Goal: Task Accomplishment & Management: Manage account settings

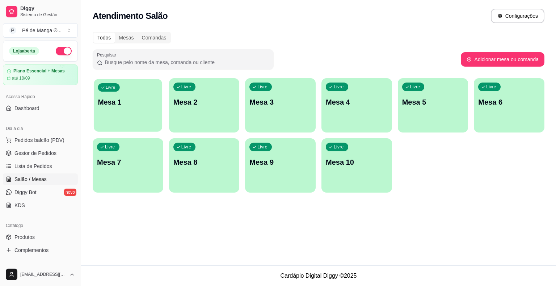
click at [152, 115] on div "Livre Mesa 1" at bounding box center [128, 101] width 68 height 44
click at [152, 115] on body "Diggy Sistema de Gestão P Pé de Manga ® ... Loja aberta Plano Essencial + Mesas…" at bounding box center [278, 143] width 556 height 286
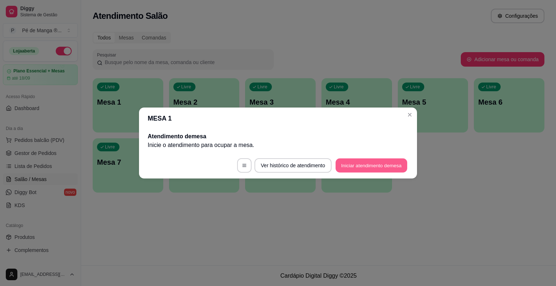
click at [356, 167] on button "Iniciar atendimento de mesa" at bounding box center [372, 166] width 72 height 14
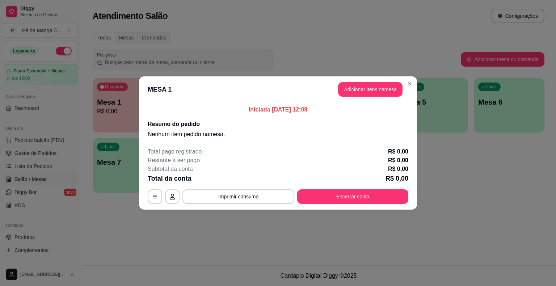
click at [362, 92] on button "Adicionar itens na mesa" at bounding box center [370, 89] width 64 height 14
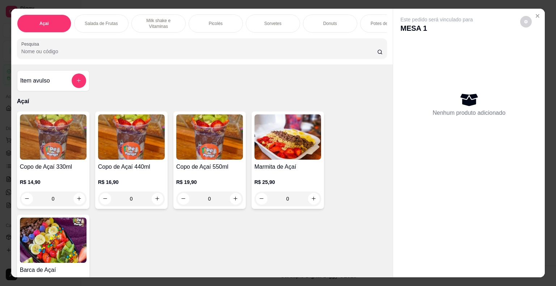
click at [70, 181] on p "R$ 14,90" at bounding box center [53, 181] width 67 height 7
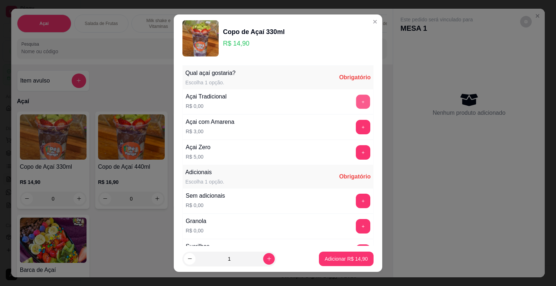
click at [356, 103] on button "+" at bounding box center [363, 101] width 14 height 14
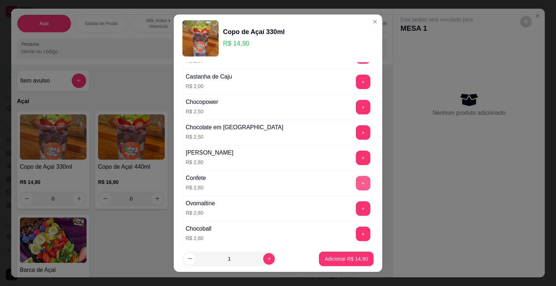
scroll to position [326, 0]
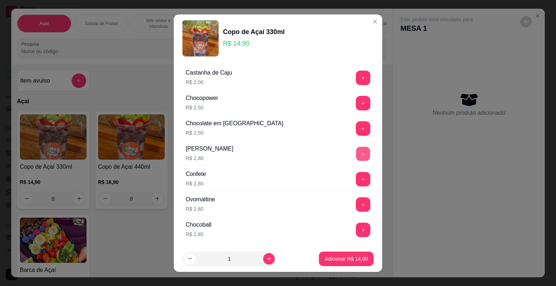
click at [356, 150] on button "+" at bounding box center [363, 154] width 14 height 14
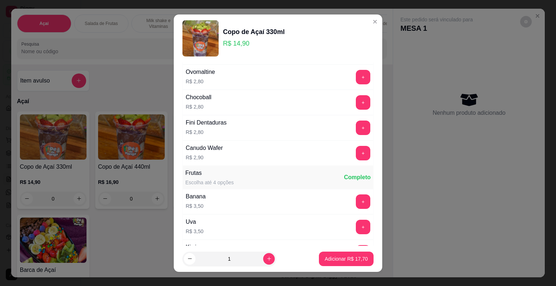
scroll to position [434, 0]
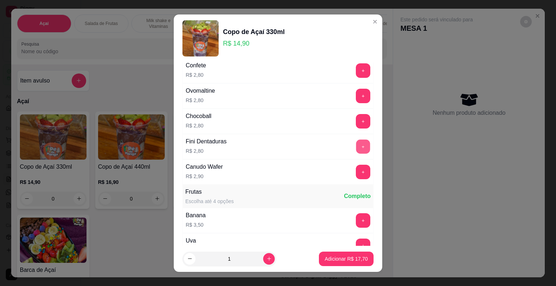
click at [356, 139] on button "+" at bounding box center [363, 146] width 14 height 14
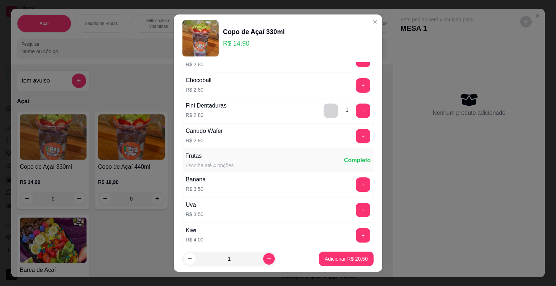
scroll to position [471, 0]
click at [356, 178] on button "+" at bounding box center [363, 184] width 14 height 14
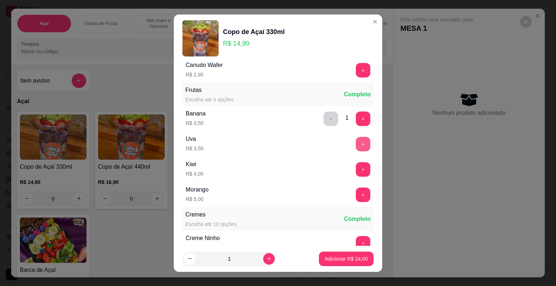
scroll to position [543, 0]
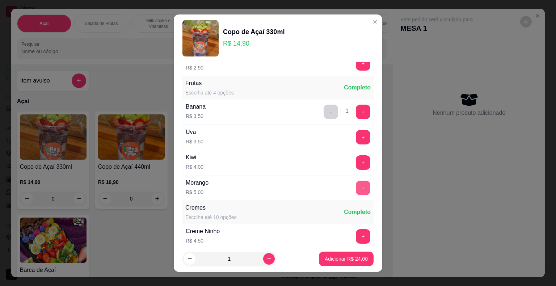
click at [356, 188] on button "+" at bounding box center [363, 188] width 14 height 14
click at [340, 261] on p "Adicionar R$ 29,00" at bounding box center [346, 258] width 42 height 7
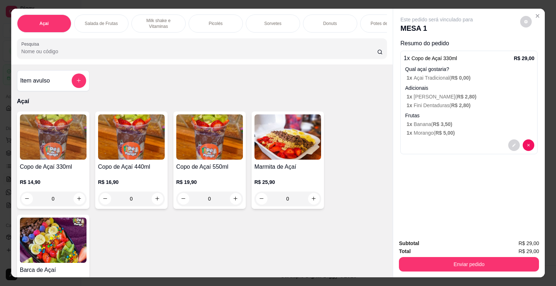
click at [68, 186] on p "R$ 14,90" at bounding box center [53, 181] width 67 height 7
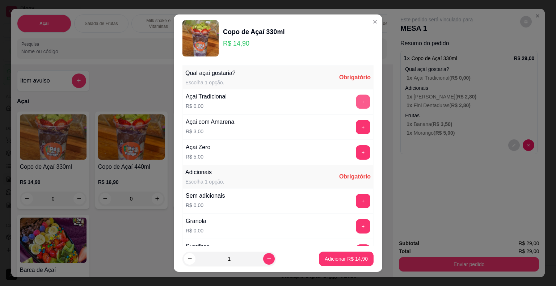
click at [356, 103] on button "+" at bounding box center [363, 101] width 14 height 14
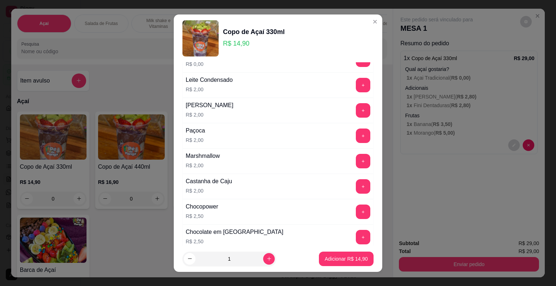
scroll to position [290, 0]
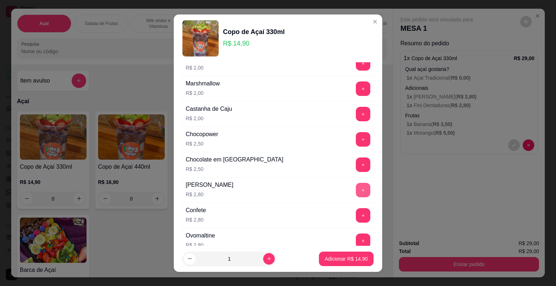
click at [356, 185] on button "+" at bounding box center [363, 190] width 14 height 14
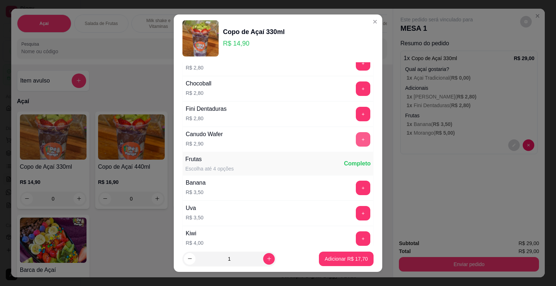
scroll to position [471, 0]
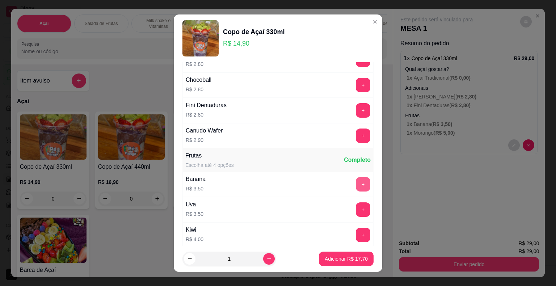
click at [356, 183] on button "+" at bounding box center [363, 184] width 14 height 14
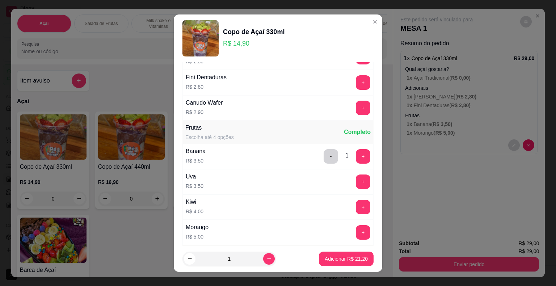
scroll to position [543, 0]
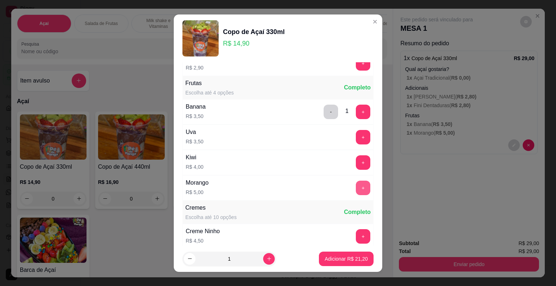
click at [356, 183] on button "+" at bounding box center [363, 188] width 14 height 14
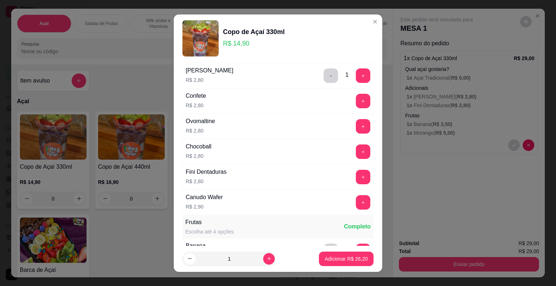
scroll to position [362, 0]
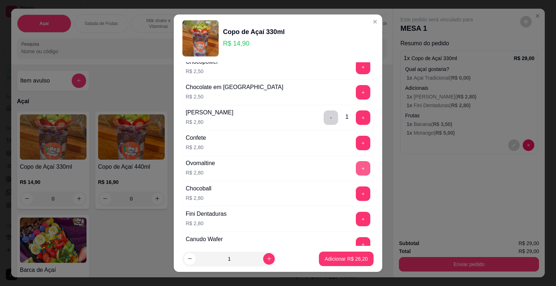
click at [356, 164] on button "+" at bounding box center [363, 168] width 14 height 14
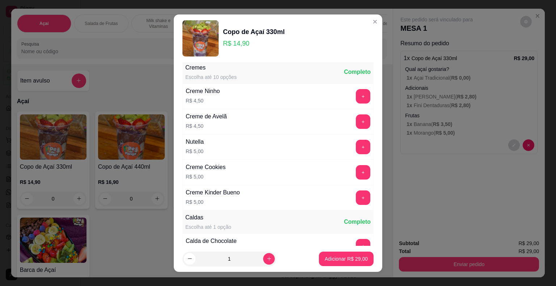
scroll to position [652, 0]
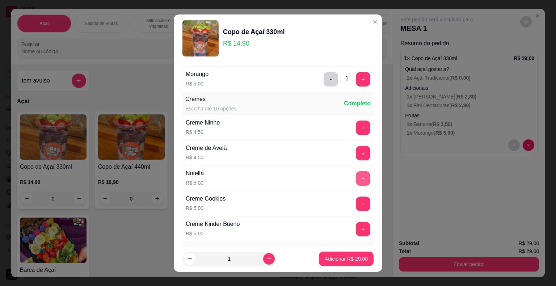
click at [356, 180] on button "+" at bounding box center [363, 178] width 14 height 14
click at [336, 254] on button "Adicionar R$ 34,00" at bounding box center [346, 259] width 55 height 14
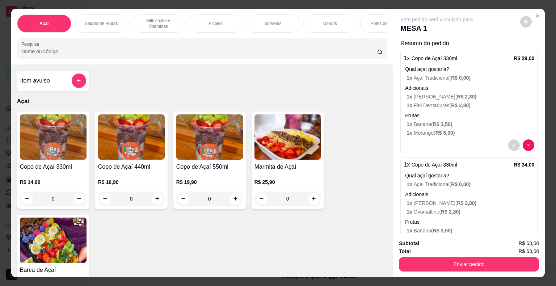
click at [432, 129] on p "1 x Morango ( R$ 5,00 )" at bounding box center [471, 132] width 128 height 7
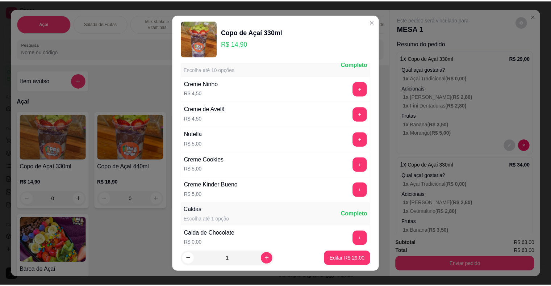
scroll to position [688, 0]
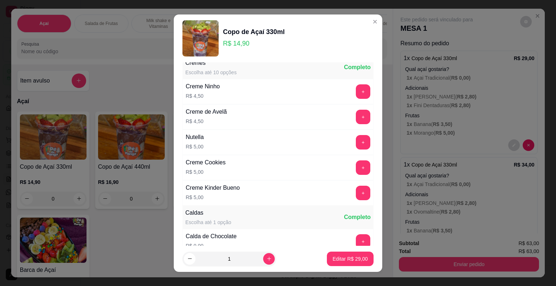
click at [356, 141] on button "+" at bounding box center [363, 142] width 14 height 14
click at [354, 260] on p "Editar R$ 34,00" at bounding box center [350, 258] width 34 height 7
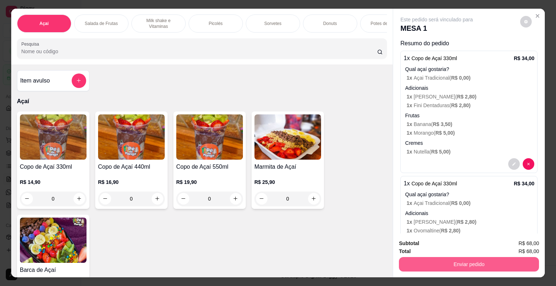
click at [441, 264] on button "Enviar pedido" at bounding box center [469, 264] width 140 height 14
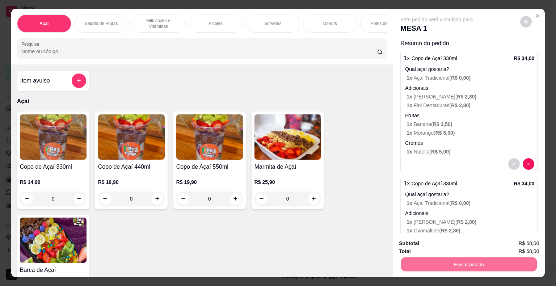
click at [457, 247] on button "Não registrar e enviar pedido" at bounding box center [444, 243] width 73 height 13
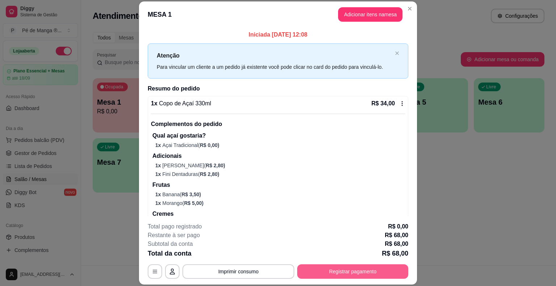
click at [321, 267] on button "Registrar pagamento" at bounding box center [352, 271] width 111 height 14
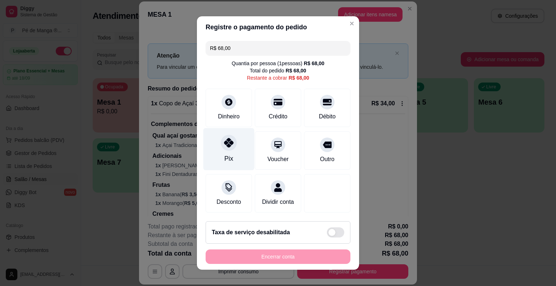
click at [218, 153] on div "Pix" at bounding box center [228, 149] width 51 height 42
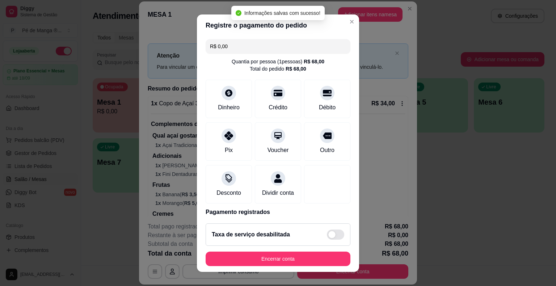
type input "R$ 0,00"
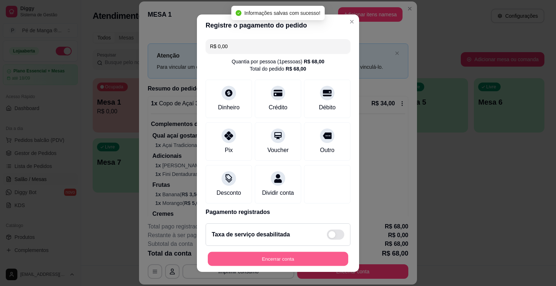
click at [318, 257] on button "Encerrar conta" at bounding box center [278, 259] width 140 height 14
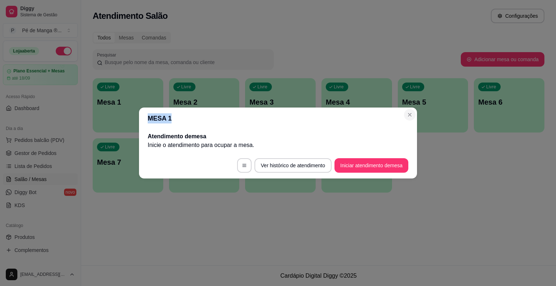
drag, startPoint x: 404, startPoint y: 112, endPoint x: 405, endPoint y: 117, distance: 4.6
click at [405, 115] on section "MESA 1 Atendimento de mesa Inicie o atendimento para ocupar a mesa . Ver histór…" at bounding box center [278, 143] width 278 height 71
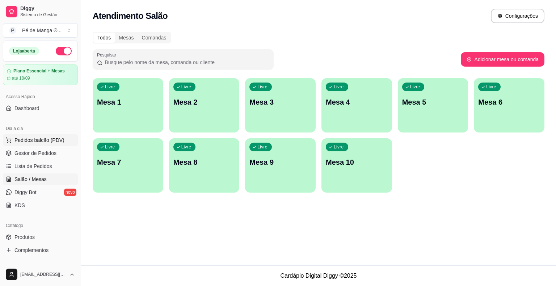
click at [52, 144] on button "Pedidos balcão (PDV)" at bounding box center [40, 140] width 75 height 12
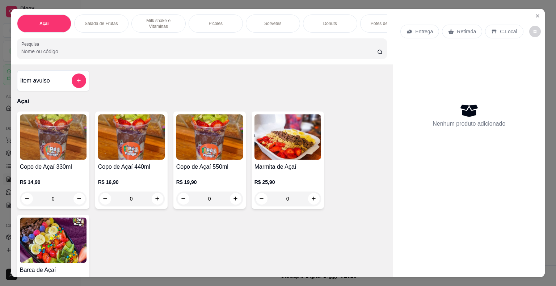
click at [541, 9] on div "Entrega Retirada C.Local Nenhum produto adicionado" at bounding box center [469, 137] width 152 height 257
click at [540, 11] on button "Close" at bounding box center [538, 16] width 12 height 12
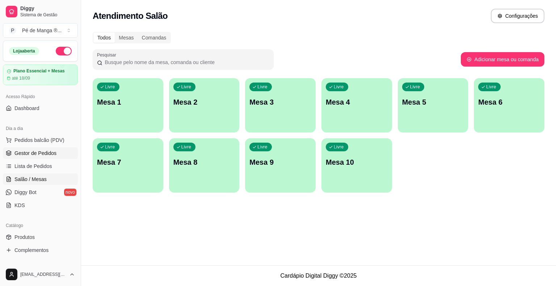
click at [62, 158] on link "Gestor de Pedidos" at bounding box center [40, 153] width 75 height 12
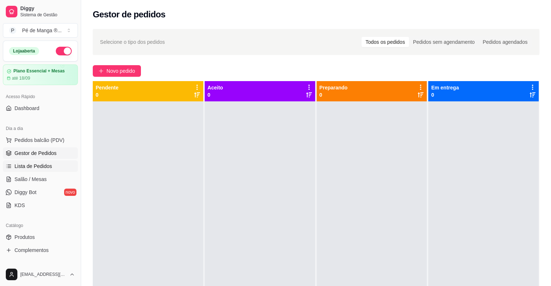
click at [59, 167] on link "Lista de Pedidos" at bounding box center [40, 166] width 75 height 12
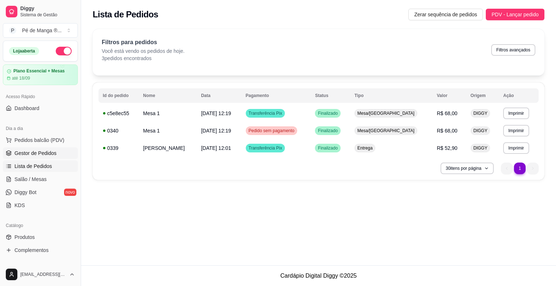
click at [57, 152] on link "Gestor de Pedidos" at bounding box center [40, 153] width 75 height 12
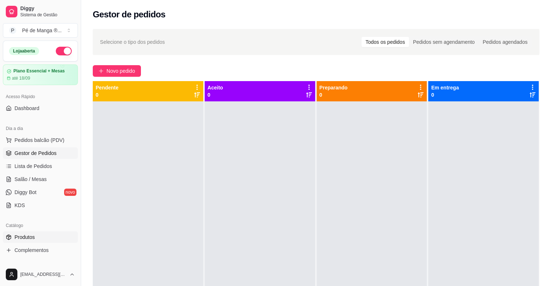
click at [37, 236] on link "Produtos" at bounding box center [40, 237] width 75 height 12
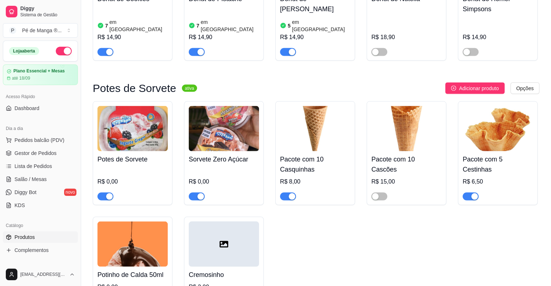
scroll to position [1412, 0]
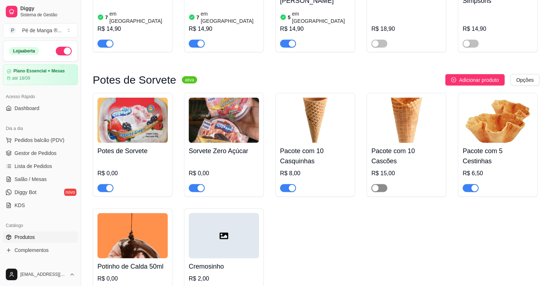
click at [378, 185] on div "button" at bounding box center [375, 188] width 7 height 7
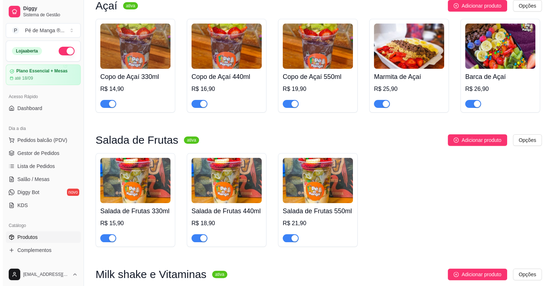
scroll to position [0, 0]
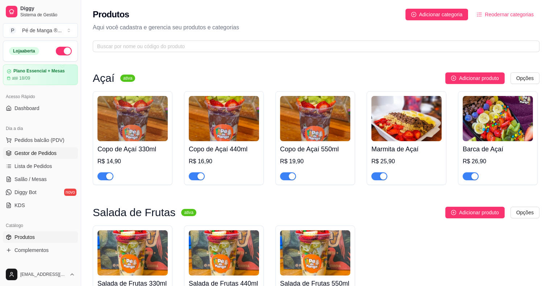
click at [56, 157] on link "Gestor de Pedidos" at bounding box center [40, 153] width 75 height 12
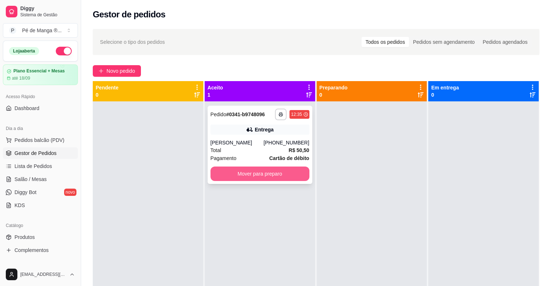
click at [261, 173] on button "Mover para preparo" at bounding box center [259, 174] width 99 height 14
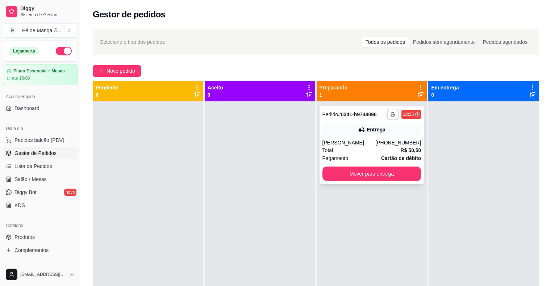
click at [350, 146] on div "Total R$ 50,50" at bounding box center [371, 150] width 99 height 8
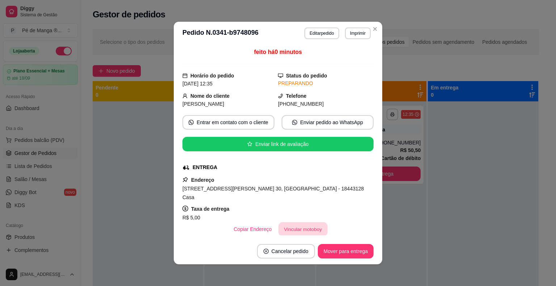
click at [287, 222] on button "Vincular motoboy" at bounding box center [302, 229] width 49 height 14
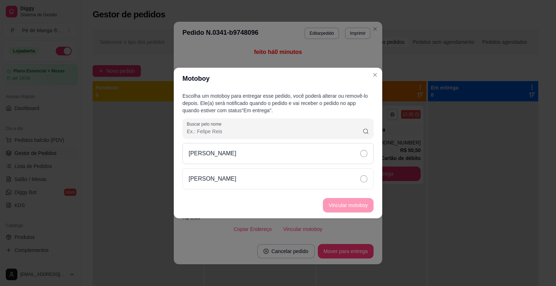
click at [296, 161] on div "[PERSON_NAME]" at bounding box center [277, 153] width 191 height 21
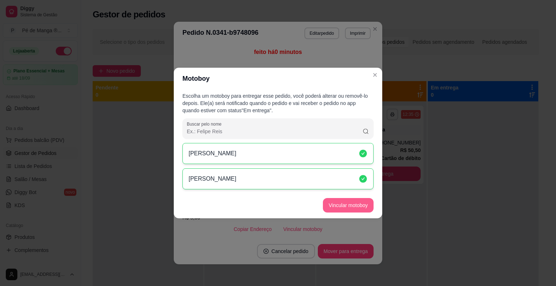
click at [337, 206] on button "Vincular motoboy" at bounding box center [348, 205] width 51 height 14
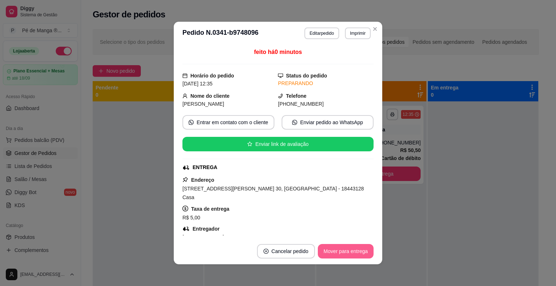
click at [343, 252] on button "Mover para entrega" at bounding box center [346, 251] width 56 height 14
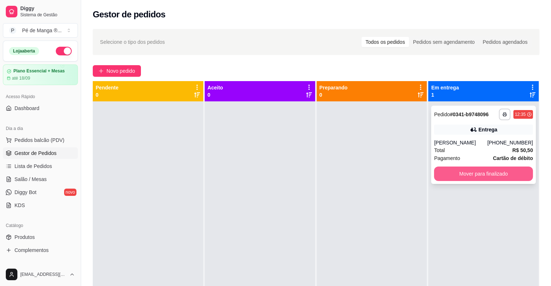
click at [463, 176] on button "Mover para finalizado" at bounding box center [483, 174] width 99 height 14
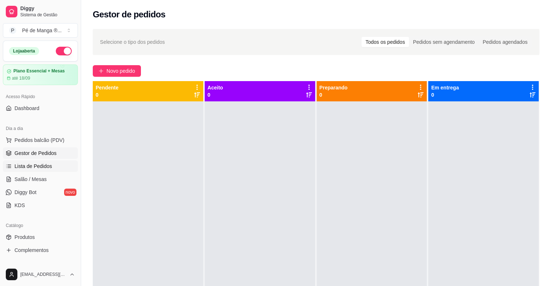
click at [63, 166] on link "Lista de Pedidos" at bounding box center [40, 166] width 75 height 12
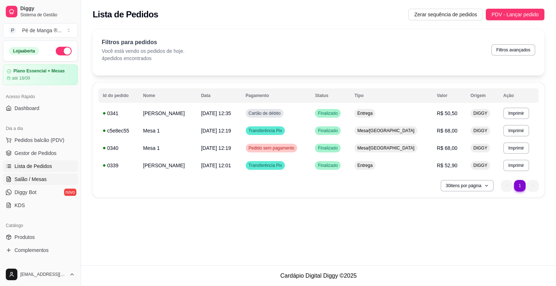
click at [59, 179] on link "Salão / Mesas" at bounding box center [40, 179] width 75 height 12
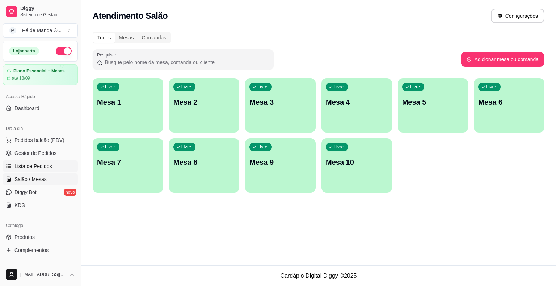
click at [63, 167] on link "Lista de Pedidos" at bounding box center [40, 166] width 75 height 12
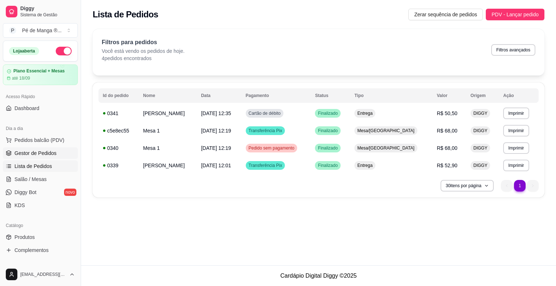
click at [54, 156] on link "Gestor de Pedidos" at bounding box center [40, 153] width 75 height 12
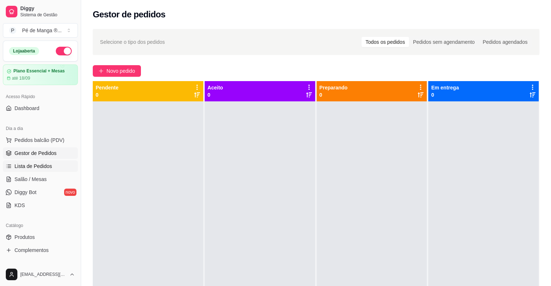
click at [22, 169] on span "Lista de Pedidos" at bounding box center [33, 166] width 38 height 7
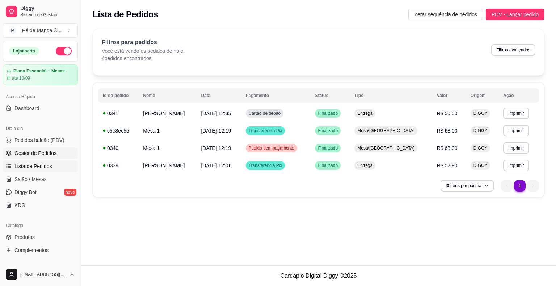
click at [38, 150] on span "Gestor de Pedidos" at bounding box center [35, 153] width 42 height 7
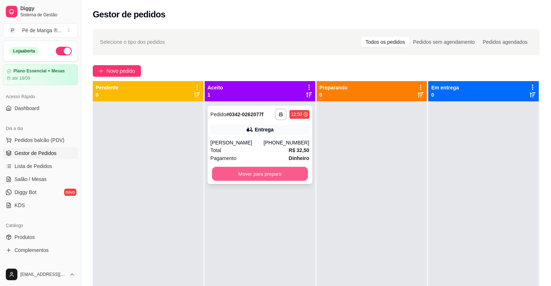
click at [229, 176] on button "Mover para preparo" at bounding box center [260, 174] width 96 height 14
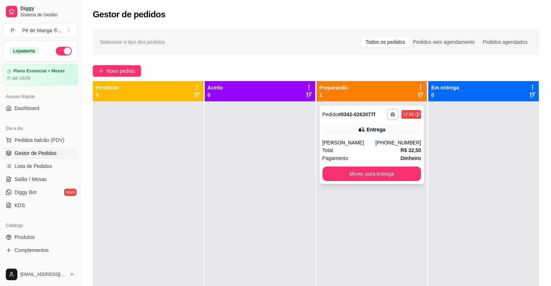
click at [408, 153] on strong "R$ 32,50" at bounding box center [410, 150] width 21 height 6
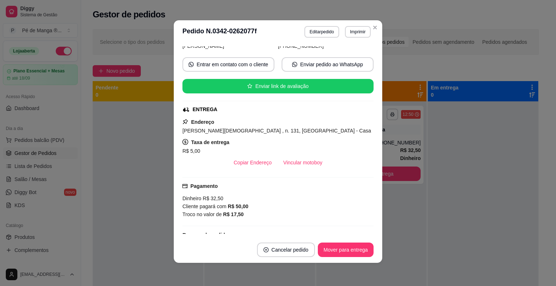
scroll to position [181, 0]
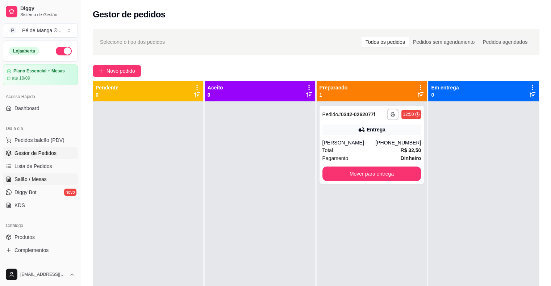
click at [50, 183] on link "Salão / Mesas" at bounding box center [40, 179] width 75 height 12
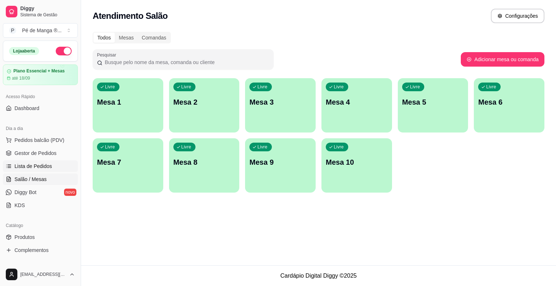
click at [54, 169] on link "Lista de Pedidos" at bounding box center [40, 166] width 75 height 12
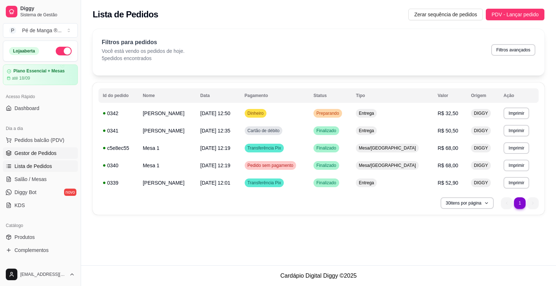
click at [62, 154] on link "Gestor de Pedidos" at bounding box center [40, 153] width 75 height 12
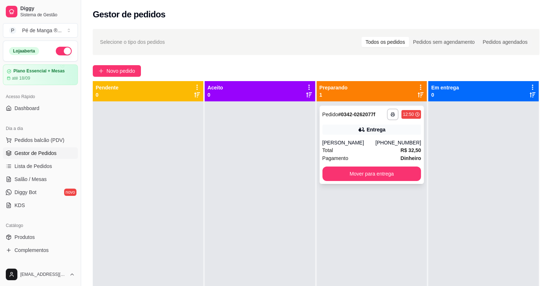
click at [354, 145] on div "[PERSON_NAME]" at bounding box center [348, 142] width 53 height 7
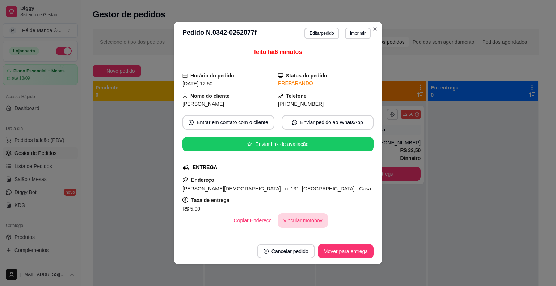
click at [308, 222] on button "Vincular motoboy" at bounding box center [303, 220] width 51 height 14
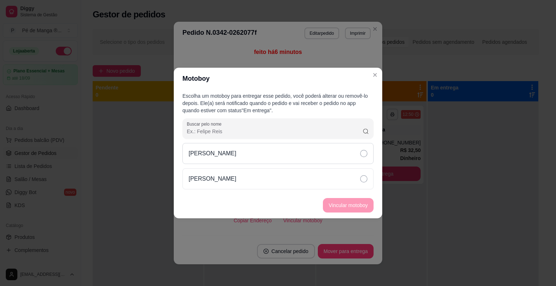
click at [364, 154] on icon at bounding box center [363, 153] width 7 height 7
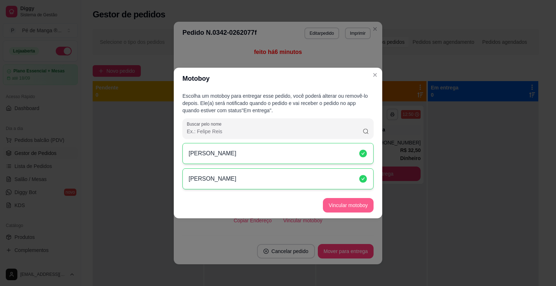
click at [343, 206] on button "Vincular motoboy" at bounding box center [348, 205] width 51 height 14
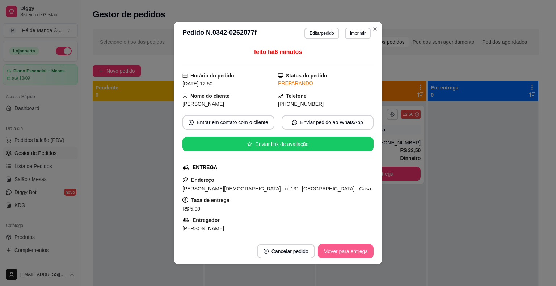
click at [327, 253] on button "Mover para entrega" at bounding box center [346, 251] width 56 height 14
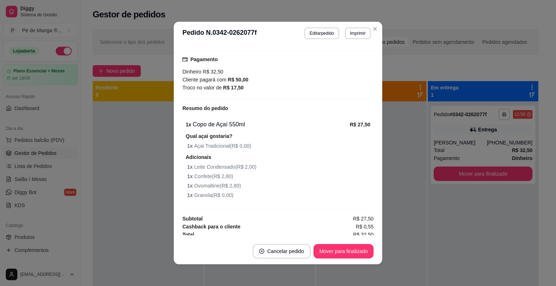
scroll to position [206, 0]
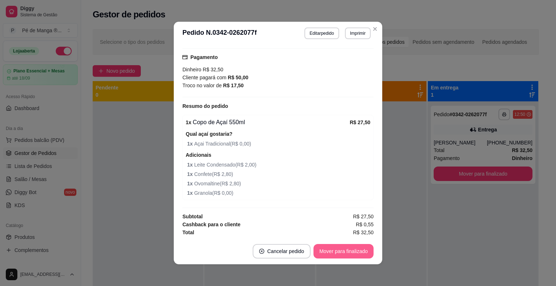
click at [348, 254] on button "Mover para finalizado" at bounding box center [344, 251] width 60 height 14
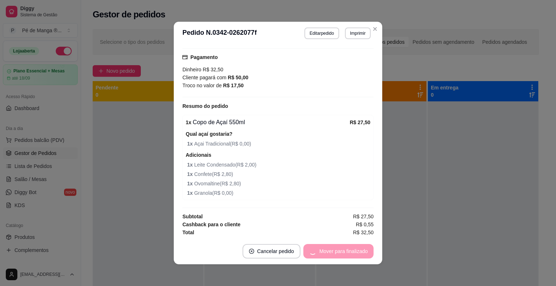
scroll to position [190, 0]
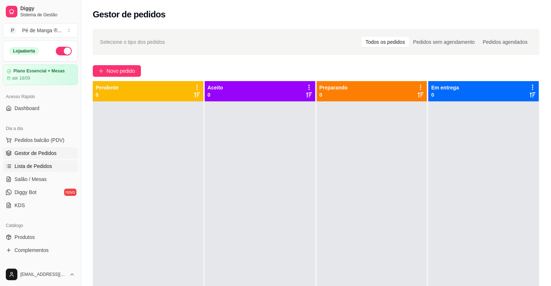
click at [35, 170] on link "Lista de Pedidos" at bounding box center [40, 166] width 75 height 12
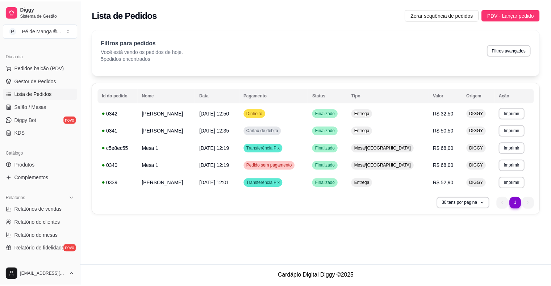
scroll to position [109, 0]
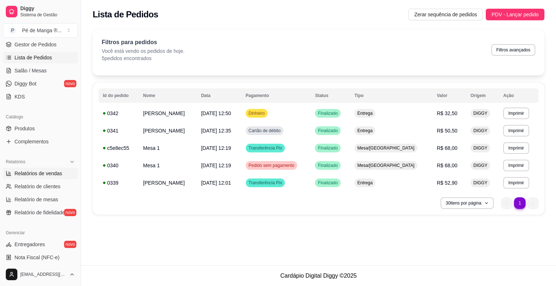
click at [52, 171] on span "Relatórios de vendas" at bounding box center [38, 173] width 48 height 7
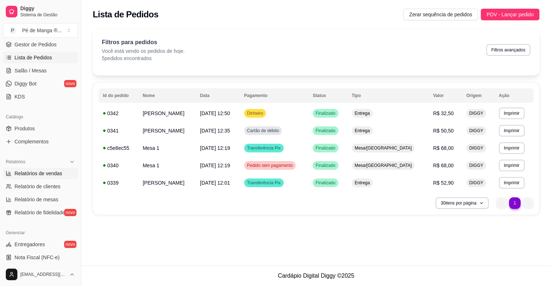
select select "ALL"
select select "0"
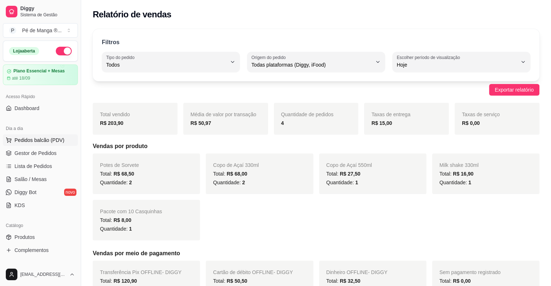
click at [48, 142] on span "Pedidos balcão (PDV)" at bounding box center [39, 139] width 50 height 7
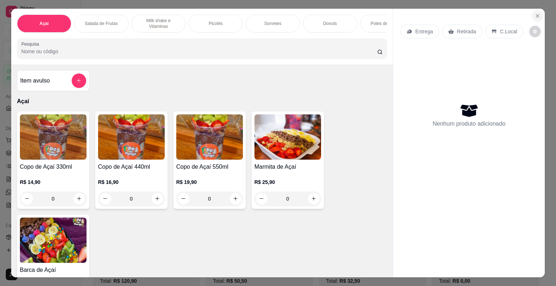
click at [532, 13] on button "Close" at bounding box center [538, 16] width 12 height 12
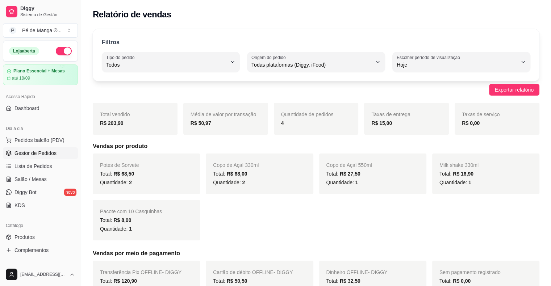
click at [46, 153] on span "Gestor de Pedidos" at bounding box center [35, 153] width 42 height 7
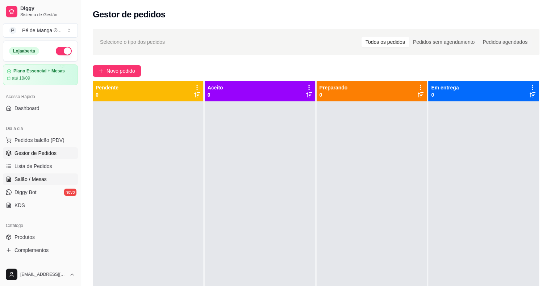
click at [42, 177] on span "Salão / Mesas" at bounding box center [30, 179] width 32 height 7
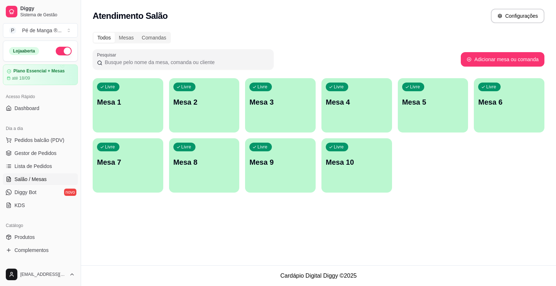
click at [138, 114] on div "Livre Mesa 1" at bounding box center [128, 101] width 71 height 46
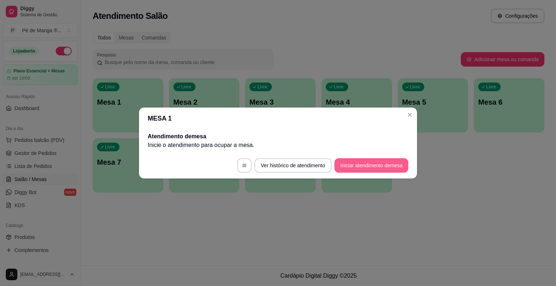
click at [362, 164] on button "Iniciar atendimento de mesa" at bounding box center [371, 165] width 74 height 14
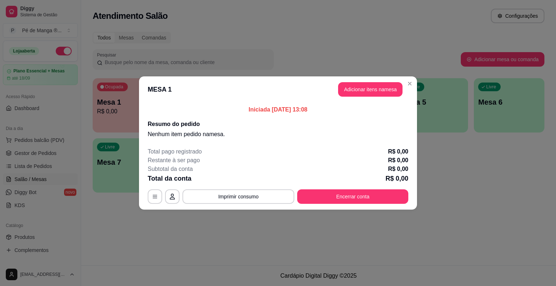
click at [363, 89] on button "Adicionar itens na mesa" at bounding box center [370, 89] width 64 height 14
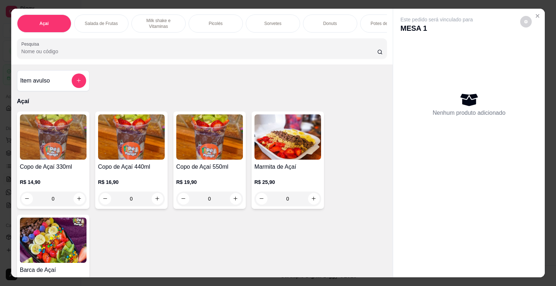
click at [270, 22] on p "Sorvetes" at bounding box center [272, 24] width 17 height 6
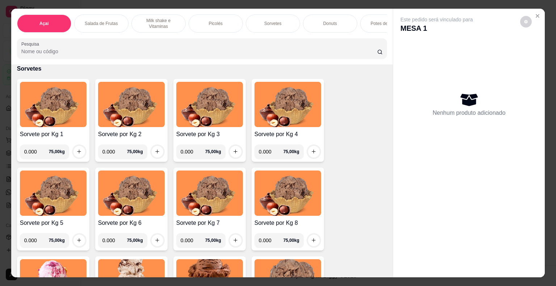
scroll to position [17, 0]
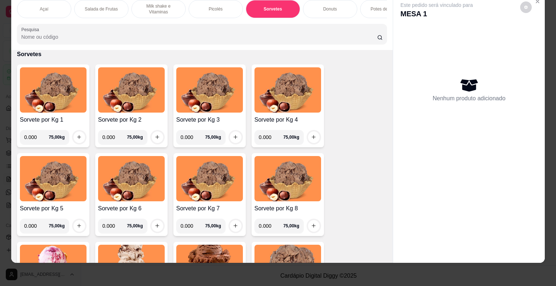
click at [35, 132] on input "0.000" at bounding box center [36, 137] width 25 height 14
type input "0.108"
click at [75, 133] on button "increase-product-quantity" at bounding box center [79, 137] width 12 height 12
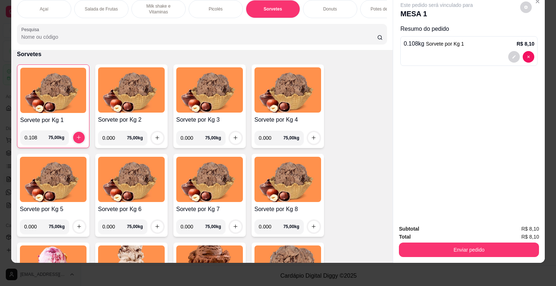
click at [115, 134] on input "0.000" at bounding box center [114, 138] width 25 height 14
type input "0.248"
click at [155, 135] on icon "increase-product-quantity" at bounding box center [157, 137] width 5 height 5
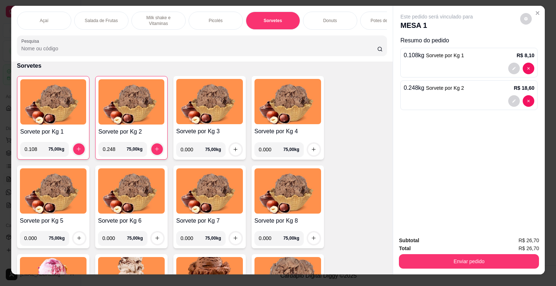
scroll to position [0, 0]
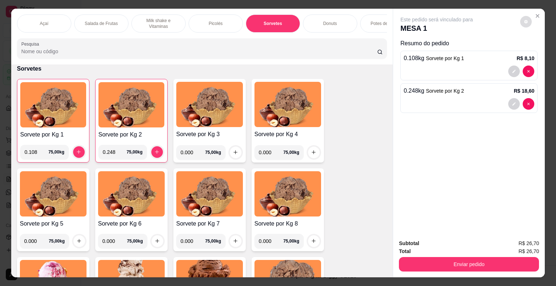
click at [524, 20] on icon "decrease-product-quantity" at bounding box center [526, 22] width 4 height 4
click at [535, 50] on span "Automatic updates" at bounding box center [536, 47] width 14 height 9
click at [534, 50] on input "Automatic updates" at bounding box center [531, 50] width 5 height 5
checkbox input "false"
click at [497, 165] on div "Este pedido será vinculado para MESA 1 Resumo do pedido 0.108 kg Sorvete por Kg…" at bounding box center [469, 121] width 152 height 225
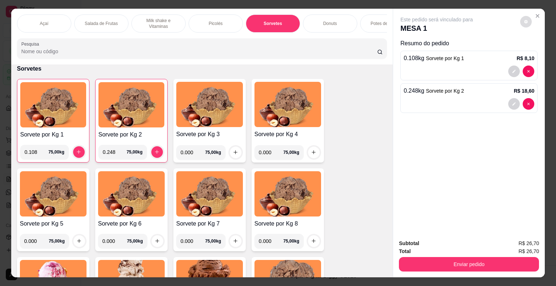
click at [526, 18] on button "decrease-product-quantity" at bounding box center [526, 22] width 12 height 12
click at [526, 17] on button "decrease-product-quantity" at bounding box center [526, 21] width 11 height 11
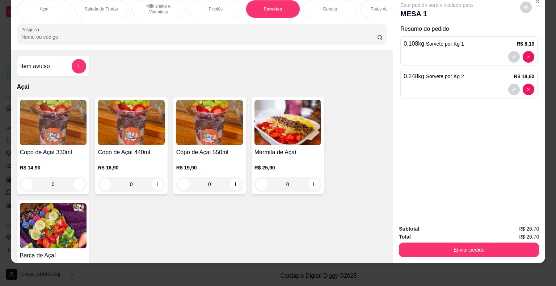
click at [148, 140] on img at bounding box center [131, 122] width 67 height 45
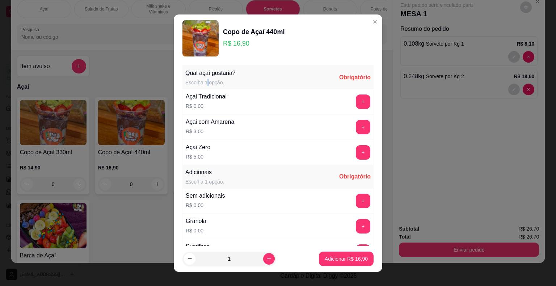
click at [205, 80] on div "Escolha 1 opção." at bounding box center [210, 82] width 50 height 7
click at [228, 68] on div "Qual açaí gostaria? Escolha 1 opção. Obrigatório" at bounding box center [277, 77] width 191 height 23
click at [301, 67] on div "Qual açaí gostaria? Escolha 1 opção. Obrigatório" at bounding box center [277, 77] width 191 height 23
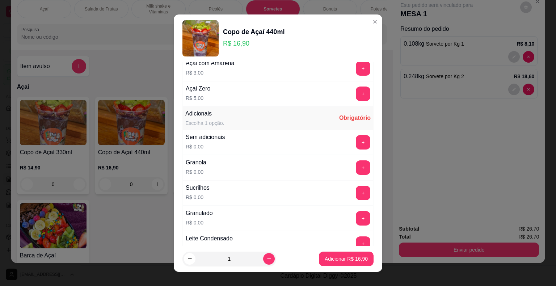
scroll to position [72, 0]
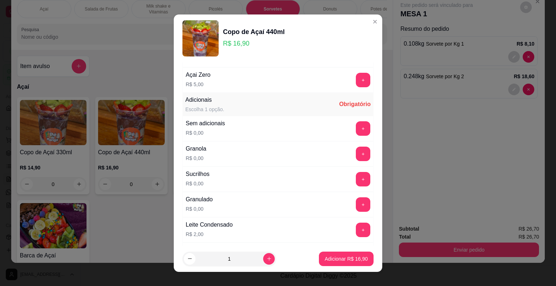
click at [300, 108] on div "Adicionais Escolha 1 opção. Obrigatório" at bounding box center [277, 104] width 191 height 23
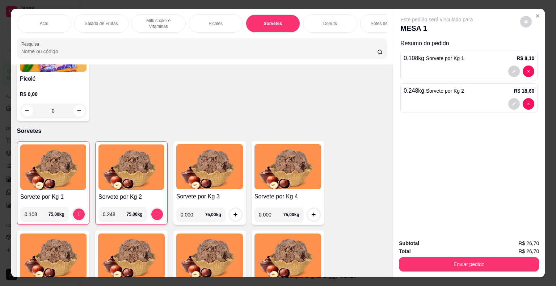
scroll to position [652, 0]
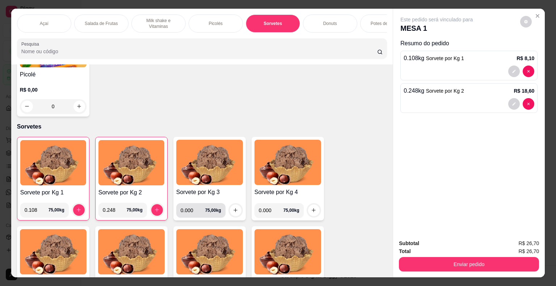
click at [193, 213] on input "0.000" at bounding box center [193, 210] width 25 height 14
type input "0.276"
click at [237, 209] on button "increase-product-quantity" at bounding box center [235, 210] width 11 height 11
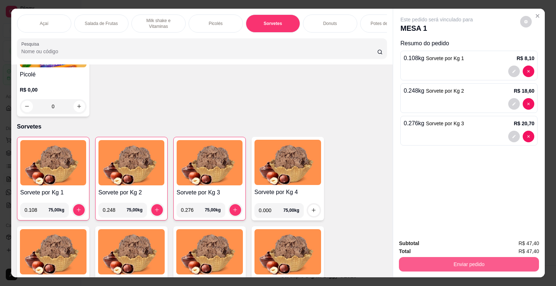
click at [442, 265] on button "Enviar pedido" at bounding box center [469, 264] width 140 height 14
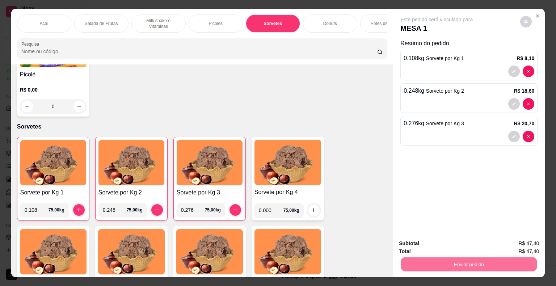
click at [461, 241] on button "Não registrar e enviar pedido" at bounding box center [444, 244] width 75 height 14
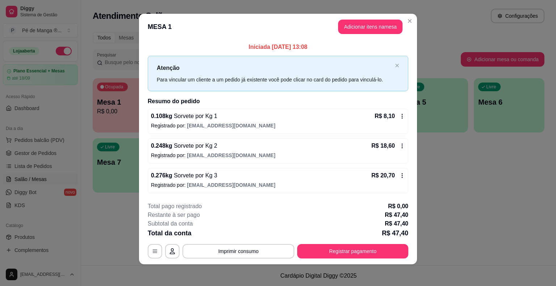
scroll to position [5, 0]
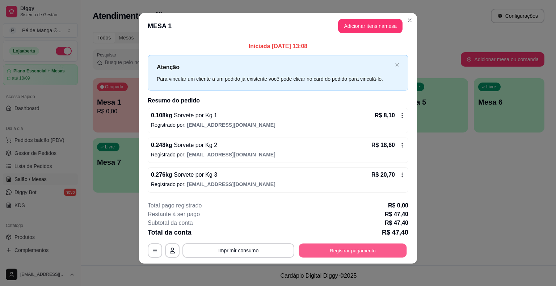
click at [363, 249] on button "Registrar pagamento" at bounding box center [353, 250] width 108 height 14
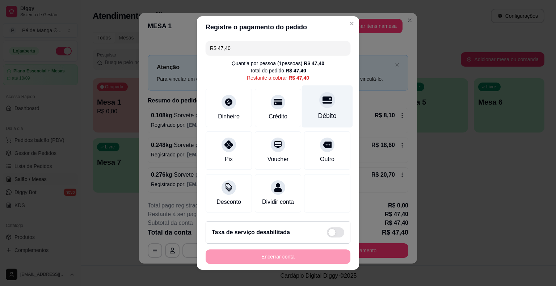
click at [319, 113] on div "Débito" at bounding box center [327, 115] width 18 height 9
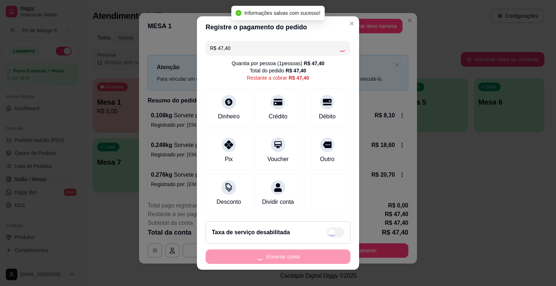
type input "R$ 0,00"
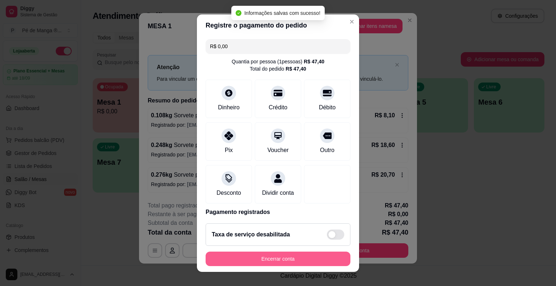
click at [294, 259] on button "Encerrar conta" at bounding box center [278, 259] width 145 height 14
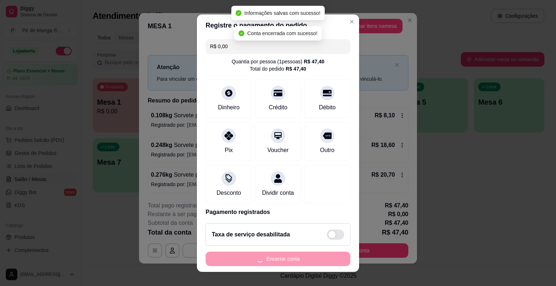
scroll to position [0, 0]
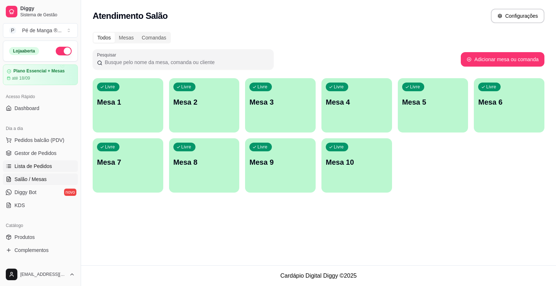
click at [58, 158] on link "Gestor de Pedidos" at bounding box center [40, 153] width 75 height 12
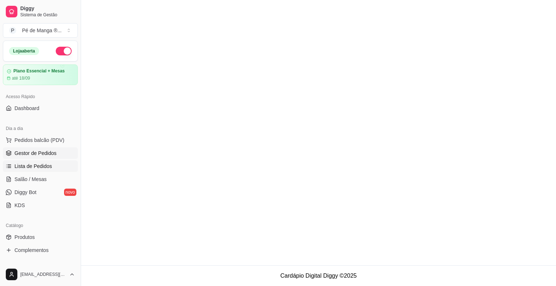
click at [56, 170] on link "Lista de Pedidos" at bounding box center [40, 166] width 75 height 12
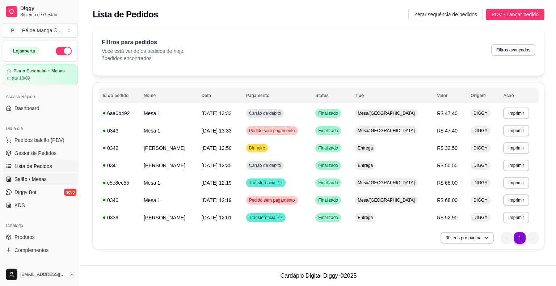
click at [50, 177] on link "Salão / Mesas" at bounding box center [40, 179] width 75 height 12
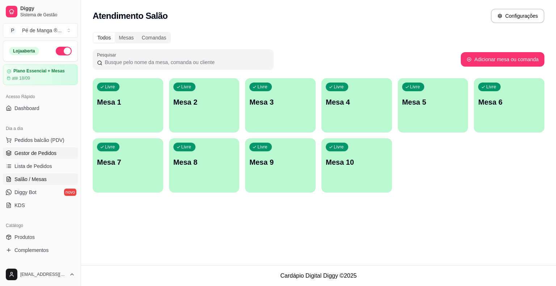
click at [42, 153] on span "Gestor de Pedidos" at bounding box center [35, 153] width 42 height 7
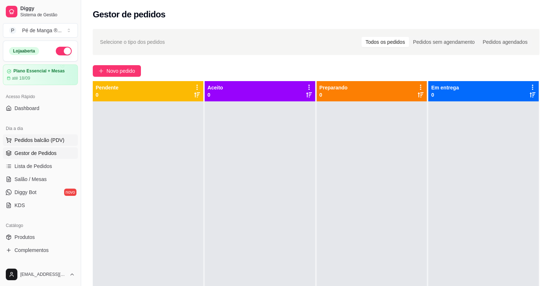
click at [51, 141] on span "Pedidos balcão (PDV)" at bounding box center [39, 139] width 50 height 7
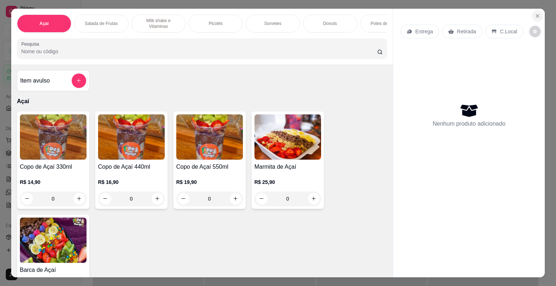
click at [536, 14] on icon "Close" at bounding box center [537, 15] width 3 height 3
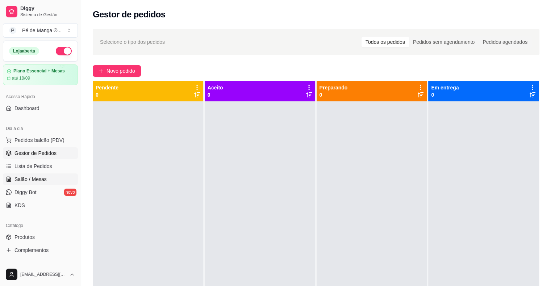
click at [30, 180] on span "Salão / Mesas" at bounding box center [30, 179] width 32 height 7
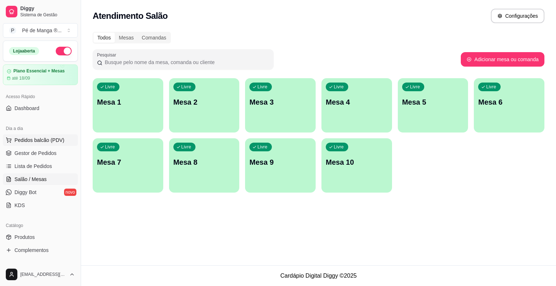
click at [51, 140] on span "Pedidos balcão (PDV)" at bounding box center [39, 139] width 50 height 7
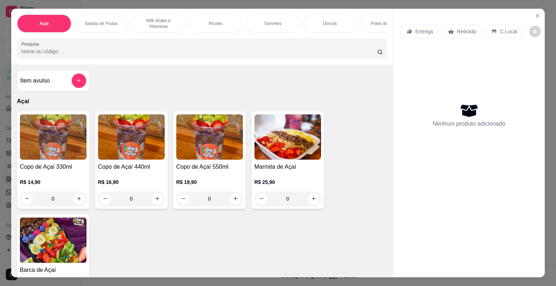
click at [152, 206] on div "0" at bounding box center [131, 199] width 67 height 14
click at [156, 203] on div "0" at bounding box center [131, 199] width 67 height 14
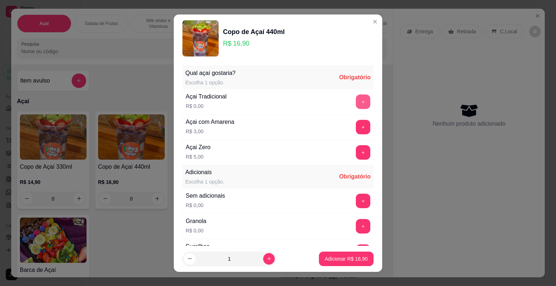
click at [356, 99] on button "+" at bounding box center [363, 101] width 14 height 14
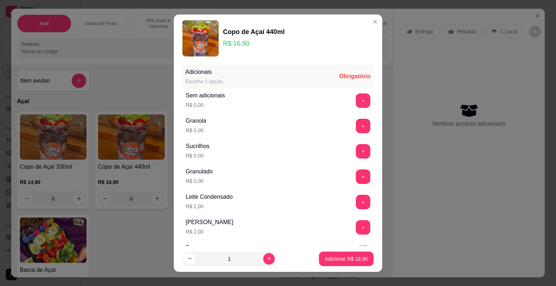
scroll to position [109, 0]
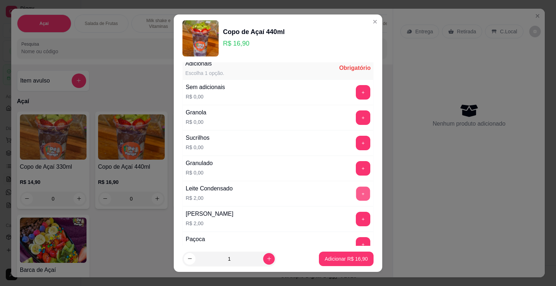
click at [356, 191] on button "+" at bounding box center [363, 193] width 14 height 14
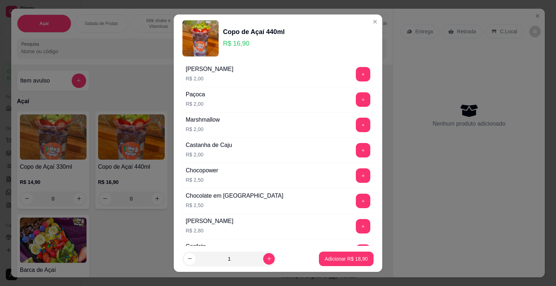
scroll to position [290, 0]
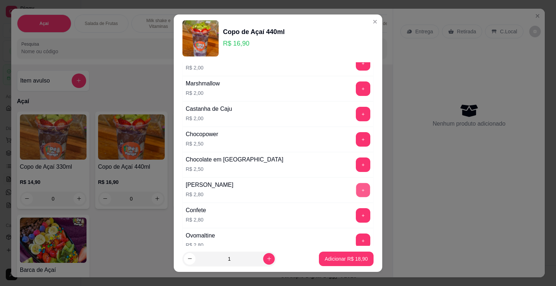
click at [356, 187] on button "+" at bounding box center [363, 190] width 14 height 14
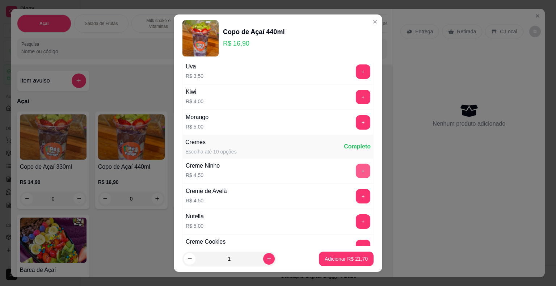
scroll to position [652, 0]
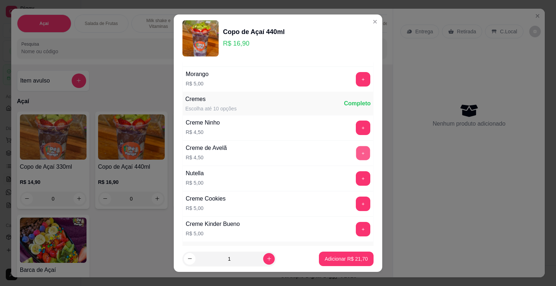
click at [356, 153] on button "+" at bounding box center [363, 153] width 14 height 14
click at [263, 261] on button "increase-product-quantity" at bounding box center [268, 258] width 11 height 11
type input "2"
click at [331, 256] on button "Adicionar R$ 52,40" at bounding box center [346, 259] width 55 height 14
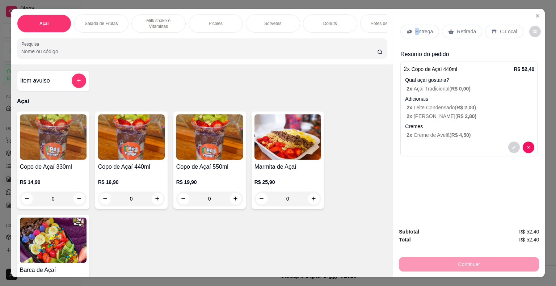
click at [415, 31] on p "Entrega" at bounding box center [424, 31] width 18 height 7
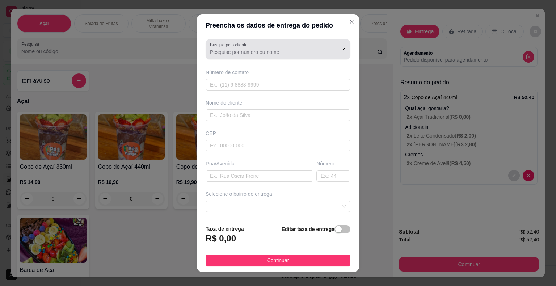
click at [326, 54] on div at bounding box center [337, 49] width 23 height 14
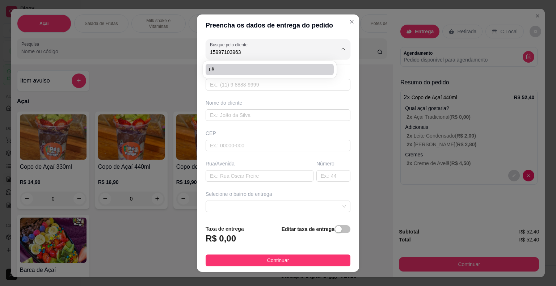
click at [274, 66] on li "Lê" at bounding box center [270, 70] width 128 height 12
type input "Lê"
type input "15997103963"
type input "Lê"
type input "18440000"
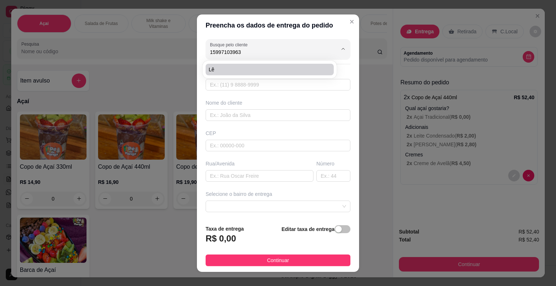
type input "[PERSON_NAME]"
type input "135"
type input "Itaberá"
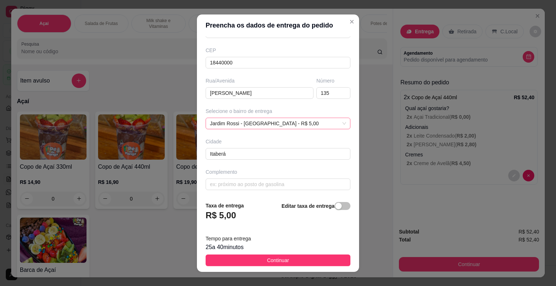
scroll to position [9, 0]
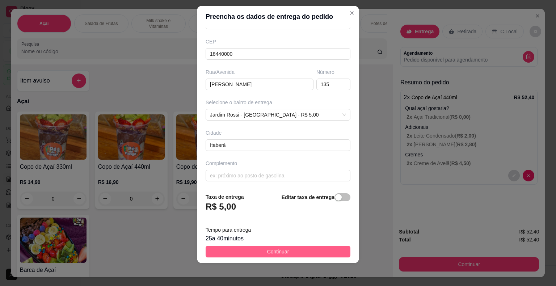
type input "Lê"
click at [277, 251] on span "Continuar" at bounding box center [278, 252] width 22 height 8
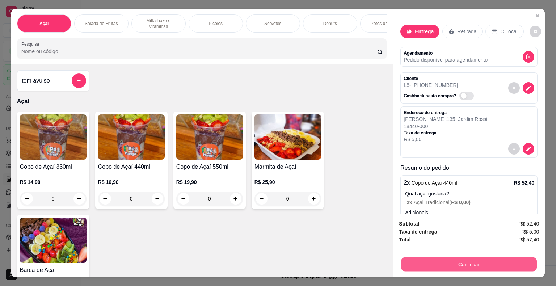
click at [421, 262] on button "Continuar" at bounding box center [469, 264] width 136 height 14
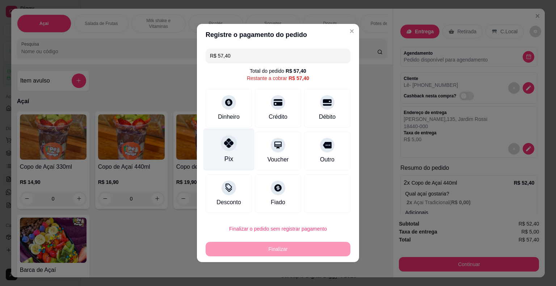
click at [234, 163] on div "Pix" at bounding box center [228, 150] width 51 height 42
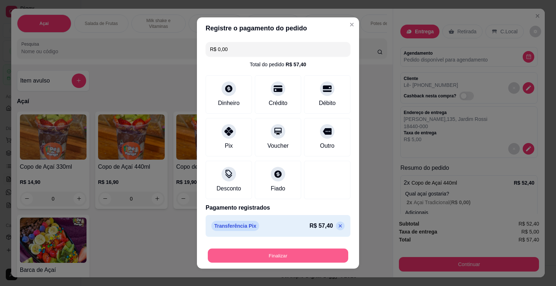
click at [278, 260] on button "Finalizar" at bounding box center [278, 256] width 140 height 14
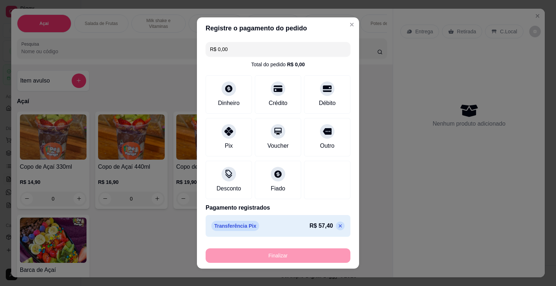
type input "-R$ 57,40"
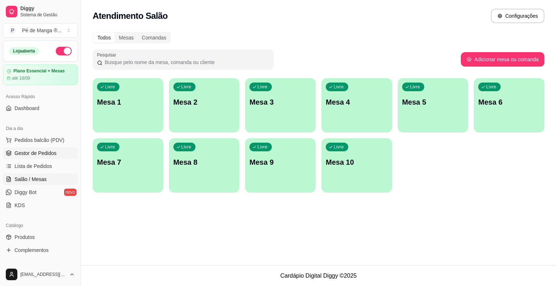
click at [54, 153] on span "Gestor de Pedidos" at bounding box center [35, 153] width 42 height 7
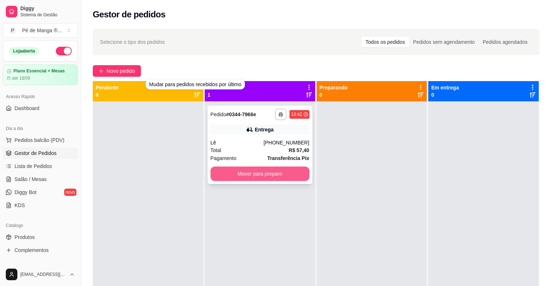
click at [254, 174] on button "Mover para preparo" at bounding box center [259, 174] width 99 height 14
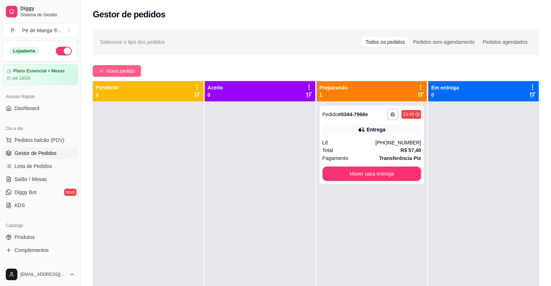
click at [105, 73] on button "Novo pedido" at bounding box center [117, 71] width 48 height 12
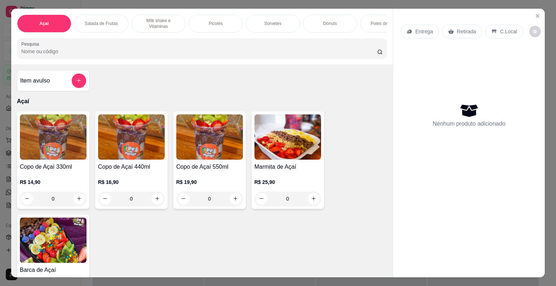
click at [418, 31] on p "Entrega" at bounding box center [424, 31] width 18 height 7
click at [462, 30] on p "Retirada" at bounding box center [466, 31] width 19 height 7
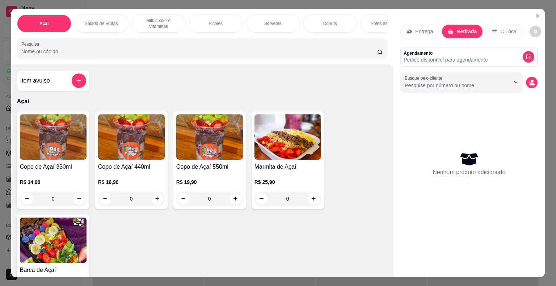
click at [462, 32] on p "Retirada" at bounding box center [466, 31] width 20 height 7
drag, startPoint x: 510, startPoint y: 114, endPoint x: 509, endPoint y: 110, distance: 4.4
click at [510, 112] on div "Nenhum produto adicionado" at bounding box center [468, 164] width 137 height 142
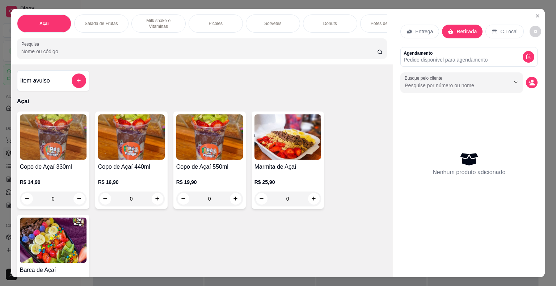
click at [419, 30] on p "Entrega" at bounding box center [424, 31] width 18 height 7
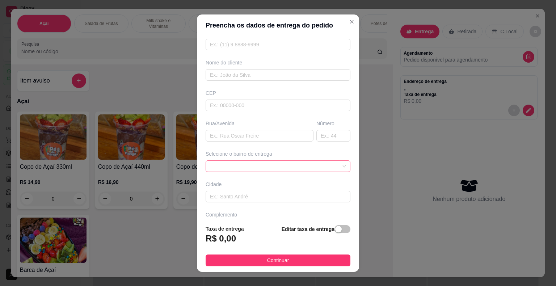
scroll to position [24, 0]
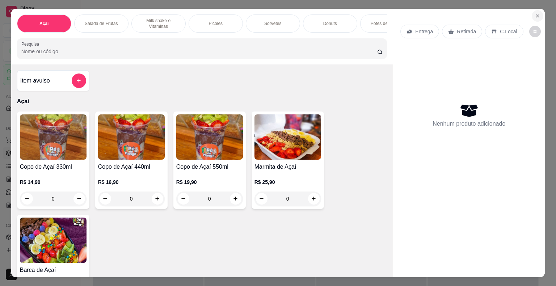
click at [535, 13] on icon "Close" at bounding box center [538, 16] width 6 height 6
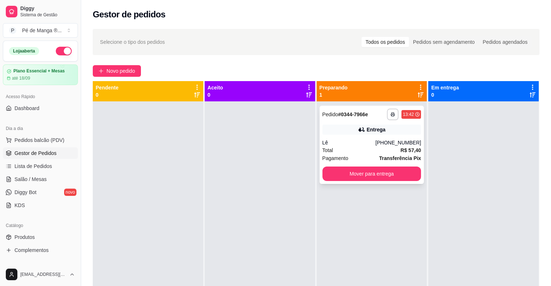
click at [358, 150] on div "Total R$ 57,40" at bounding box center [371, 150] width 99 height 8
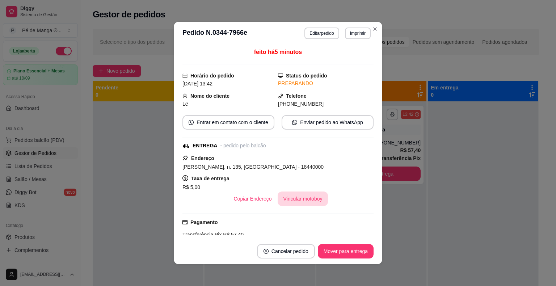
click at [297, 197] on button "Vincular motoboy" at bounding box center [303, 199] width 51 height 14
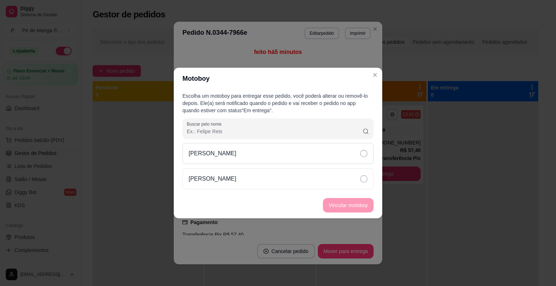
click at [334, 156] on div "[PERSON_NAME]" at bounding box center [277, 153] width 191 height 21
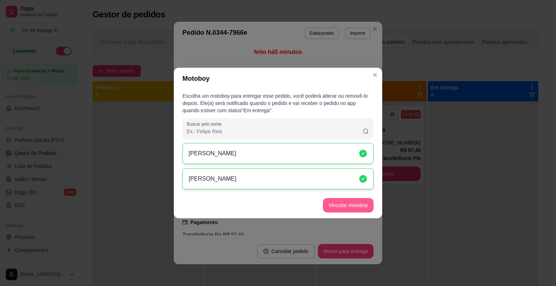
click at [354, 205] on button "Vincular motoboy" at bounding box center [348, 205] width 51 height 14
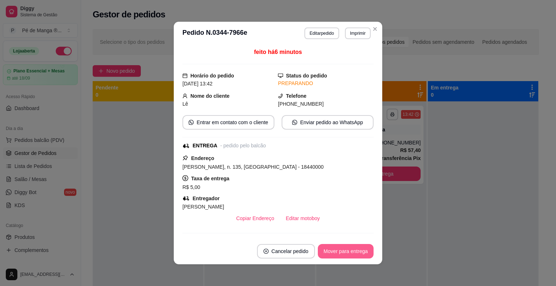
click at [337, 247] on button "Mover para entrega" at bounding box center [346, 251] width 56 height 14
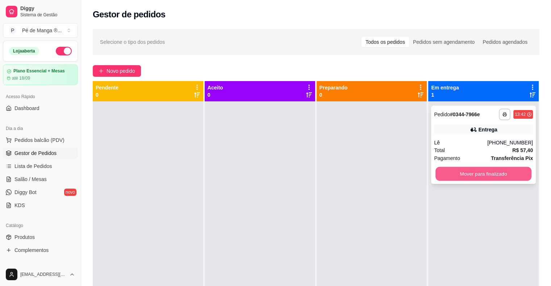
click at [499, 177] on button "Mover para finalizado" at bounding box center [483, 174] width 96 height 14
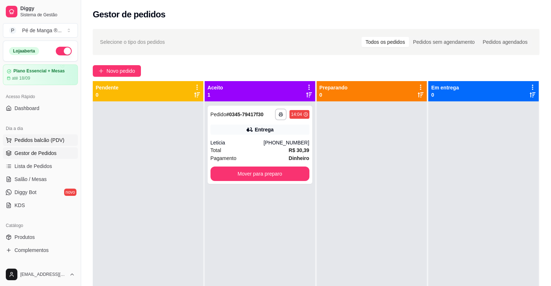
click at [51, 140] on span "Pedidos balcão (PDV)" at bounding box center [39, 139] width 50 height 7
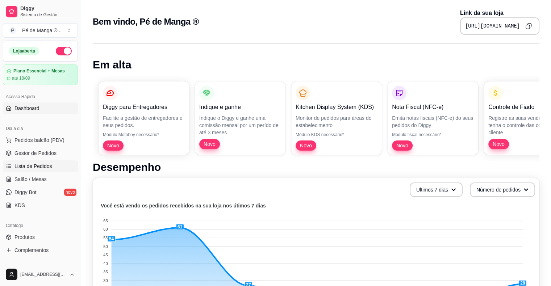
click at [42, 163] on span "Lista de Pedidos" at bounding box center [33, 166] width 38 height 7
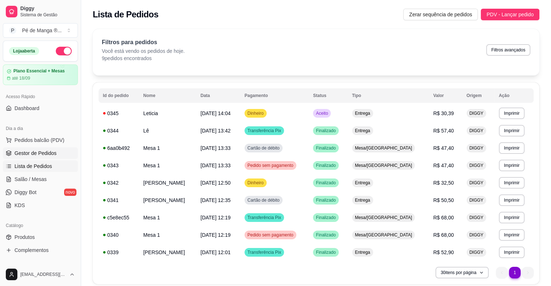
click at [45, 153] on span "Gestor de Pedidos" at bounding box center [35, 153] width 42 height 7
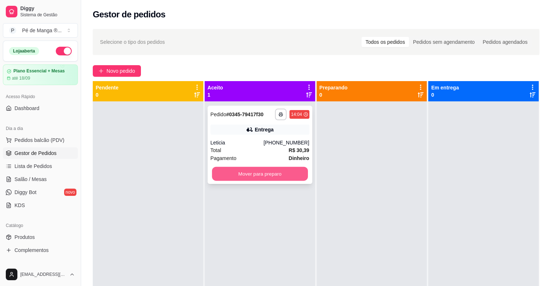
click at [256, 174] on button "Mover para preparo" at bounding box center [260, 174] width 96 height 14
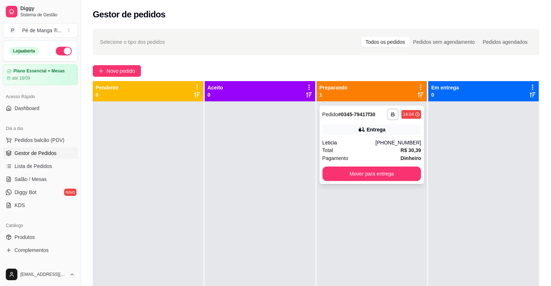
click at [388, 152] on div "Total R$ 30,39" at bounding box center [371, 150] width 99 height 8
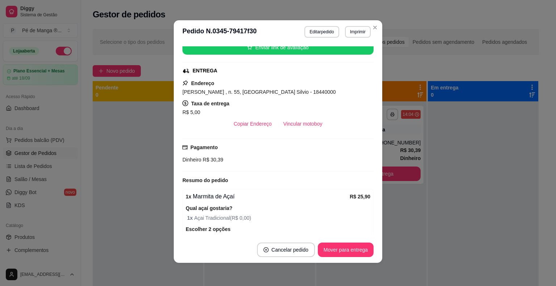
scroll to position [72, 0]
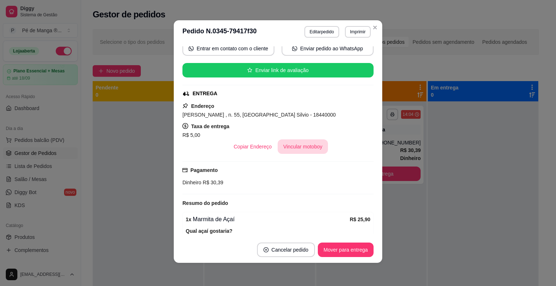
click at [291, 148] on button "Vincular motoboy" at bounding box center [303, 146] width 51 height 14
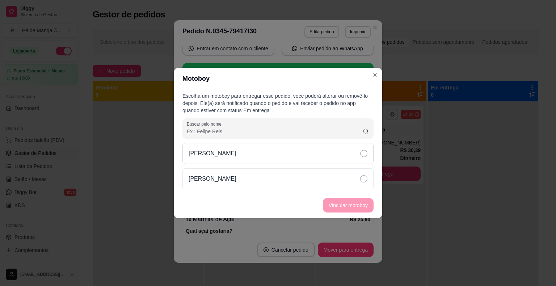
drag, startPoint x: 315, startPoint y: 142, endPoint x: 313, endPoint y: 148, distance: 7.0
click at [314, 146] on div "Escolha um motoboy para entregar esse pedido, você poderá alterar ou removê-lo …" at bounding box center [278, 140] width 209 height 103
click at [312, 151] on div "[PERSON_NAME]" at bounding box center [277, 153] width 191 height 21
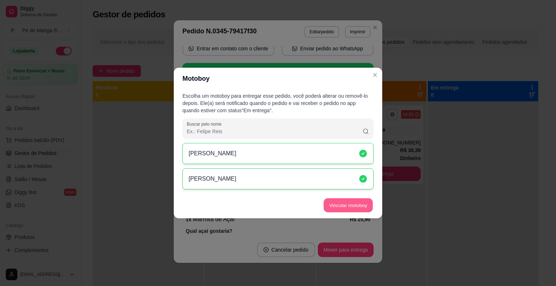
click at [357, 209] on button "Vincular motoboy" at bounding box center [348, 205] width 49 height 14
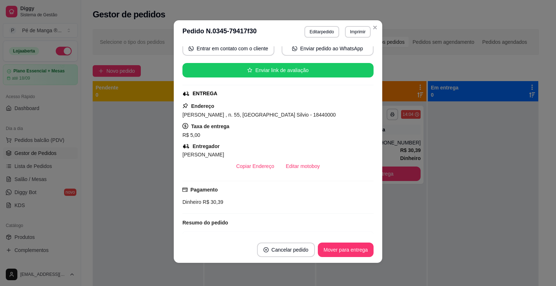
drag, startPoint x: 376, startPoint y: 76, endPoint x: 373, endPoint y: 80, distance: 4.4
click at [375, 77] on div "feito há 5 minutos Horário do pedido [DATE] 14:04 Status do pedido PREPARANDO N…" at bounding box center [278, 139] width 209 height 193
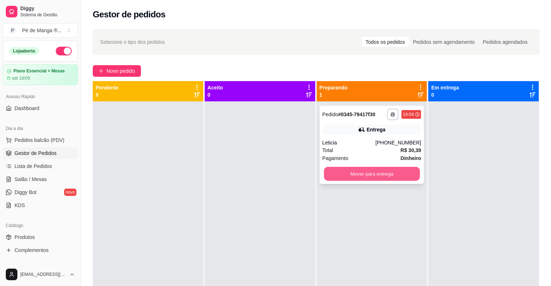
click at [349, 168] on button "Mover para entrega" at bounding box center [372, 174] width 96 height 14
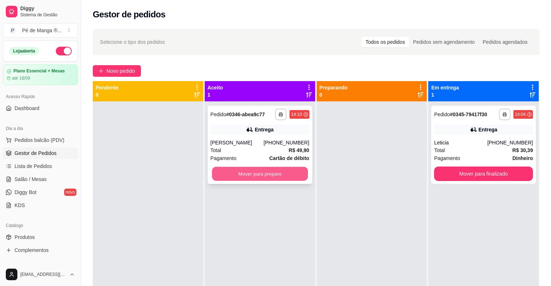
click at [248, 171] on button "Mover para preparo" at bounding box center [260, 174] width 96 height 14
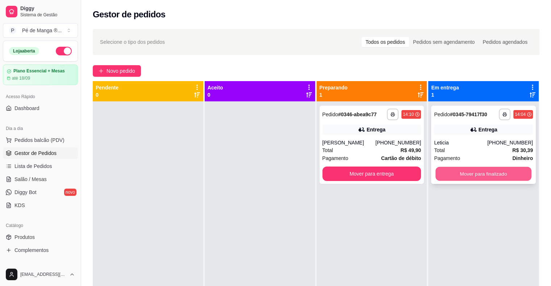
click at [477, 178] on button "Mover para finalizado" at bounding box center [483, 174] width 96 height 14
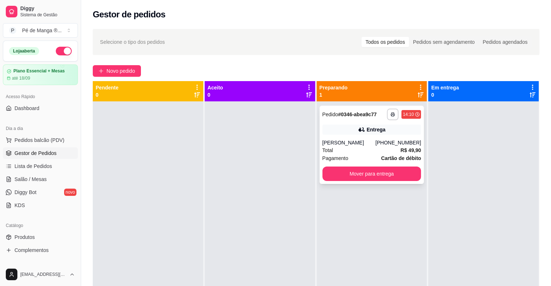
click at [378, 151] on div "Total R$ 49,90" at bounding box center [371, 150] width 99 height 8
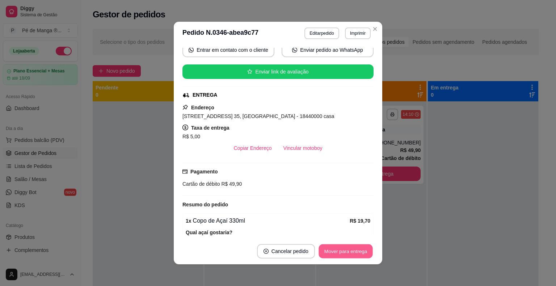
click at [336, 248] on button "Mover para entrega" at bounding box center [346, 251] width 54 height 14
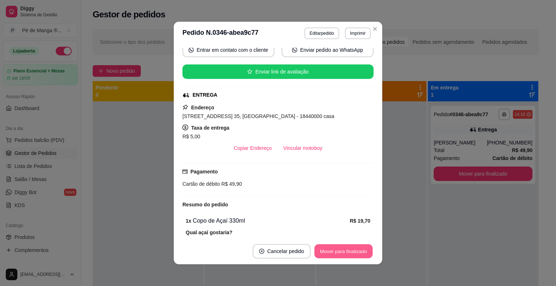
click at [339, 247] on button "Mover para finalizado" at bounding box center [344, 251] width 58 height 14
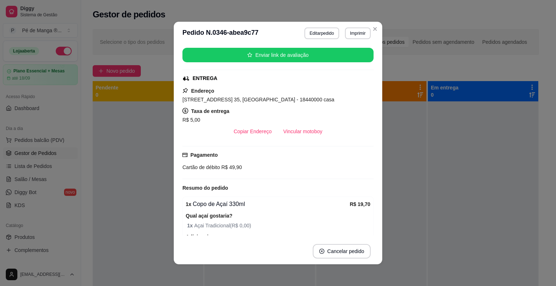
scroll to position [56, 0]
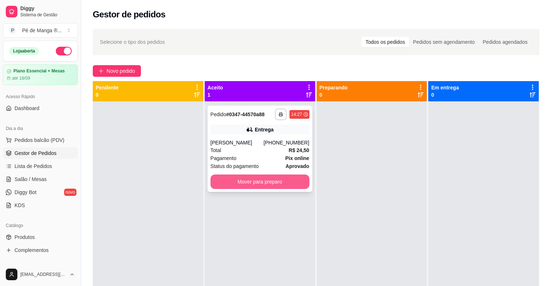
click at [258, 189] on button "Mover para preparo" at bounding box center [259, 181] width 99 height 14
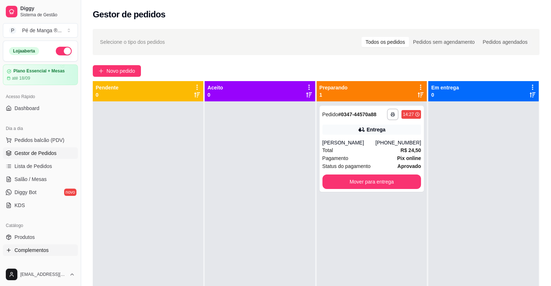
click at [33, 248] on span "Complementos" at bounding box center [31, 250] width 34 height 7
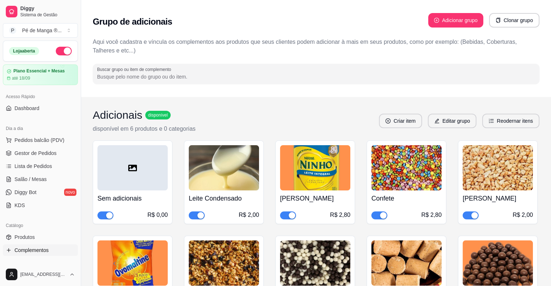
click at [185, 78] on input "Buscar grupo ou item de complemento" at bounding box center [316, 76] width 438 height 7
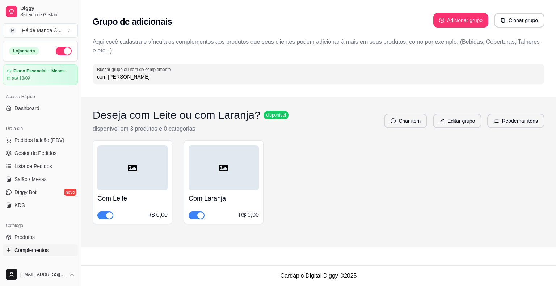
type input "com [PERSON_NAME]"
click at [201, 218] on div "button" at bounding box center [200, 215] width 7 height 7
click at [107, 215] on div "button" at bounding box center [109, 215] width 7 height 7
click at [46, 153] on span "Gestor de Pedidos" at bounding box center [35, 153] width 42 height 7
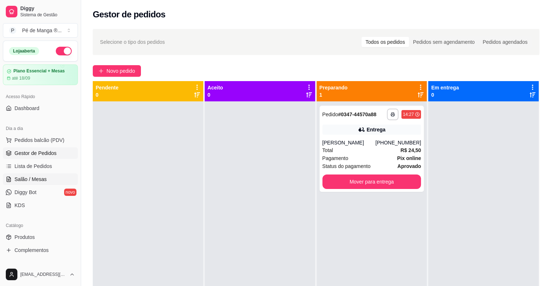
click at [30, 176] on span "Salão / Mesas" at bounding box center [30, 179] width 32 height 7
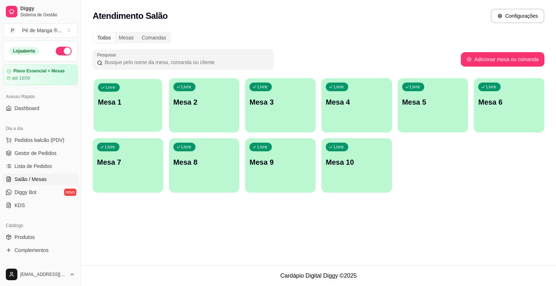
click at [144, 115] on div "Livre Mesa 1" at bounding box center [128, 101] width 68 height 44
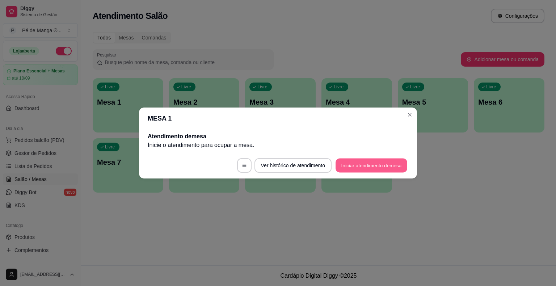
click at [375, 164] on button "Iniciar atendimento de mesa" at bounding box center [372, 166] width 72 height 14
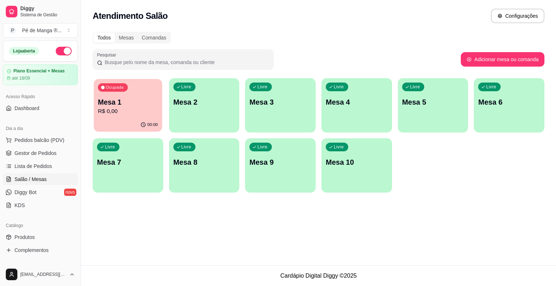
click at [134, 122] on div "00:00" at bounding box center [128, 125] width 68 height 14
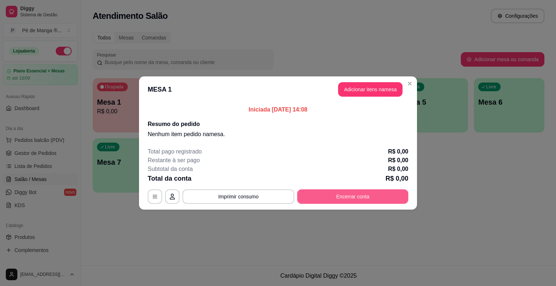
click at [324, 193] on button "Encerrar conta" at bounding box center [352, 196] width 111 height 14
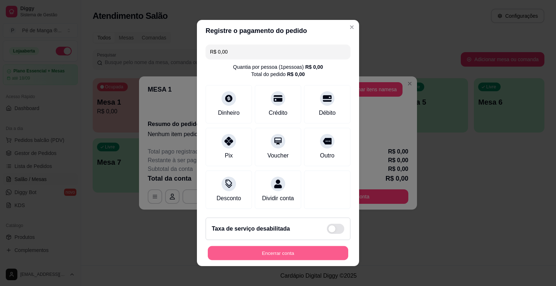
click at [288, 258] on button "Encerrar conta" at bounding box center [278, 253] width 140 height 14
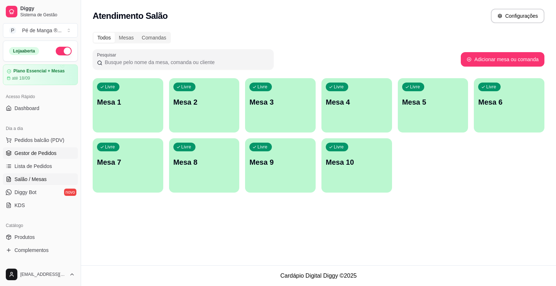
click at [35, 157] on link "Gestor de Pedidos" at bounding box center [40, 153] width 75 height 12
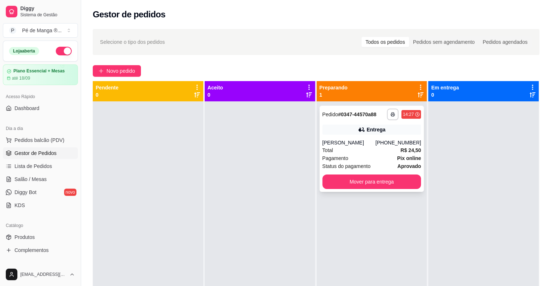
click at [352, 162] on div "Pagamento Pix online" at bounding box center [371, 158] width 99 height 8
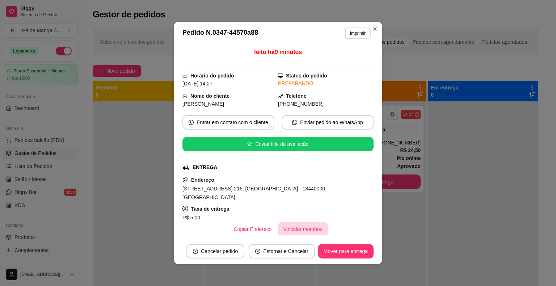
click at [292, 222] on button "Vincular motoboy" at bounding box center [303, 229] width 51 height 14
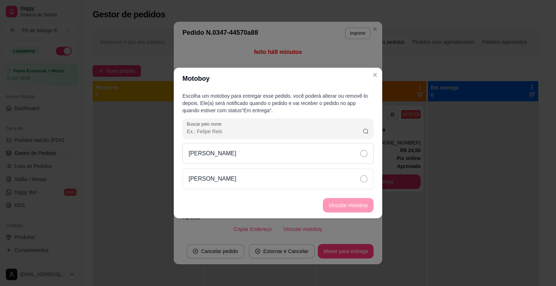
click at [301, 157] on div "[PERSON_NAME]" at bounding box center [277, 153] width 191 height 21
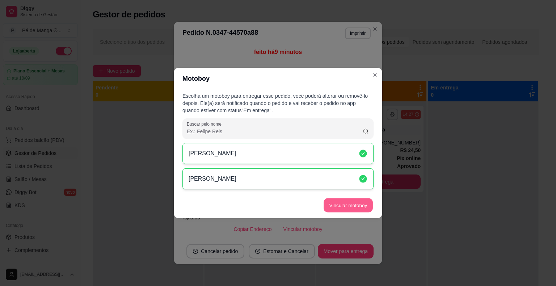
click at [339, 209] on button "Vincular motoboy" at bounding box center [348, 205] width 49 height 14
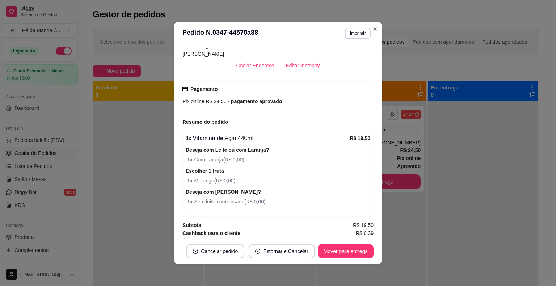
scroll to position [38, 0]
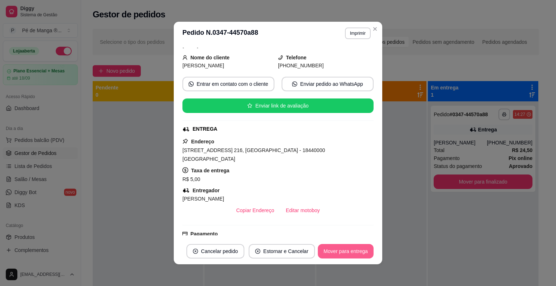
click at [346, 249] on button "Mover para entrega" at bounding box center [346, 251] width 56 height 14
click at [346, 248] on button "Mover para finalizado" at bounding box center [344, 251] width 60 height 14
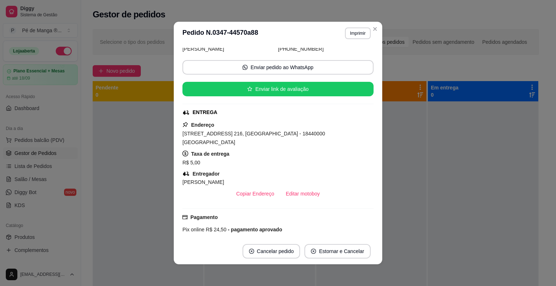
scroll to position [22, 0]
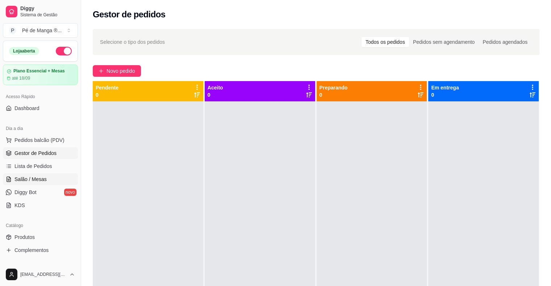
click at [33, 176] on span "Salão / Mesas" at bounding box center [30, 179] width 32 height 7
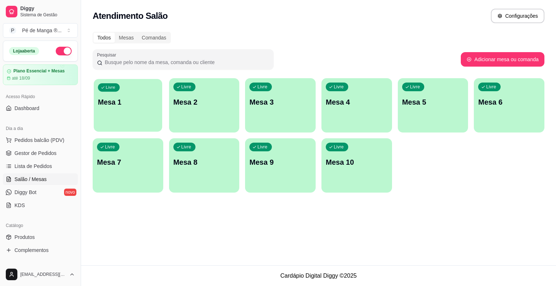
click at [131, 113] on div "Livre Mesa 1" at bounding box center [128, 101] width 68 height 44
click at [126, 99] on p "Mesa 1" at bounding box center [128, 102] width 60 height 10
click at [139, 111] on div "Livre Mesa 1" at bounding box center [128, 101] width 68 height 44
click at [139, 111] on header "MESA 1" at bounding box center [277, 118] width 283 height 22
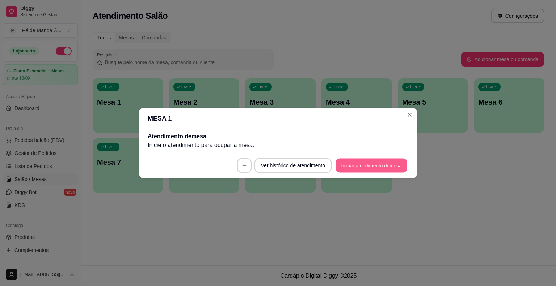
click at [356, 164] on button "Iniciar atendimento de mesa" at bounding box center [372, 166] width 72 height 14
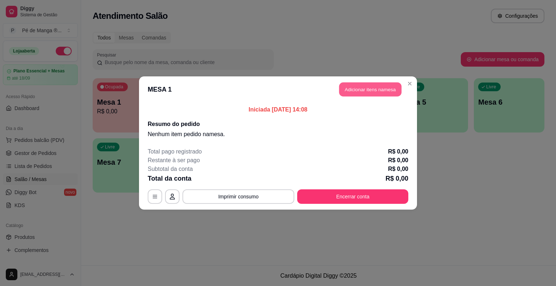
click at [380, 89] on button "Adicionar itens na mesa" at bounding box center [370, 90] width 62 height 14
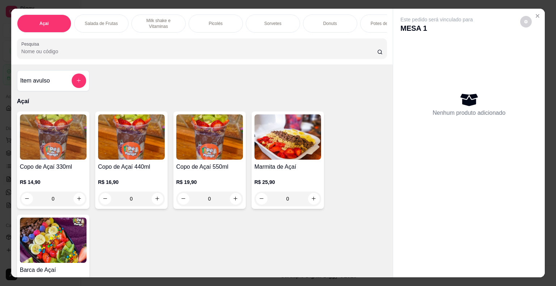
click at [232, 202] on div "0" at bounding box center [209, 199] width 67 height 14
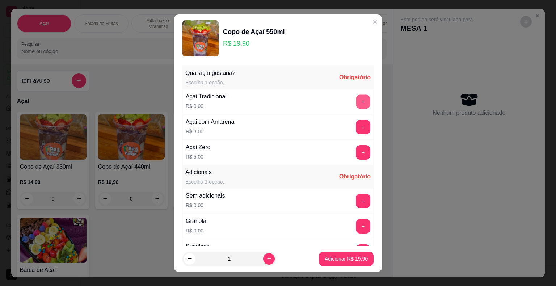
click at [356, 105] on button "+" at bounding box center [363, 101] width 14 height 14
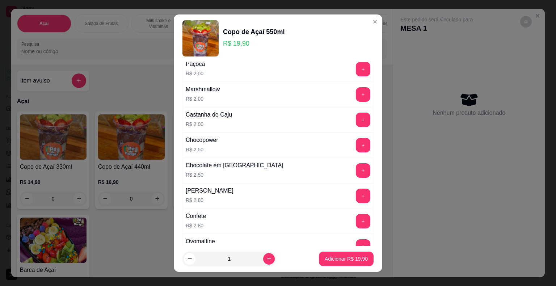
scroll to position [326, 0]
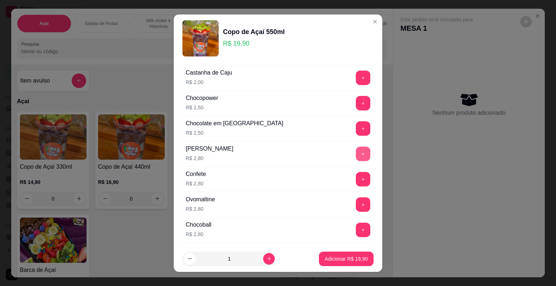
click at [356, 152] on button "+" at bounding box center [363, 154] width 14 height 14
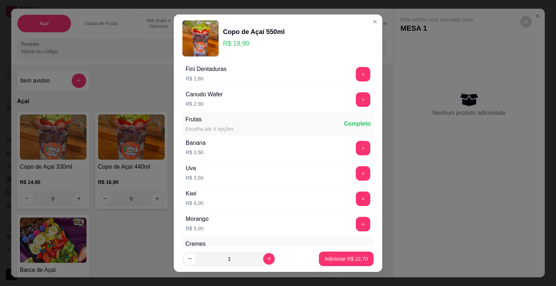
scroll to position [579, 0]
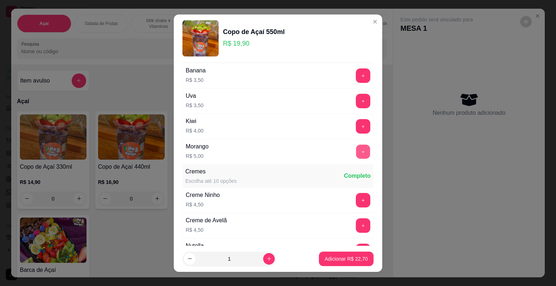
click at [356, 147] on button "+" at bounding box center [363, 151] width 14 height 14
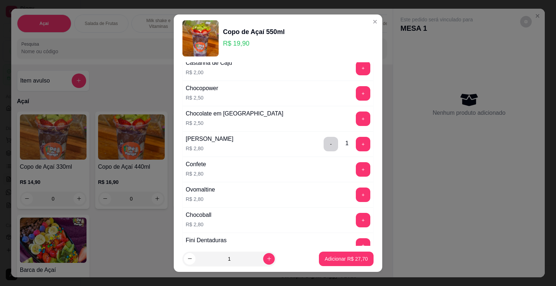
scroll to position [290, 0]
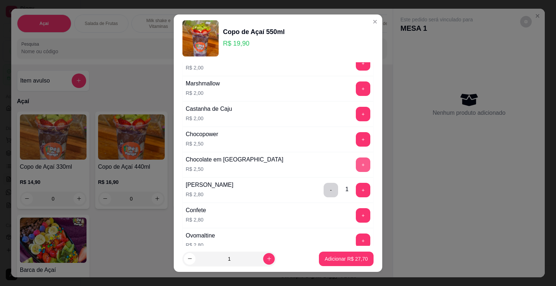
click at [356, 163] on button "+" at bounding box center [363, 164] width 14 height 14
click at [353, 261] on p "Adicionar R$ 30,20" at bounding box center [346, 258] width 42 height 7
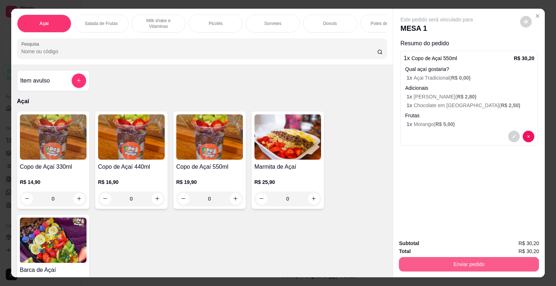
click at [472, 261] on button "Enviar pedido" at bounding box center [469, 264] width 140 height 14
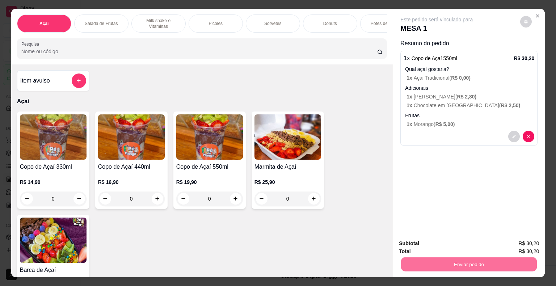
click at [473, 243] on button "Não registrar e enviar pedido" at bounding box center [444, 244] width 75 height 14
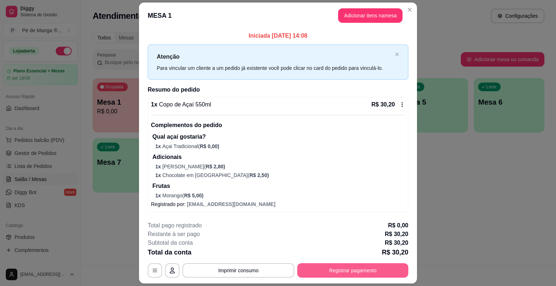
click at [335, 271] on button "Registrar pagamento" at bounding box center [352, 270] width 111 height 14
click at [227, 274] on button "Imprimir consumo" at bounding box center [238, 270] width 112 height 14
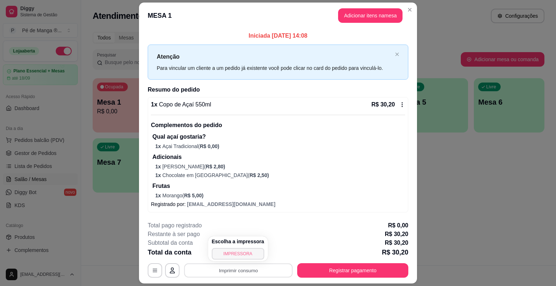
click at [239, 252] on button "IMPRESSORA" at bounding box center [238, 254] width 52 height 12
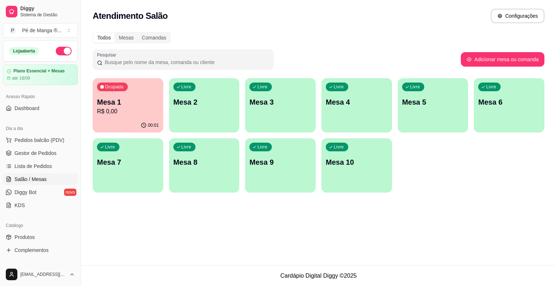
click at [131, 119] on div "00:01" at bounding box center [128, 125] width 71 height 14
click at [217, 110] on div "Livre Mesa 2" at bounding box center [204, 101] width 68 height 44
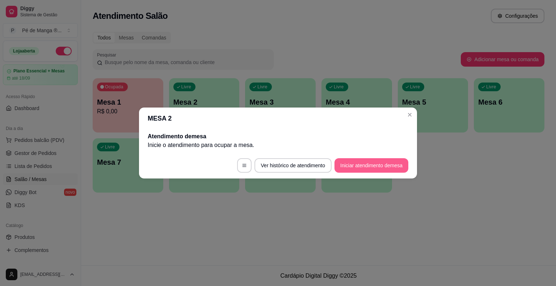
click at [366, 165] on button "Iniciar atendimento de mesa" at bounding box center [371, 165] width 74 height 14
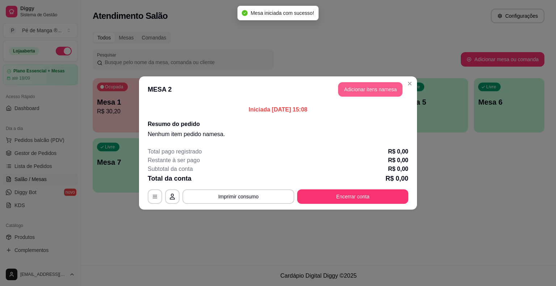
click at [377, 88] on button "Adicionar itens na mesa" at bounding box center [370, 89] width 64 height 14
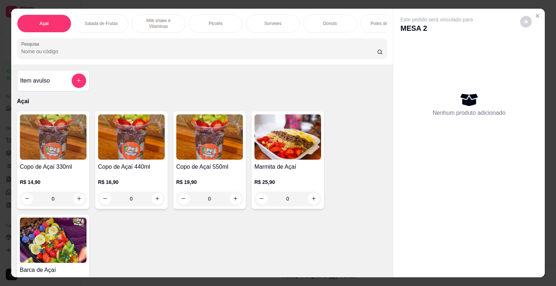
click at [214, 22] on p "Picolés" at bounding box center [216, 24] width 14 height 6
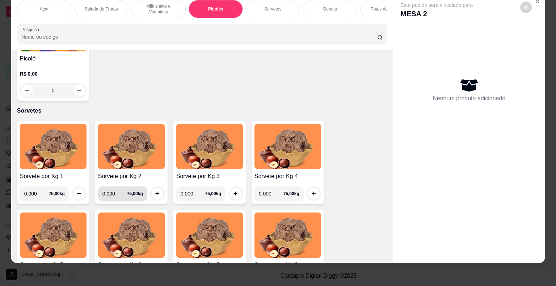
scroll to position [664, 0]
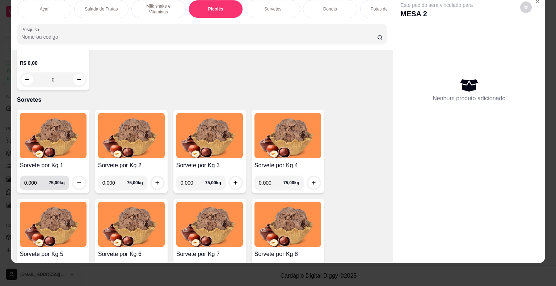
click at [39, 183] on input "0.000" at bounding box center [36, 183] width 25 height 14
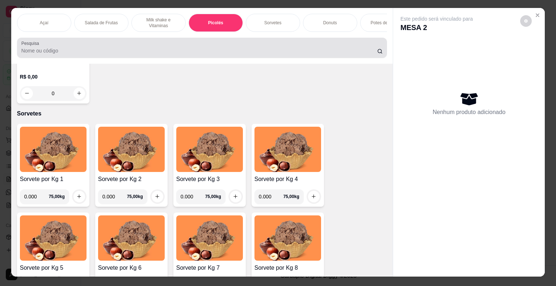
scroll to position [0, 0]
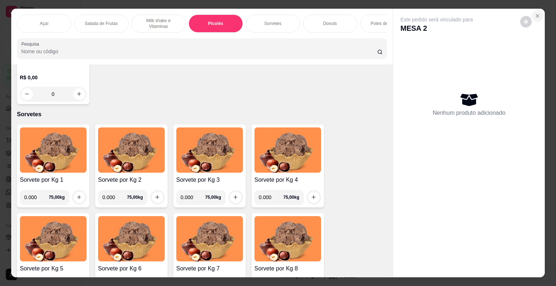
click at [537, 14] on icon "Close" at bounding box center [538, 16] width 6 height 6
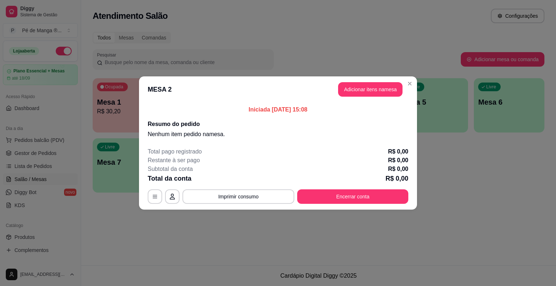
click at [414, 79] on header "MESA 2 Adicionar itens na mesa" at bounding box center [278, 89] width 278 height 26
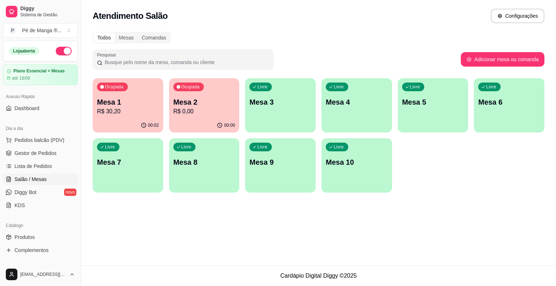
click at [127, 114] on p "R$ 30,20" at bounding box center [128, 111] width 62 height 9
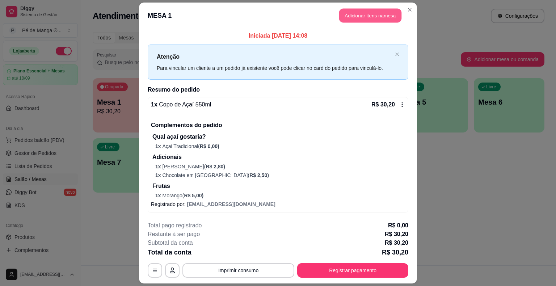
click at [372, 18] on button "Adicionar itens na mesa" at bounding box center [370, 16] width 62 height 14
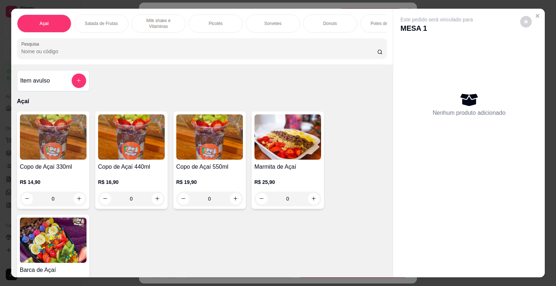
drag, startPoint x: 216, startPoint y: 27, endPoint x: 200, endPoint y: 37, distance: 18.6
click at [215, 27] on div "Picolés" at bounding box center [216, 23] width 54 height 18
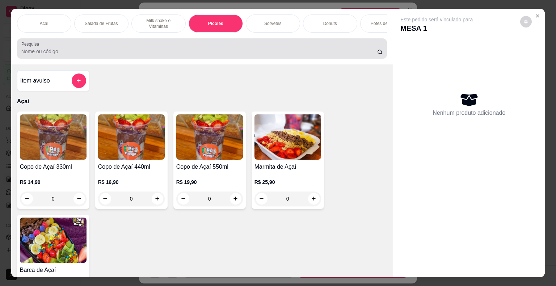
scroll to position [17, 0]
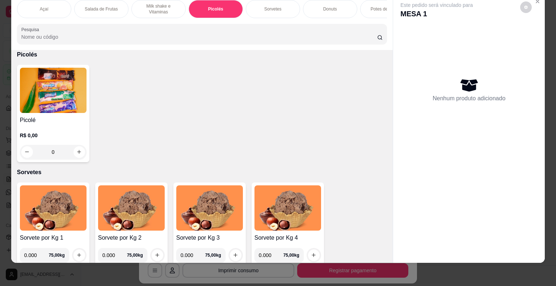
click at [78, 155] on div "0" at bounding box center [53, 152] width 67 height 14
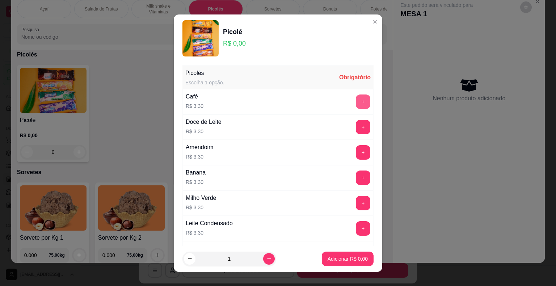
click at [356, 97] on button "+" at bounding box center [363, 101] width 14 height 14
click at [337, 257] on p "Adicionar R$ 3,30" at bounding box center [347, 258] width 39 height 7
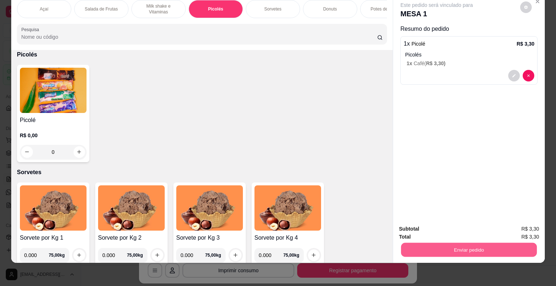
click at [433, 249] on button "Enviar pedido" at bounding box center [469, 250] width 136 height 14
click at [438, 227] on button "Não registrar e enviar pedido" at bounding box center [444, 226] width 73 height 13
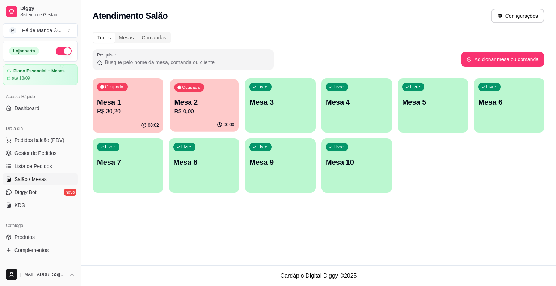
click at [203, 118] on div "Ocupada Mesa 2 R$ 0,00" at bounding box center [204, 98] width 68 height 39
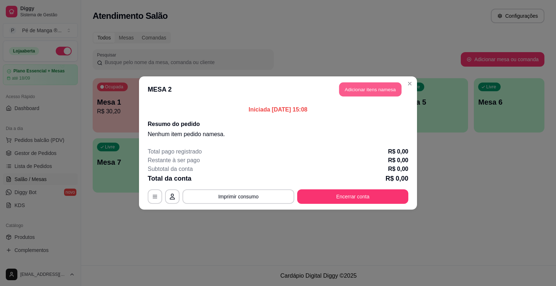
click at [379, 91] on button "Adicionar itens na mesa" at bounding box center [370, 90] width 62 height 14
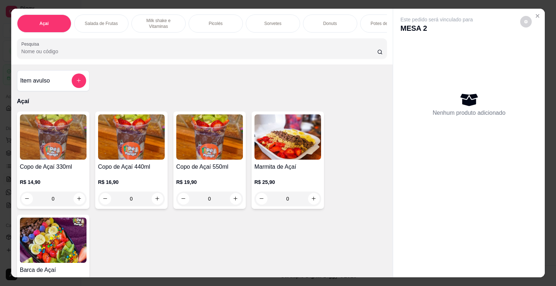
click at [248, 16] on div "Sorvetes" at bounding box center [273, 23] width 54 height 18
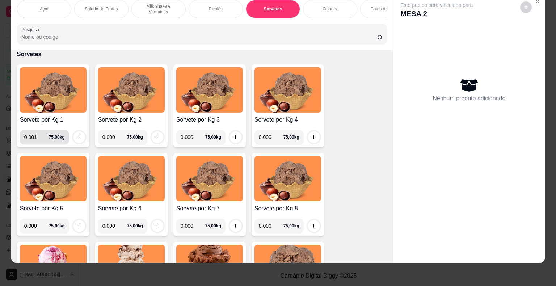
click at [40, 136] on input "0.001" at bounding box center [36, 137] width 25 height 14
click at [36, 138] on input "0.001" at bounding box center [36, 137] width 25 height 14
click at [42, 138] on input "0.000" at bounding box center [36, 137] width 25 height 14
click at [35, 138] on input "0.000" at bounding box center [36, 137] width 25 height 14
type input "0.158"
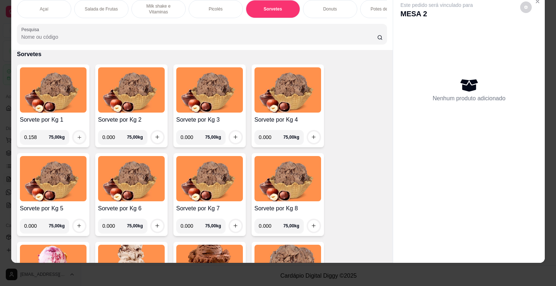
click at [73, 137] on button "increase-product-quantity" at bounding box center [78, 136] width 11 height 11
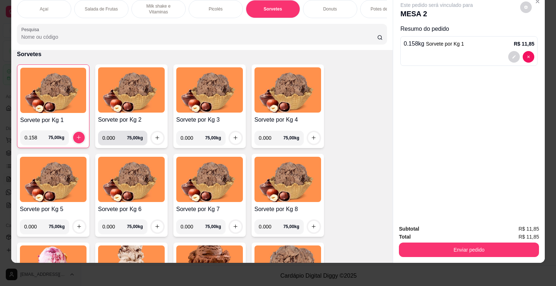
click at [114, 139] on input "0.000" at bounding box center [114, 138] width 25 height 14
type input "0.250"
click at [156, 141] on button "increase-product-quantity" at bounding box center [158, 138] width 12 height 12
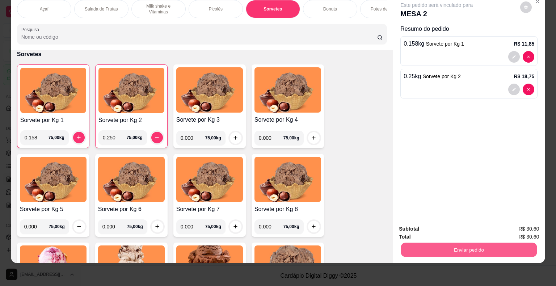
click at [469, 243] on button "Enviar pedido" at bounding box center [469, 250] width 136 height 14
click at [472, 222] on button "Não registrar e enviar pedido" at bounding box center [444, 226] width 73 height 13
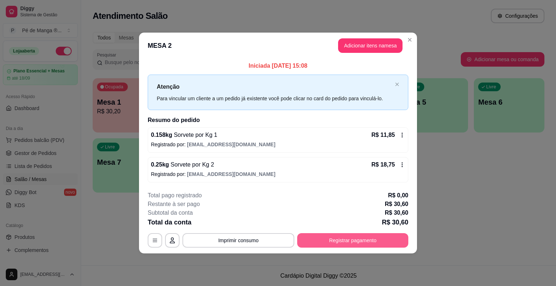
click at [353, 236] on button "Registrar pagamento" at bounding box center [352, 240] width 111 height 14
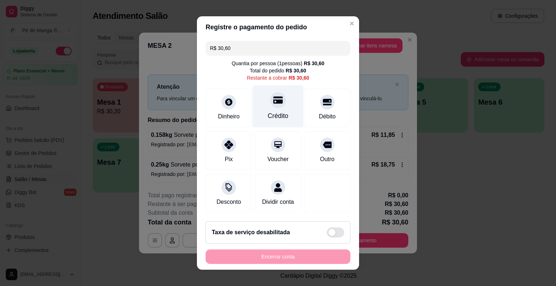
click at [270, 113] on div "Crédito" at bounding box center [278, 115] width 21 height 9
type input "R$ 0,00"
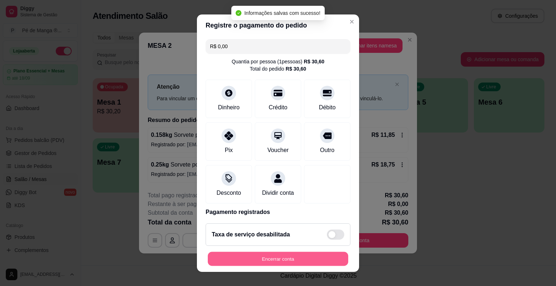
click at [285, 255] on button "Encerrar conta" at bounding box center [278, 259] width 140 height 14
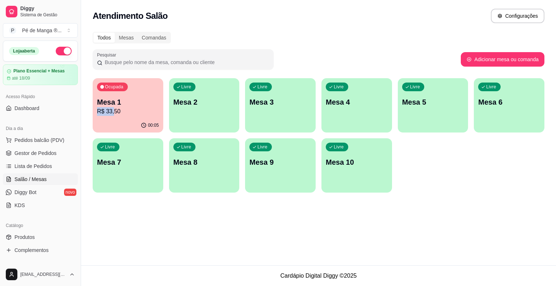
drag, startPoint x: 97, startPoint y: 111, endPoint x: 111, endPoint y: 113, distance: 14.6
click at [111, 114] on div "Todos Mesas Comandas Pesquisar Adicionar mesa ou comanda Ocupada Mesa 1 R$ 33,5…" at bounding box center [318, 115] width 475 height 174
click at [112, 110] on p "R$ 33,50" at bounding box center [128, 111] width 60 height 8
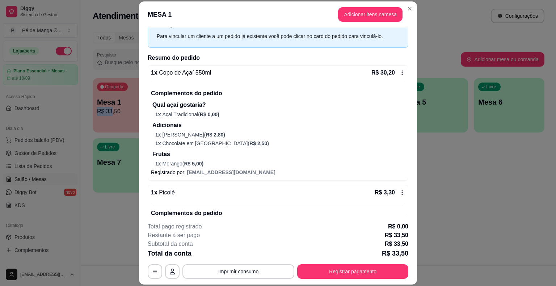
scroll to position [68, 0]
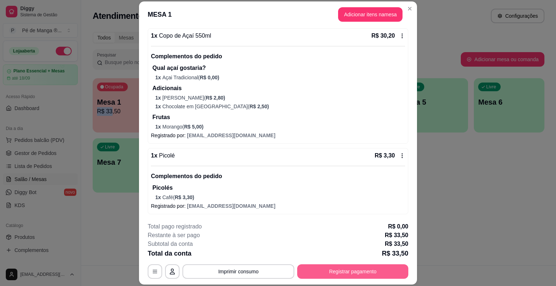
click at [326, 267] on button "Registrar pagamento" at bounding box center [352, 271] width 111 height 14
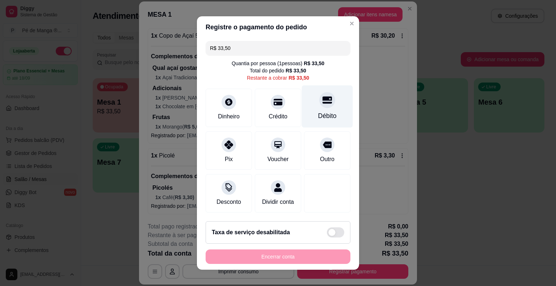
click at [320, 110] on div "Débito" at bounding box center [327, 106] width 51 height 42
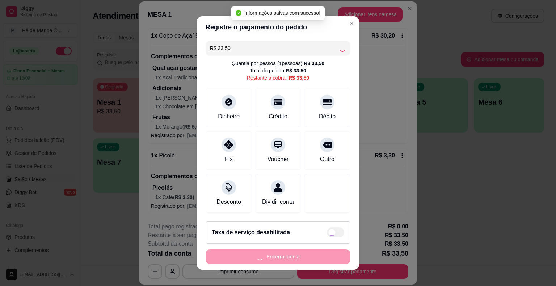
type input "R$ 0,00"
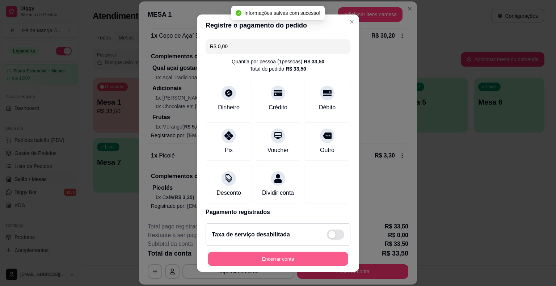
click at [294, 257] on button "Encerrar conta" at bounding box center [278, 259] width 140 height 14
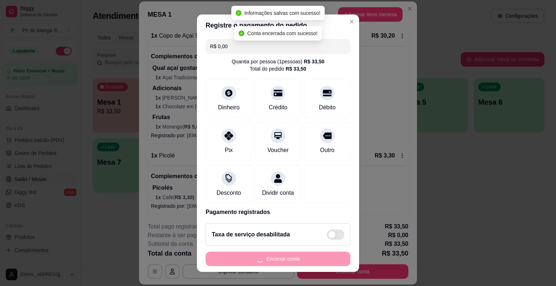
scroll to position [0, 0]
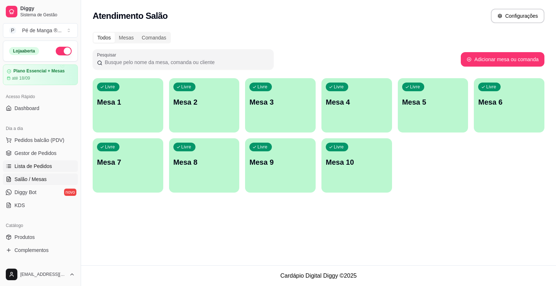
click at [68, 167] on link "Lista de Pedidos" at bounding box center [40, 166] width 75 height 12
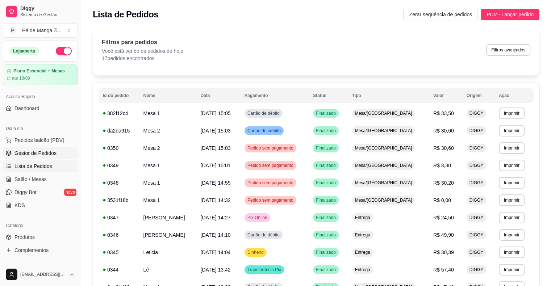
click at [58, 155] on link "Gestor de Pedidos" at bounding box center [40, 153] width 75 height 12
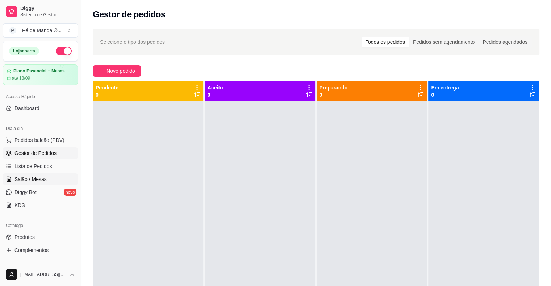
click at [56, 183] on link "Salão / Mesas" at bounding box center [40, 179] width 75 height 12
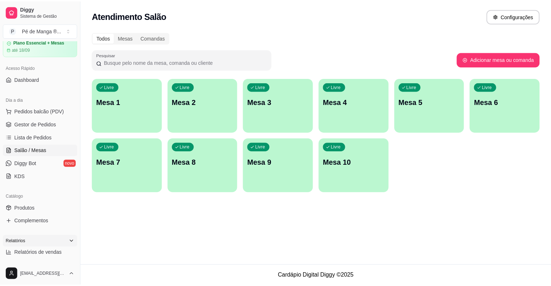
scroll to position [72, 0]
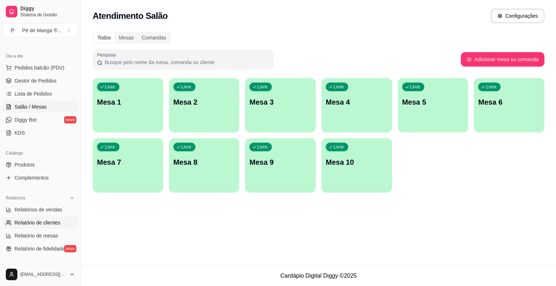
click at [51, 223] on span "Relatório de clientes" at bounding box center [37, 222] width 46 height 7
select select "30"
select select "HIGHEST_TOTAL_SPENT_WITH_ORDERS"
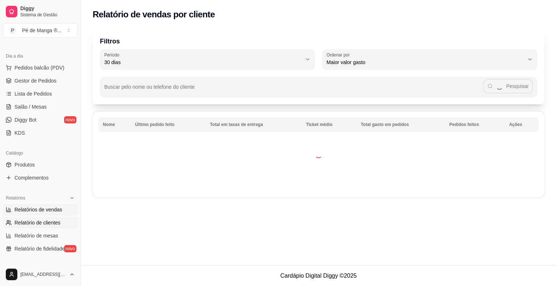
click at [46, 213] on link "Relatórios de vendas" at bounding box center [40, 210] width 75 height 12
select select "ALL"
select select "0"
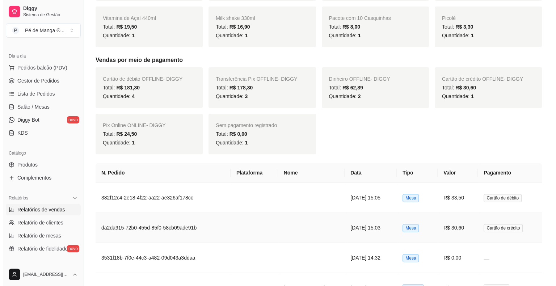
scroll to position [290, 0]
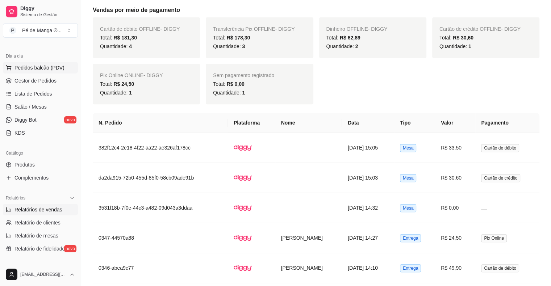
click at [38, 68] on span "Pedidos balcão (PDV)" at bounding box center [39, 67] width 50 height 7
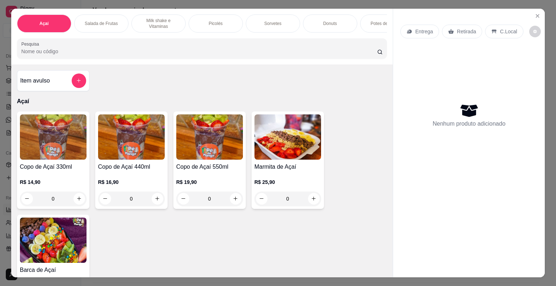
click at [74, 201] on div "0" at bounding box center [53, 199] width 67 height 14
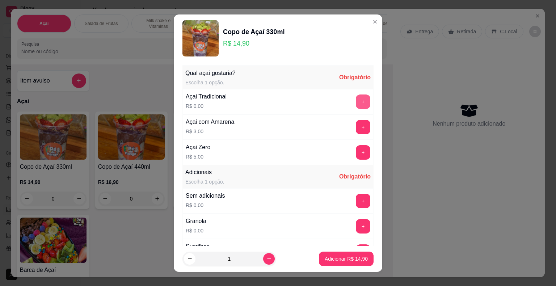
click at [356, 97] on button "+" at bounding box center [363, 101] width 14 height 14
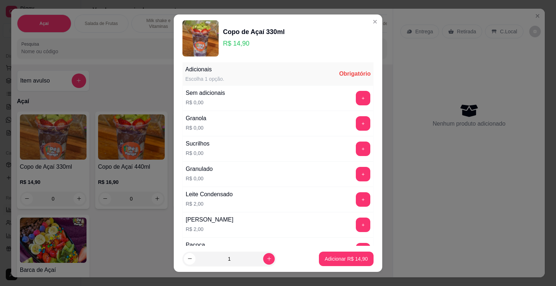
scroll to position [109, 0]
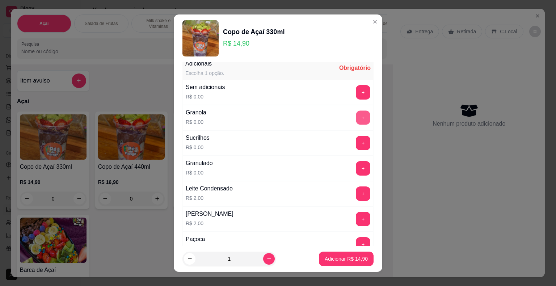
click at [356, 114] on button "+" at bounding box center [363, 117] width 14 height 14
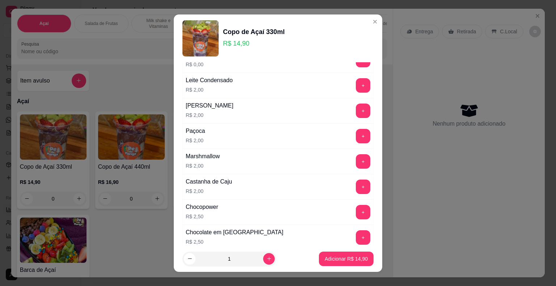
scroll to position [217, 0]
click at [356, 183] on button "+" at bounding box center [363, 186] width 14 height 14
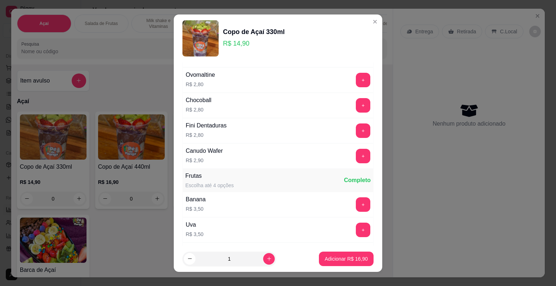
scroll to position [471, 0]
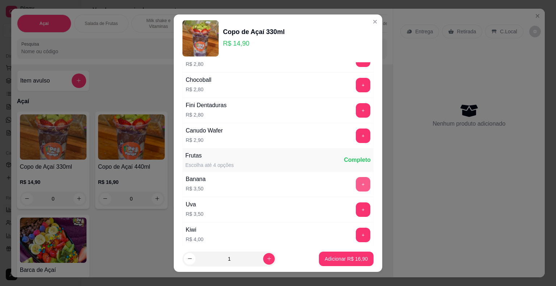
click at [356, 182] on button "+" at bounding box center [363, 184] width 14 height 14
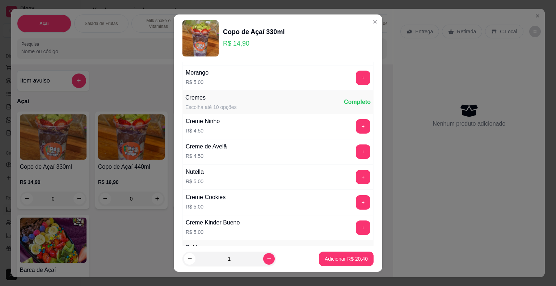
scroll to position [652, 0]
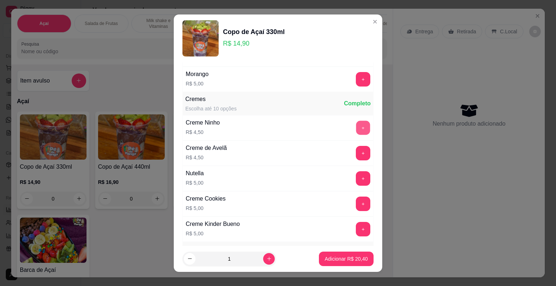
click at [356, 123] on button "+" at bounding box center [363, 128] width 14 height 14
click at [334, 256] on p "Adicionar R$ 24,90" at bounding box center [346, 258] width 42 height 7
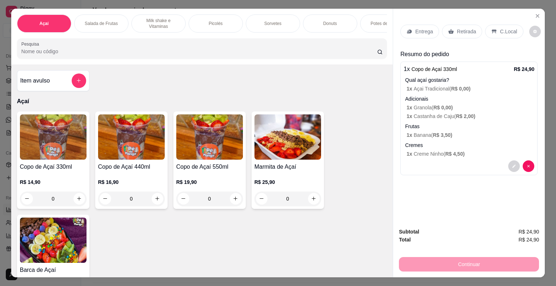
click at [105, 21] on p "Salada de Frutas" at bounding box center [101, 24] width 33 height 6
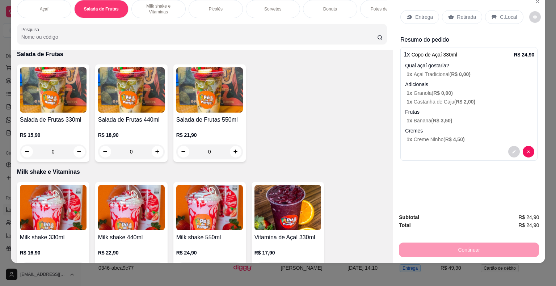
click at [234, 156] on div "0" at bounding box center [209, 151] width 67 height 14
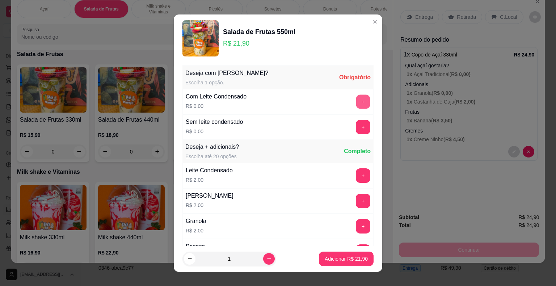
click at [356, 103] on button "+" at bounding box center [363, 101] width 14 height 14
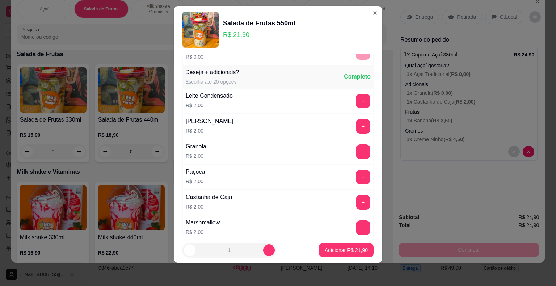
scroll to position [77, 0]
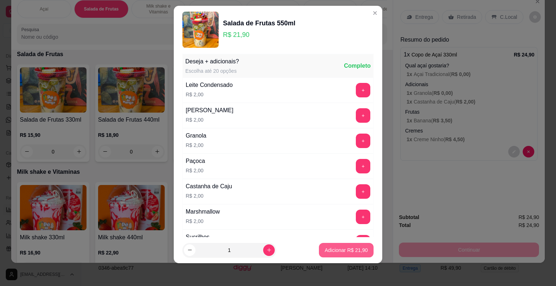
click at [343, 248] on p "Adicionar R$ 21,90" at bounding box center [346, 250] width 43 height 7
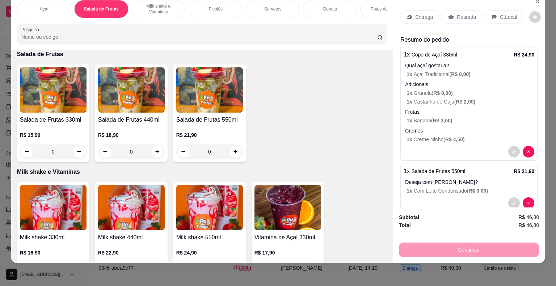
click at [35, 7] on div "Açaí" at bounding box center [44, 9] width 54 height 18
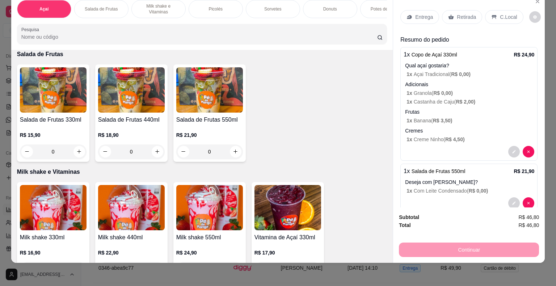
scroll to position [32, 0]
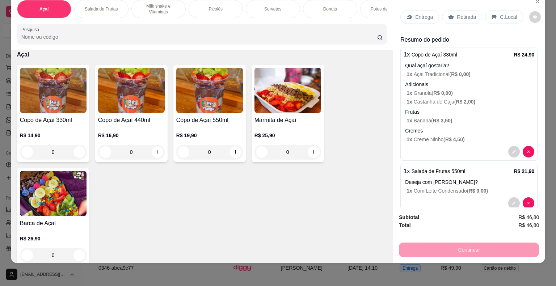
click at [77, 151] on div "0" at bounding box center [53, 152] width 67 height 14
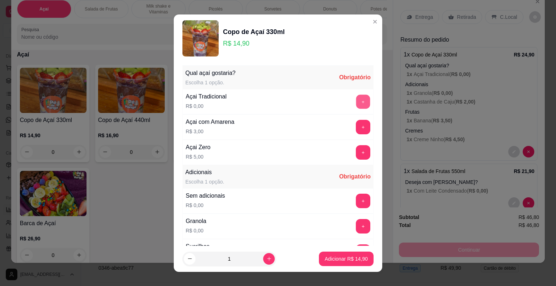
click at [356, 104] on button "+" at bounding box center [363, 101] width 14 height 14
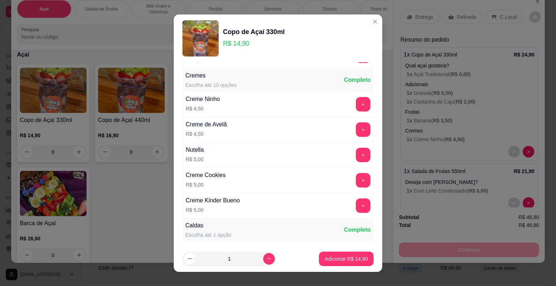
scroll to position [688, 0]
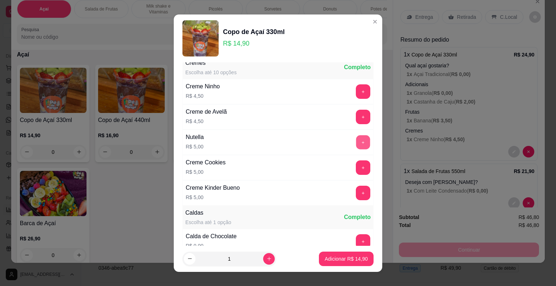
click at [356, 138] on button "+" at bounding box center [363, 142] width 14 height 14
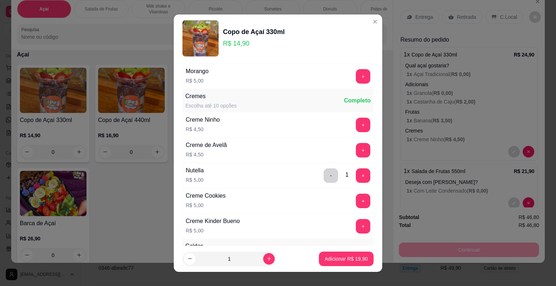
scroll to position [579, 0]
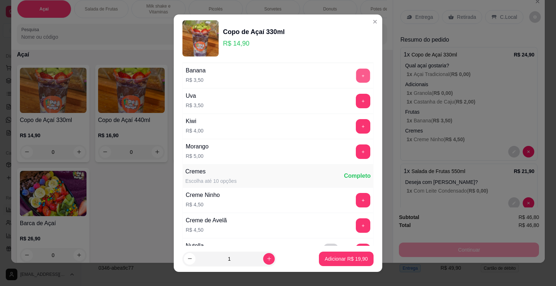
click at [356, 72] on button "+" at bounding box center [363, 75] width 14 height 14
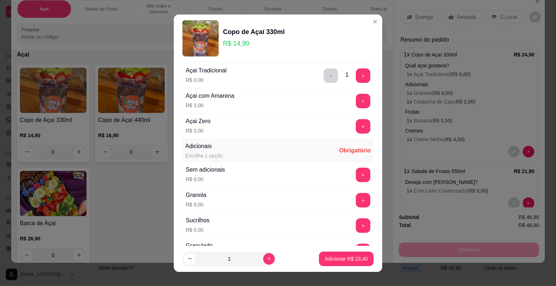
scroll to position [72, 0]
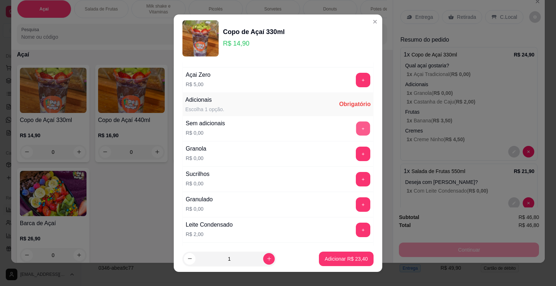
click at [356, 129] on button "+" at bounding box center [363, 128] width 14 height 14
click at [333, 265] on button "Adicionar R$ 23,40" at bounding box center [346, 259] width 53 height 14
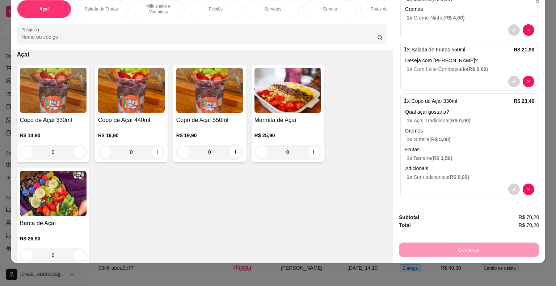
scroll to position [0, 0]
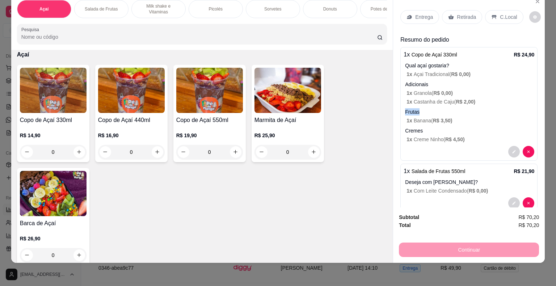
drag, startPoint x: 502, startPoint y: 97, endPoint x: 503, endPoint y: 104, distance: 7.6
click at [503, 104] on div "Resumo do pedido 1 x Copo de Açaí 330ml R$ 24,90 Qual açaí gostaria? 1 x Açai T…" at bounding box center [468, 178] width 137 height 287
click at [443, 178] on p "Deseja com [PERSON_NAME]?" at bounding box center [469, 181] width 129 height 7
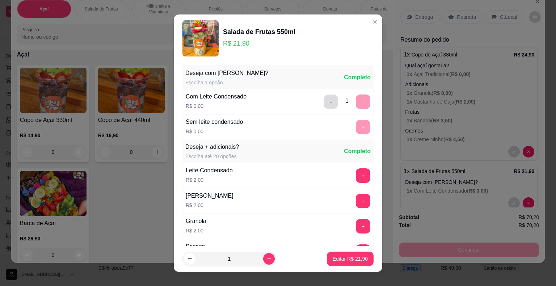
click at [324, 105] on button "-" at bounding box center [331, 101] width 14 height 14
click at [356, 125] on button "+" at bounding box center [363, 127] width 14 height 14
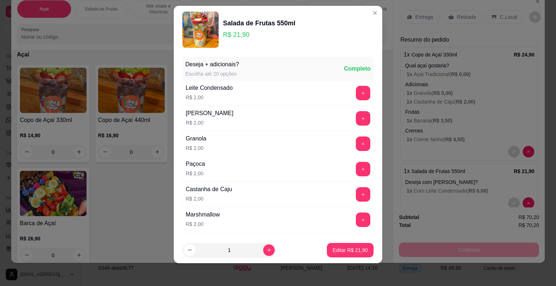
scroll to position [77, 0]
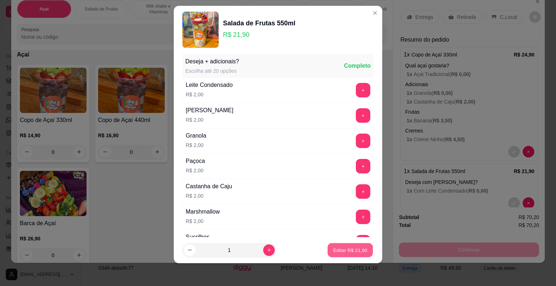
click at [342, 250] on p "Editar R$ 21,90" at bounding box center [350, 250] width 34 height 7
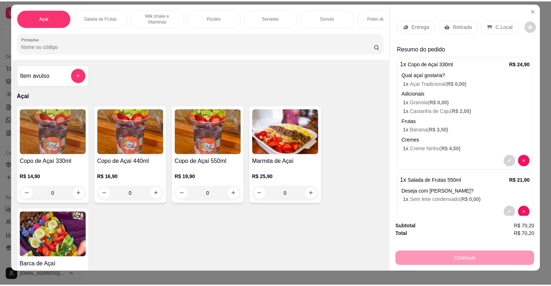
scroll to position [0, 0]
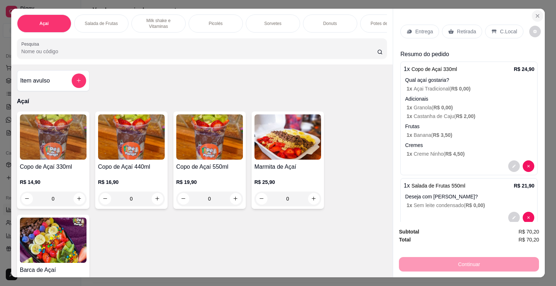
click at [535, 15] on icon "Close" at bounding box center [538, 16] width 6 height 6
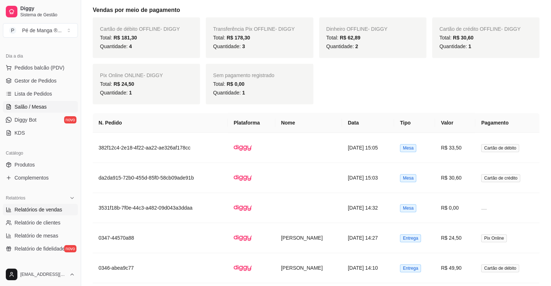
click at [30, 103] on span "Salão / Mesas" at bounding box center [30, 106] width 32 height 7
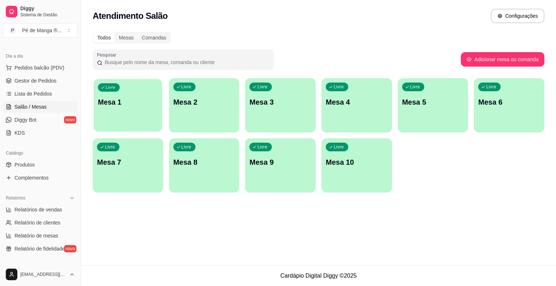
click at [122, 109] on div "Livre Mesa 1" at bounding box center [128, 101] width 68 height 44
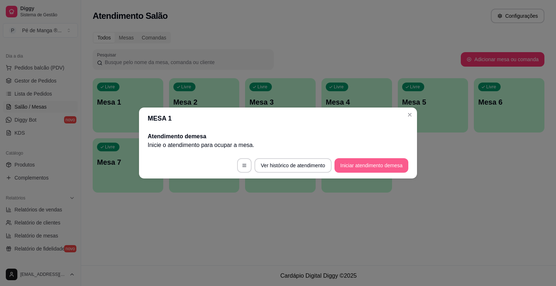
click at [351, 167] on button "Iniciar atendimento de mesa" at bounding box center [371, 165] width 74 height 14
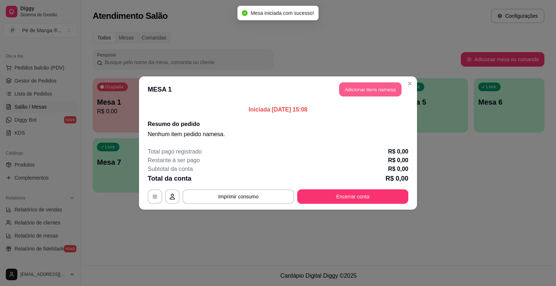
click at [371, 88] on button "Adicionar itens na mesa" at bounding box center [370, 90] width 62 height 14
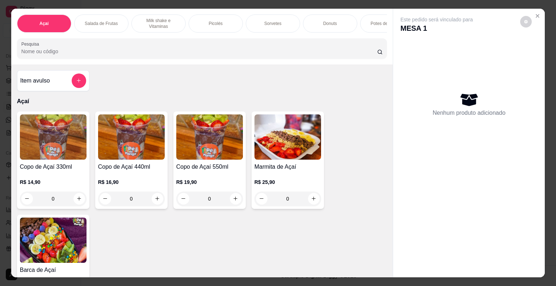
click at [264, 22] on p "Sorvetes" at bounding box center [272, 24] width 17 height 6
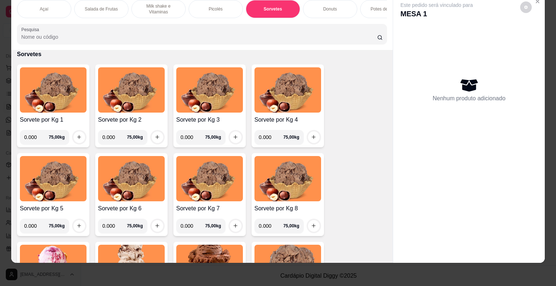
click at [51, 1] on div "Açaí" at bounding box center [44, 9] width 54 height 18
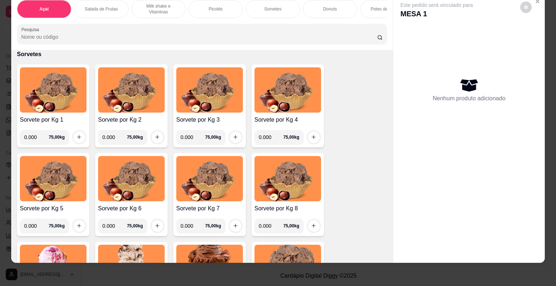
scroll to position [32, 0]
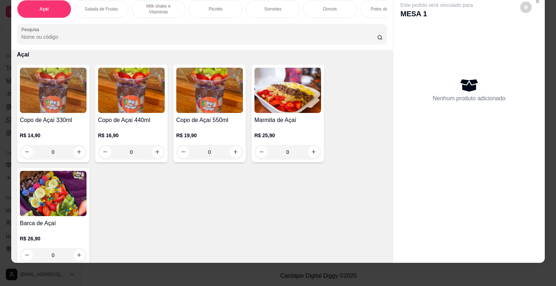
click at [72, 152] on div "0" at bounding box center [53, 152] width 67 height 14
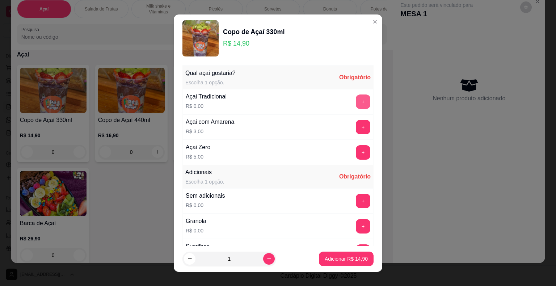
click at [356, 104] on button "+" at bounding box center [363, 101] width 14 height 14
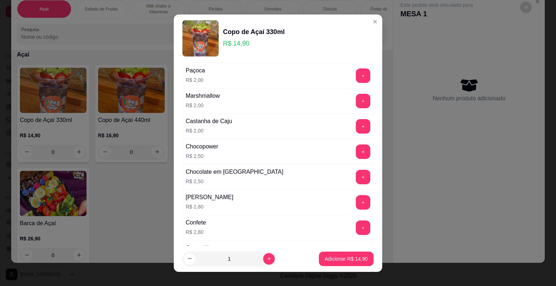
scroll to position [290, 0]
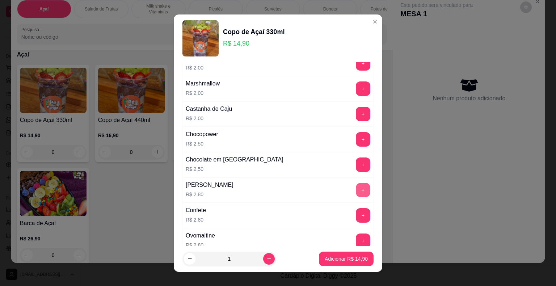
click at [356, 185] on button "+" at bounding box center [363, 190] width 14 height 14
click at [324, 184] on button "-" at bounding box center [331, 190] width 14 height 14
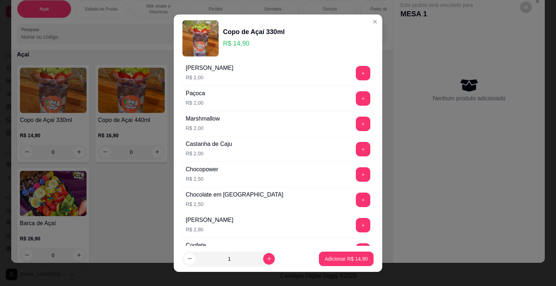
scroll to position [181, 0]
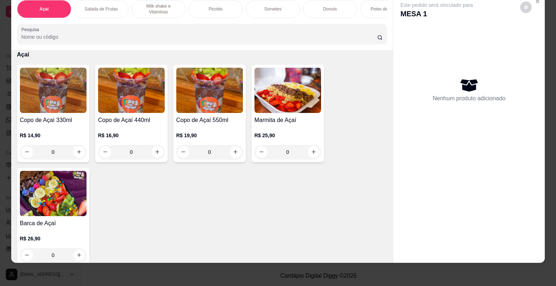
click at [256, 9] on div "Sorvetes" at bounding box center [273, 9] width 54 height 18
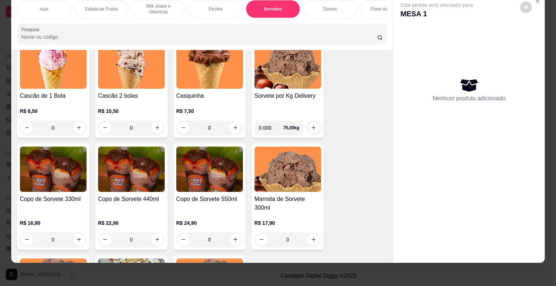
scroll to position [927, 0]
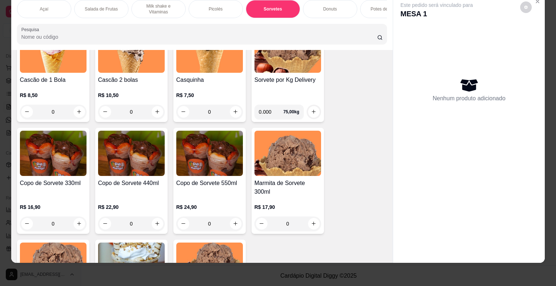
click at [79, 222] on div "0" at bounding box center [53, 223] width 67 height 14
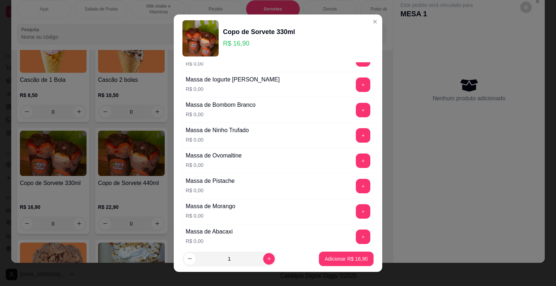
scroll to position [72, 0]
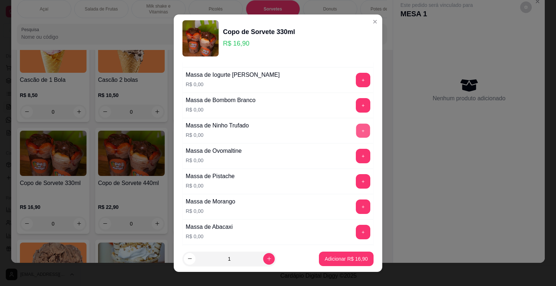
click at [356, 130] on button "+" at bounding box center [363, 130] width 14 height 14
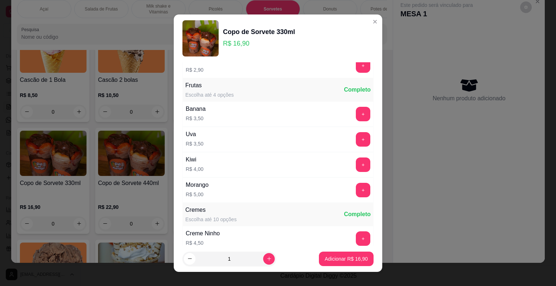
scroll to position [977, 0]
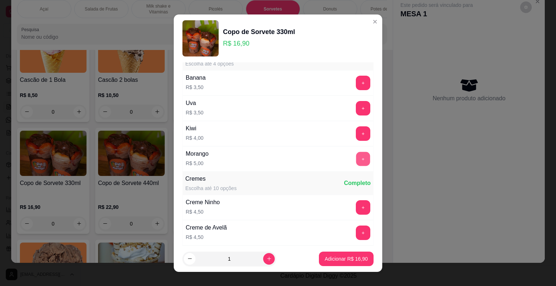
click at [356, 153] on button "+" at bounding box center [363, 159] width 14 height 14
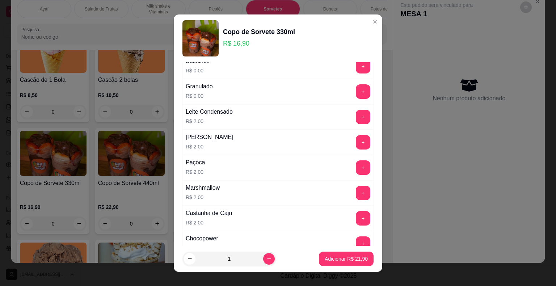
scroll to position [579, 0]
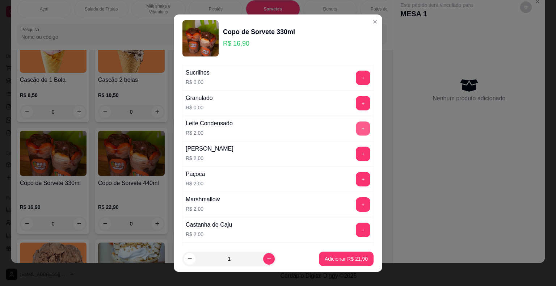
click at [356, 123] on button "+" at bounding box center [363, 128] width 14 height 14
click at [343, 263] on button "Adicionar R$ 23,90" at bounding box center [346, 259] width 53 height 14
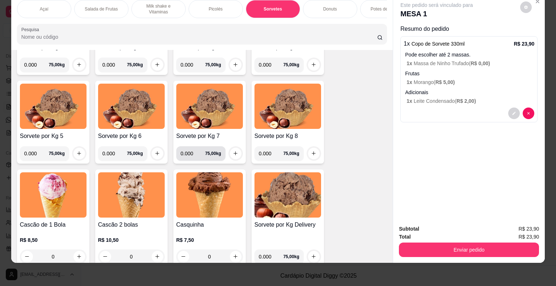
scroll to position [818, 0]
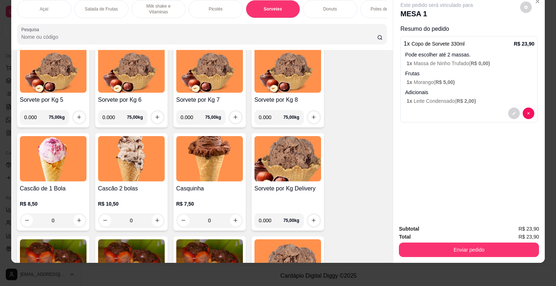
click at [78, 219] on div "0" at bounding box center [53, 220] width 67 height 14
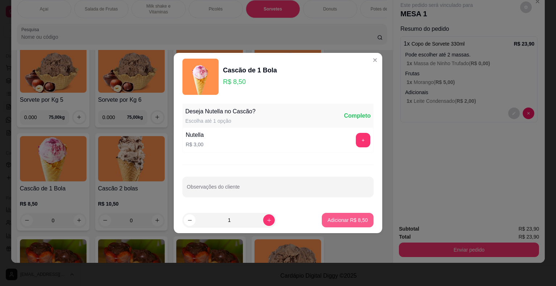
click at [334, 219] on p "Adicionar R$ 8,50" at bounding box center [348, 219] width 40 height 7
type input "1"
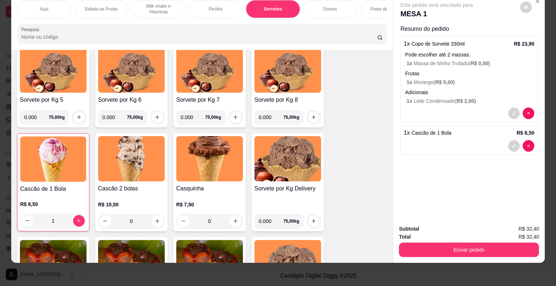
click at [445, 89] on p "Adicionais" at bounding box center [469, 92] width 129 height 7
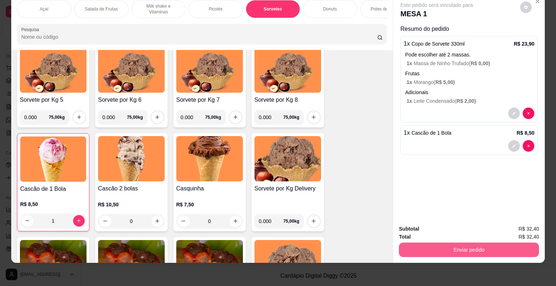
click at [474, 249] on button "Enviar pedido" at bounding box center [469, 250] width 140 height 14
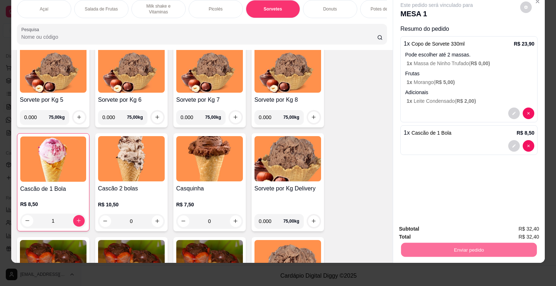
click at [436, 226] on button "Não registrar e enviar pedido" at bounding box center [444, 227] width 75 height 14
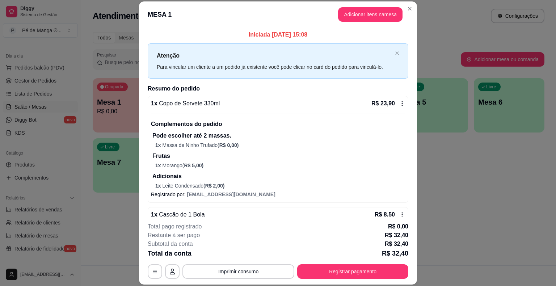
click at [264, 272] on button "Imprimir consumo" at bounding box center [238, 271] width 112 height 14
click at [237, 264] on body "Diggy Sistema de Gestão P Pé de Manga ® ... Loja aberta Plano Essencial + Mesas…" at bounding box center [278, 143] width 556 height 286
click at [245, 254] on button "IMPRESSORA" at bounding box center [238, 254] width 51 height 11
click at [378, 14] on button "Adicionar itens na mesa" at bounding box center [370, 15] width 62 height 14
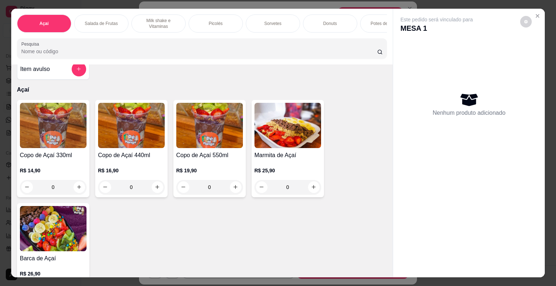
scroll to position [0, 0]
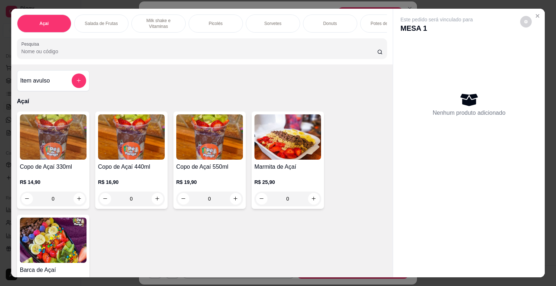
click at [267, 17] on div "Sorvetes" at bounding box center [273, 23] width 54 height 18
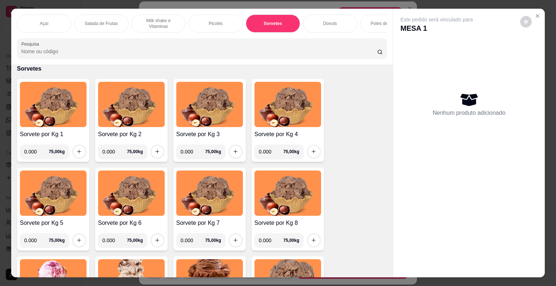
scroll to position [17, 0]
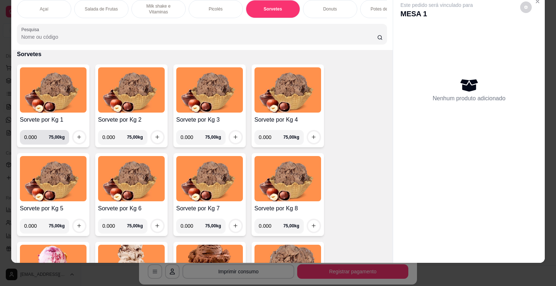
click at [35, 138] on input "0.000" at bounding box center [36, 137] width 25 height 14
type input "0.132"
click at [73, 140] on button "increase-product-quantity" at bounding box center [78, 136] width 11 height 11
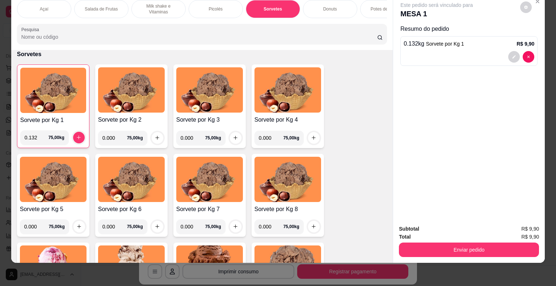
click at [116, 138] on input "0.000" at bounding box center [114, 138] width 25 height 14
type input "0.224"
click at [156, 140] on button "increase-product-quantity" at bounding box center [157, 137] width 11 height 11
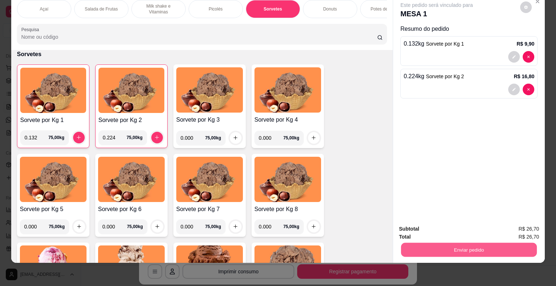
click at [470, 248] on button "Enviar pedido" at bounding box center [469, 250] width 136 height 14
click at [457, 232] on button "Não registrar e enviar pedido" at bounding box center [444, 226] width 73 height 13
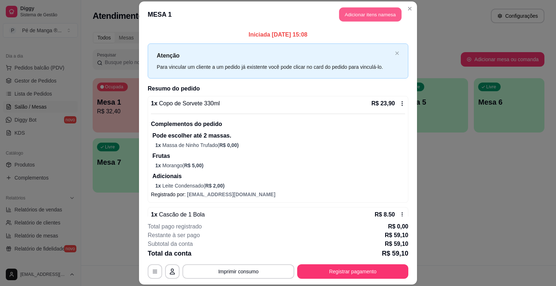
click at [374, 11] on button "Adicionar itens na mesa" at bounding box center [370, 15] width 62 height 14
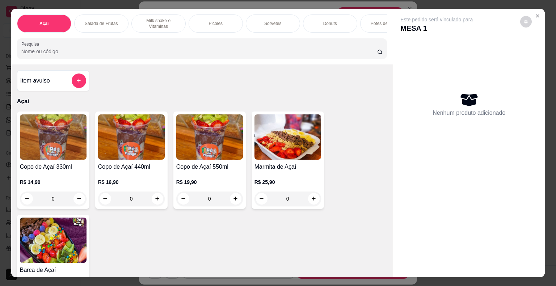
click at [102, 26] on div "Salada de Frutas" at bounding box center [101, 23] width 54 height 18
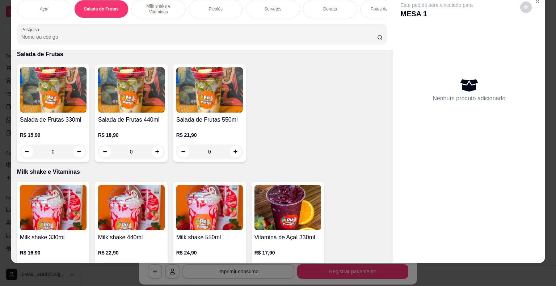
click at [80, 151] on div "0" at bounding box center [53, 151] width 67 height 14
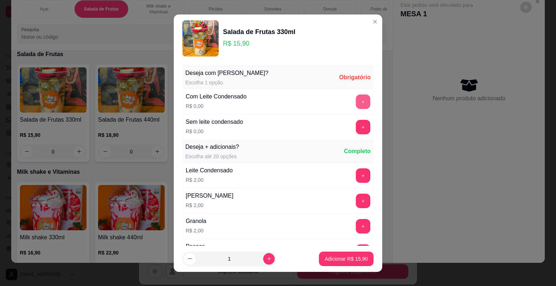
click at [356, 99] on button "+" at bounding box center [363, 101] width 14 height 14
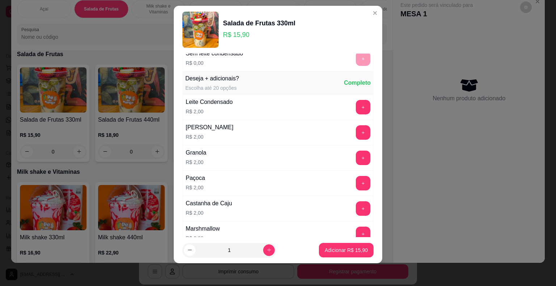
scroll to position [77, 0]
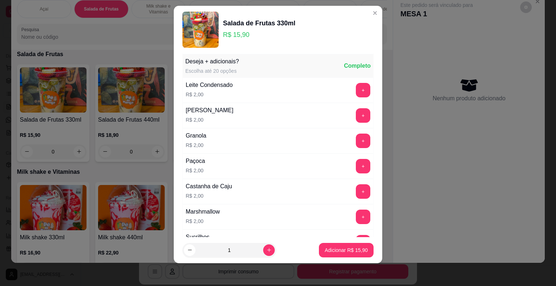
drag, startPoint x: 251, startPoint y: 246, endPoint x: 255, endPoint y: 250, distance: 5.4
click at [252, 247] on input "1" at bounding box center [229, 250] width 68 height 14
click at [263, 253] on button "increase-product-quantity" at bounding box center [268, 249] width 11 height 11
type input "2"
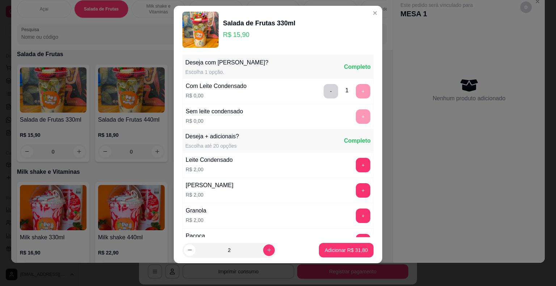
scroll to position [0, 0]
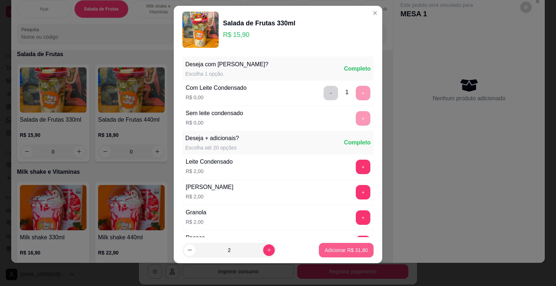
click at [342, 252] on p "Adicionar R$ 31,80" at bounding box center [346, 250] width 43 height 7
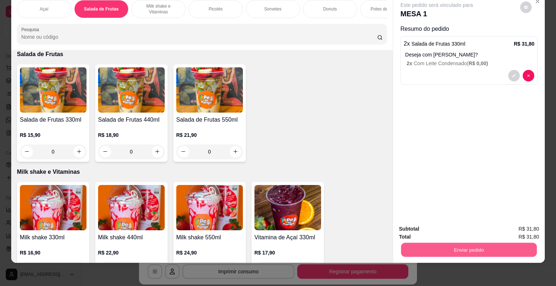
click at [426, 243] on button "Enviar pedido" at bounding box center [469, 250] width 136 height 14
click at [431, 230] on button "Não registrar e enviar pedido" at bounding box center [444, 226] width 73 height 13
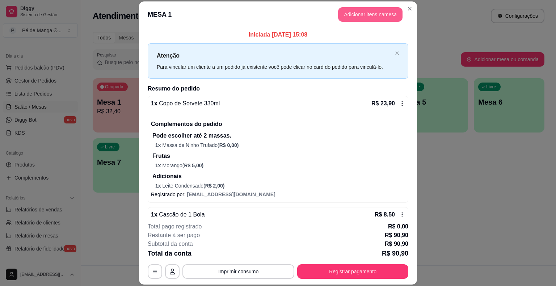
click at [381, 12] on button "Adicionar itens na mesa" at bounding box center [370, 14] width 64 height 14
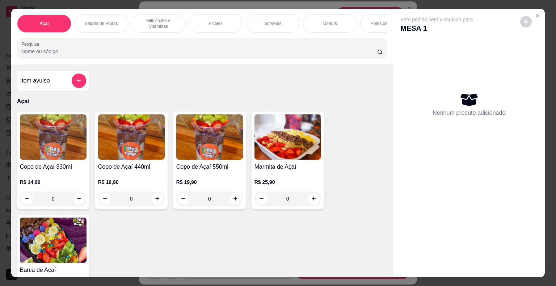
click at [191, 22] on div "Picolés" at bounding box center [216, 23] width 54 height 18
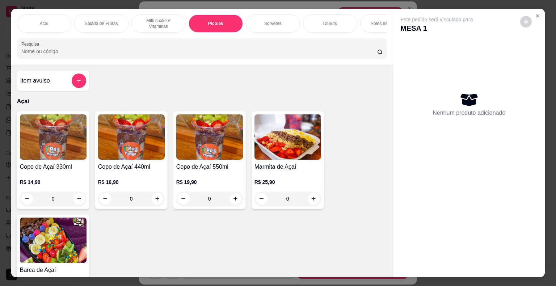
scroll to position [17, 0]
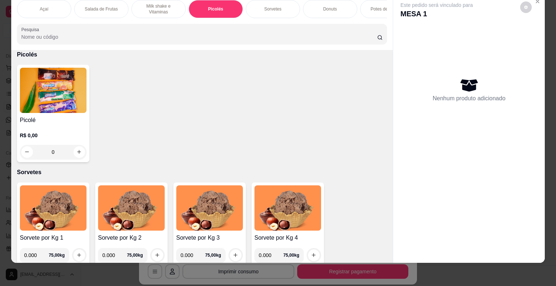
click at [80, 157] on div "0" at bounding box center [53, 152] width 67 height 14
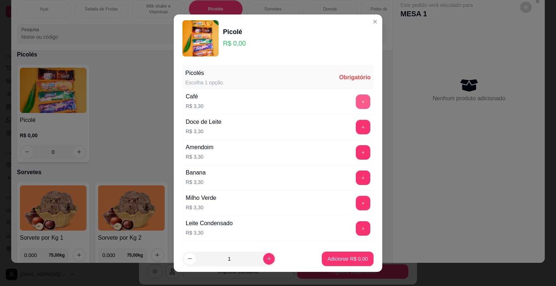
click at [356, 103] on button "+" at bounding box center [363, 101] width 14 height 14
click at [340, 257] on p "Adicionar R$ 3,30" at bounding box center [348, 258] width 40 height 7
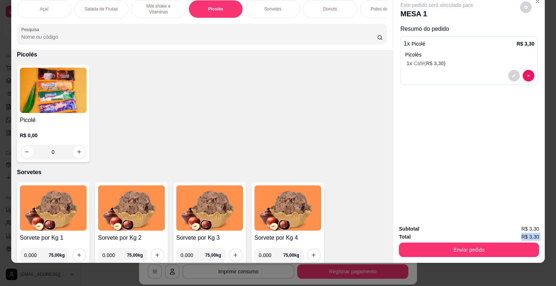
click at [436, 236] on div "Subtotal R$ 3,30 Total R$ 3,30 Enviar pedido" at bounding box center [469, 241] width 140 height 32
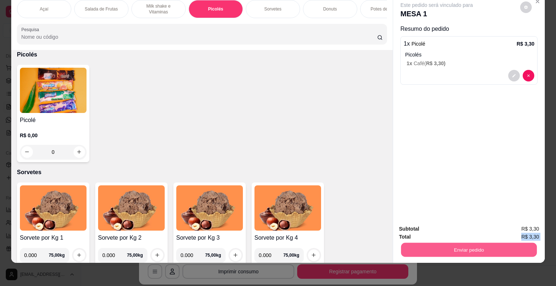
click at [440, 243] on button "Enviar pedido" at bounding box center [469, 250] width 136 height 14
click at [445, 228] on button "Não registrar e enviar pedido" at bounding box center [444, 226] width 73 height 13
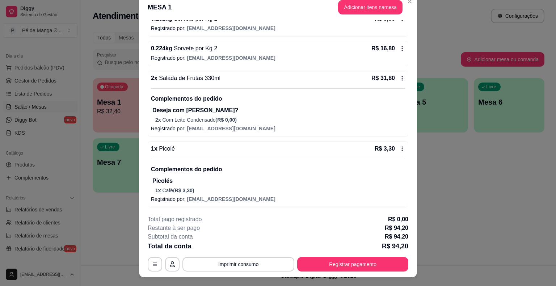
scroll to position [0, 0]
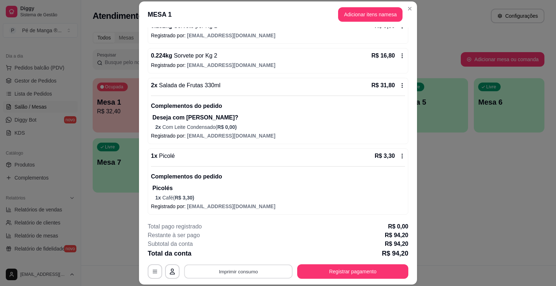
click at [244, 271] on button "Imprimir consumo" at bounding box center [238, 272] width 109 height 14
click at [243, 252] on button "IMPRESSORA" at bounding box center [238, 254] width 51 height 11
click at [361, 268] on button "Registrar pagamento" at bounding box center [353, 272] width 108 height 14
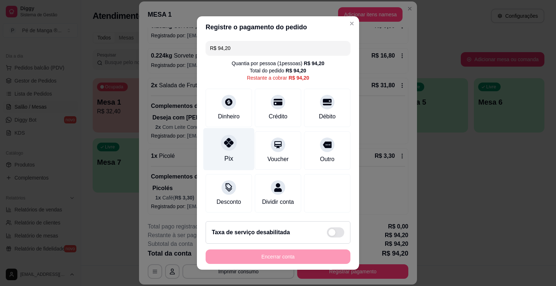
click at [232, 157] on div "Pix" at bounding box center [228, 149] width 51 height 42
type input "R$ 0,00"
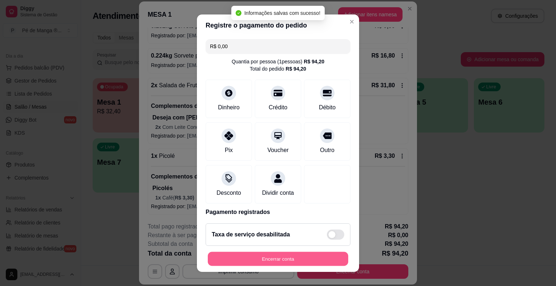
click at [283, 261] on button "Encerrar conta" at bounding box center [278, 259] width 140 height 14
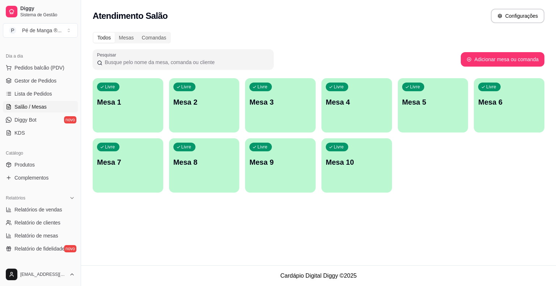
click at [129, 115] on div "Livre Mesa 1" at bounding box center [128, 101] width 71 height 46
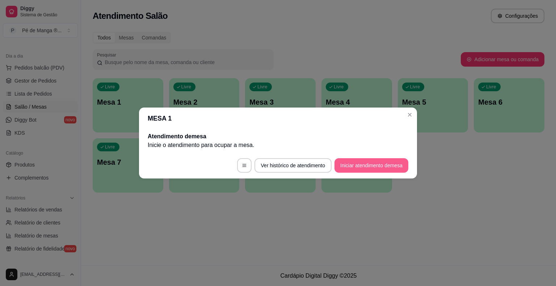
click at [356, 167] on button "Iniciar atendimento de mesa" at bounding box center [371, 165] width 74 height 14
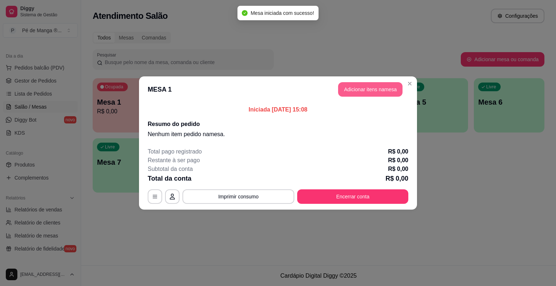
click at [374, 91] on button "Adicionar itens na mesa" at bounding box center [370, 89] width 64 height 14
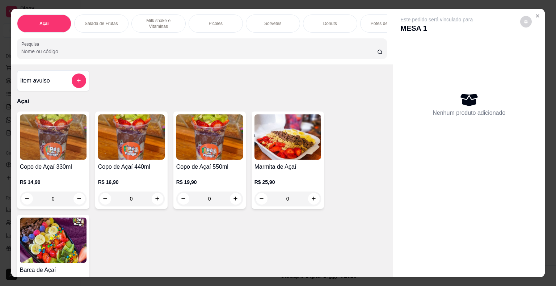
click at [252, 19] on div "Sorvetes" at bounding box center [273, 23] width 54 height 18
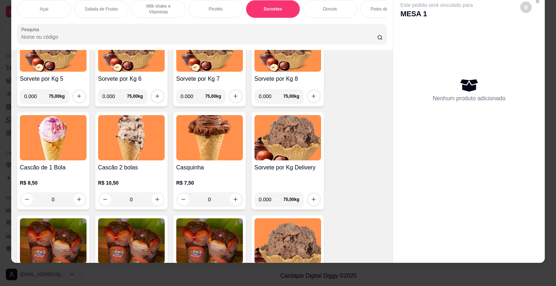
scroll to position [854, 0]
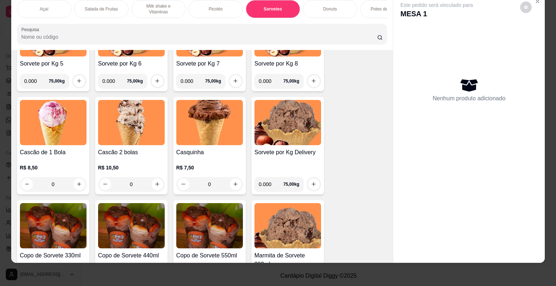
click at [153, 182] on div "0" at bounding box center [131, 184] width 67 height 14
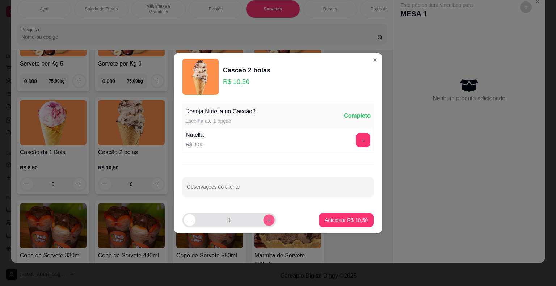
click at [263, 216] on button "increase-product-quantity" at bounding box center [268, 219] width 11 height 11
type input "2"
click at [352, 214] on button "Adicionar R$ 21,00" at bounding box center [346, 220] width 53 height 14
type input "2"
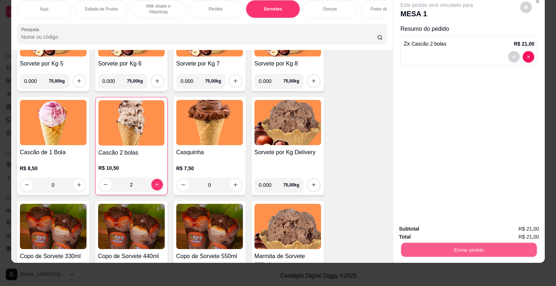
click at [504, 243] on button "Enviar pedido" at bounding box center [469, 250] width 136 height 14
click at [447, 230] on button "Não registrar e enviar pedido" at bounding box center [444, 227] width 75 height 14
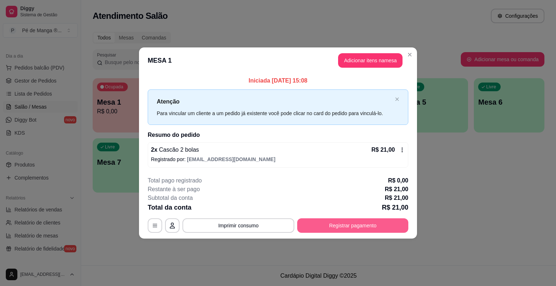
click at [352, 227] on button "Registrar pagamento" at bounding box center [352, 225] width 111 height 14
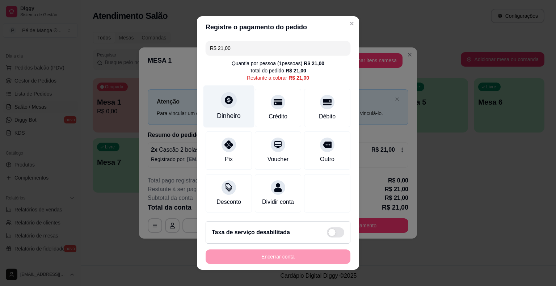
click at [232, 118] on div "Dinheiro" at bounding box center [229, 115] width 24 height 9
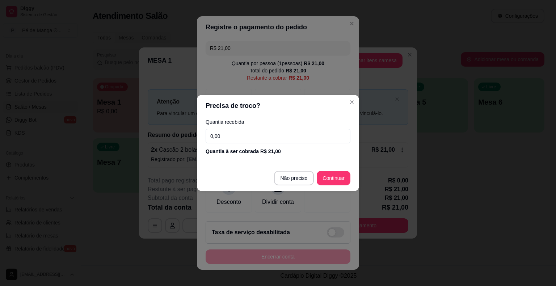
click at [256, 140] on input "0,00" at bounding box center [278, 136] width 145 height 14
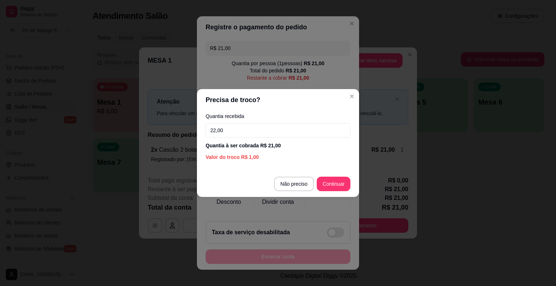
type input "22,00"
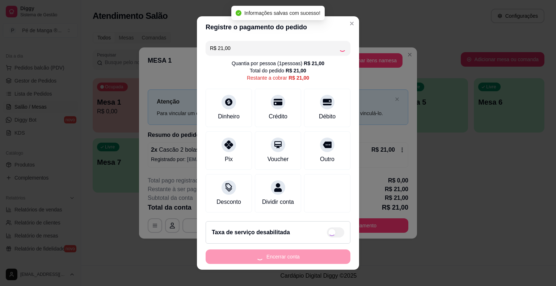
type input "R$ 0,00"
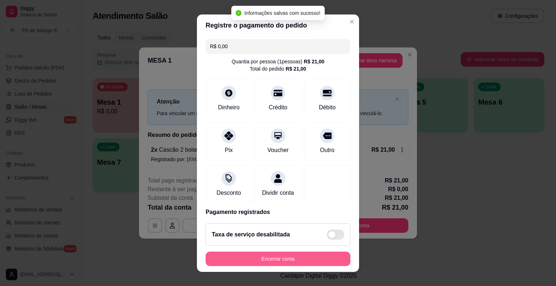
click at [303, 253] on footer "Taxa de serviço desabilitada Encerrar conta" at bounding box center [278, 245] width 162 height 54
click at [304, 254] on button "Encerrar conta" at bounding box center [278, 259] width 145 height 14
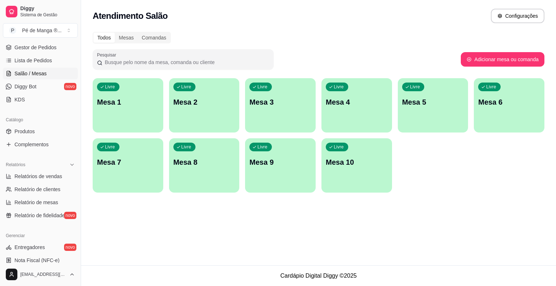
scroll to position [72, 0]
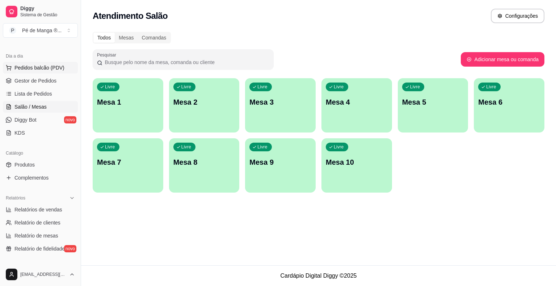
click at [63, 65] on button "Pedidos balcão (PDV)" at bounding box center [40, 68] width 75 height 12
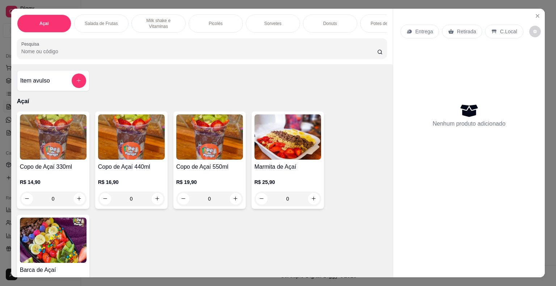
click at [45, 183] on p "R$ 14,90" at bounding box center [53, 181] width 67 height 7
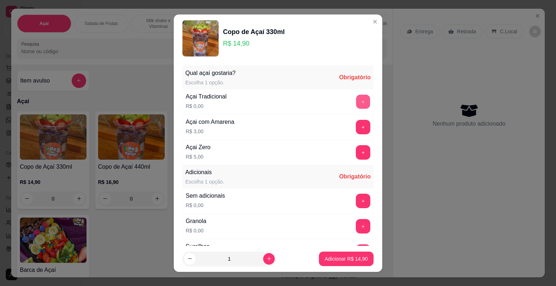
click at [356, 100] on button "+" at bounding box center [363, 101] width 14 height 14
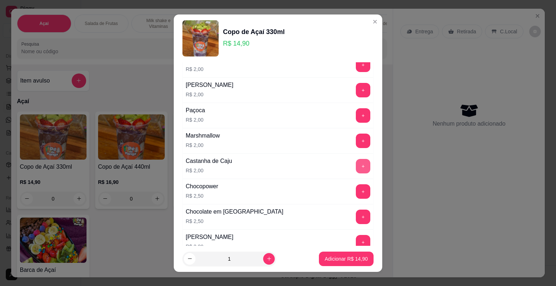
scroll to position [253, 0]
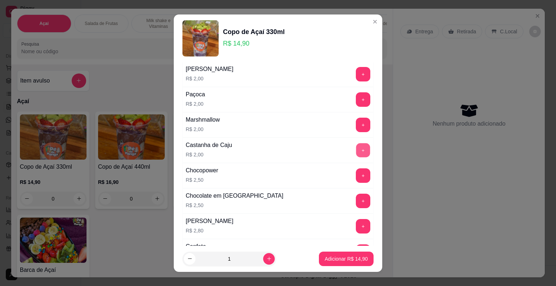
click at [356, 146] on button "+" at bounding box center [363, 150] width 14 height 14
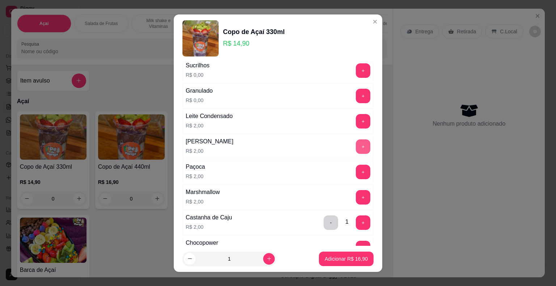
scroll to position [145, 0]
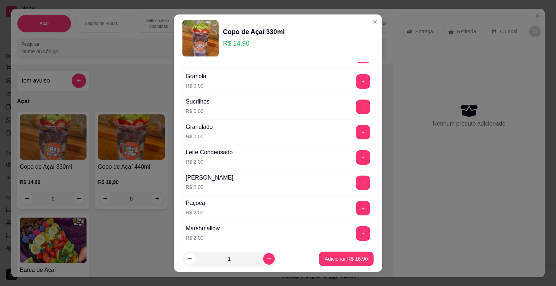
click at [356, 82] on div "+" at bounding box center [363, 81] width 20 height 14
click at [356, 82] on button "+" at bounding box center [363, 81] width 14 height 14
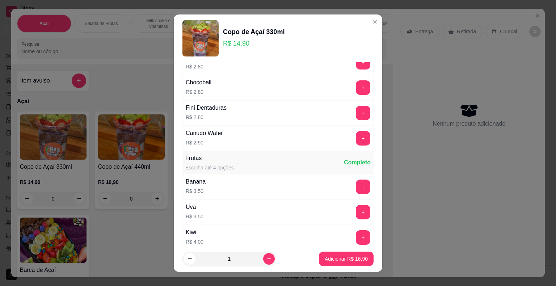
scroll to position [471, 0]
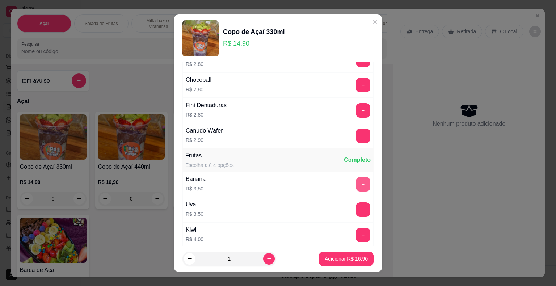
click at [356, 178] on button "+" at bounding box center [363, 184] width 14 height 14
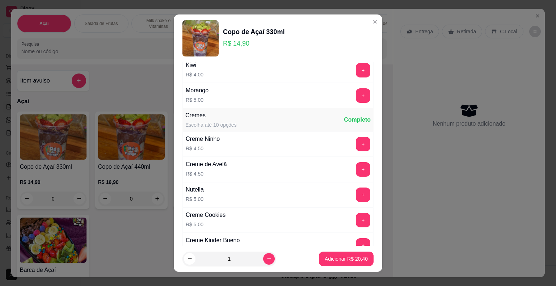
scroll to position [652, 0]
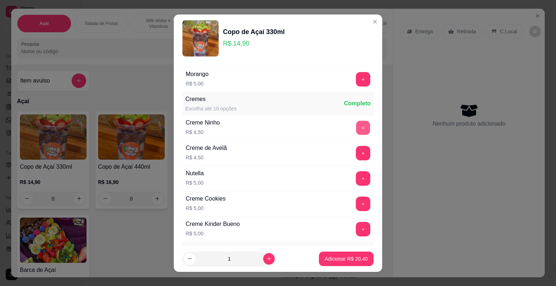
click at [356, 127] on button "+" at bounding box center [363, 128] width 14 height 14
click at [334, 261] on p "Adicionar R$ 24,90" at bounding box center [346, 258] width 43 height 7
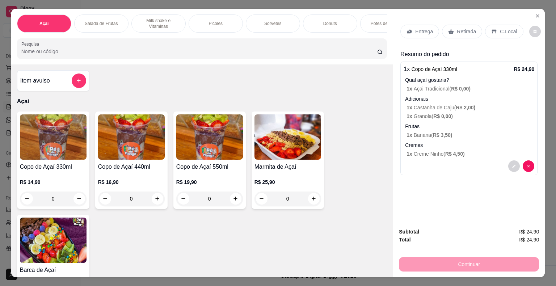
click at [102, 21] on p "Salada de Frutas" at bounding box center [101, 24] width 33 height 6
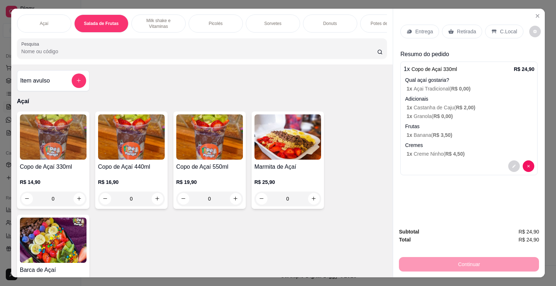
scroll to position [17, 0]
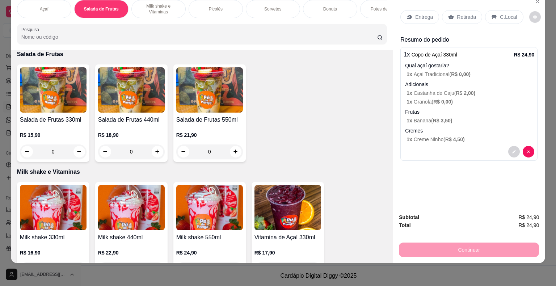
click at [229, 151] on div "0" at bounding box center [209, 151] width 67 height 14
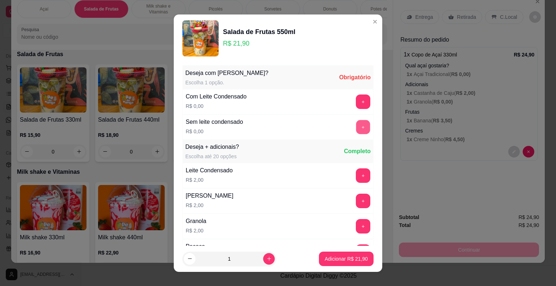
click at [356, 126] on button "+" at bounding box center [363, 127] width 14 height 14
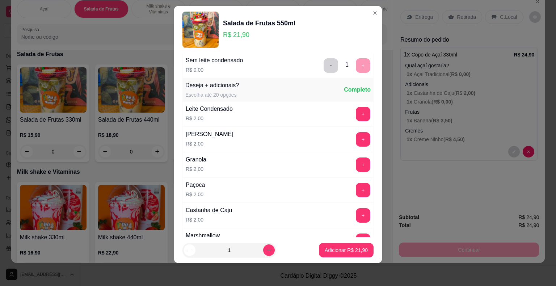
scroll to position [77, 0]
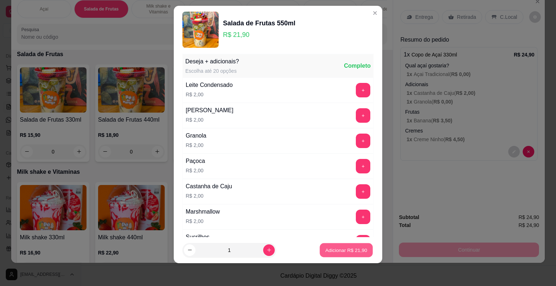
click at [333, 250] on p "Adicionar R$ 21,90" at bounding box center [346, 250] width 42 height 7
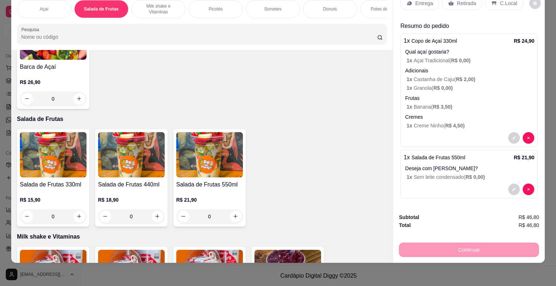
scroll to position [109, 0]
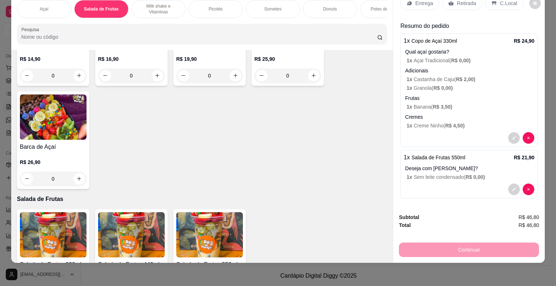
click at [46, 9] on div "Açaí" at bounding box center [44, 9] width 54 height 18
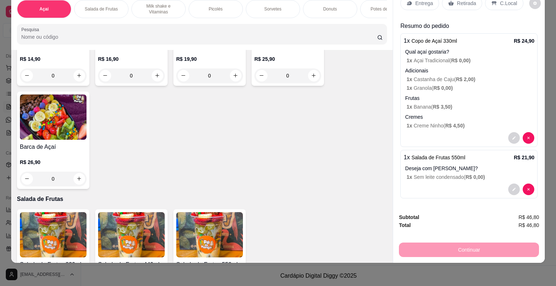
scroll to position [32, 0]
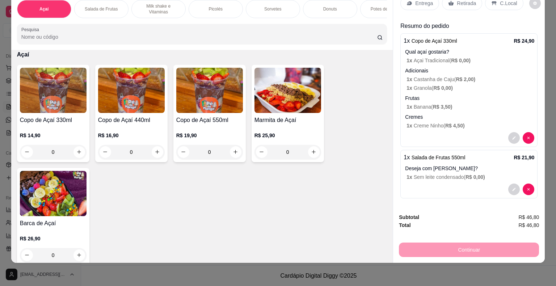
click at [72, 105] on img at bounding box center [53, 90] width 67 height 45
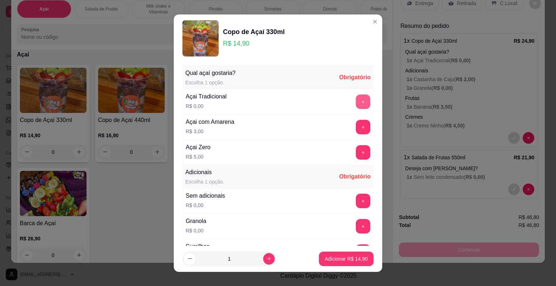
click at [356, 102] on button "+" at bounding box center [363, 101] width 14 height 14
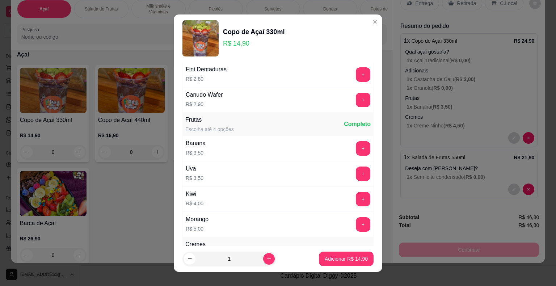
scroll to position [507, 0]
click at [356, 141] on button "+" at bounding box center [363, 148] width 14 height 14
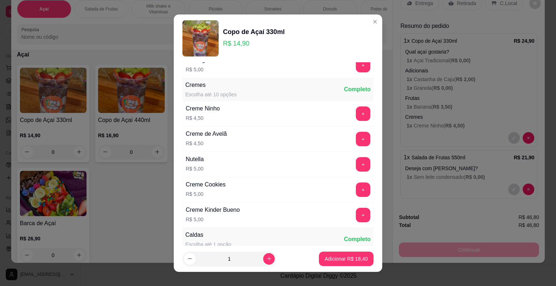
scroll to position [688, 0]
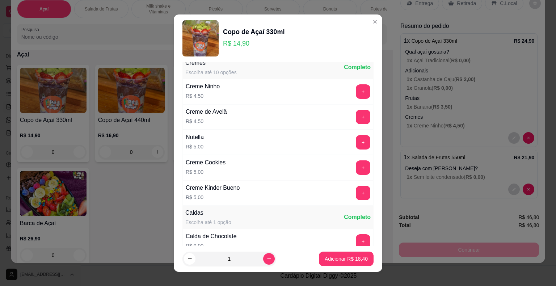
drag, startPoint x: 358, startPoint y: 136, endPoint x: 353, endPoint y: 138, distance: 5.0
click at [358, 136] on div "+" at bounding box center [363, 142] width 20 height 14
click at [356, 139] on button "+" at bounding box center [363, 142] width 14 height 14
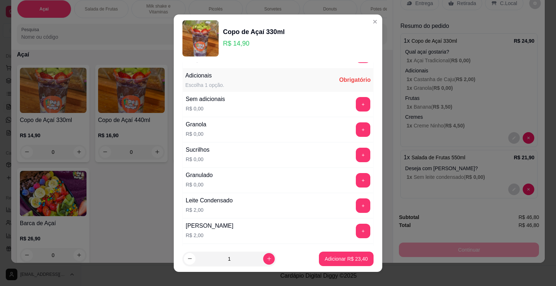
scroll to position [36, 0]
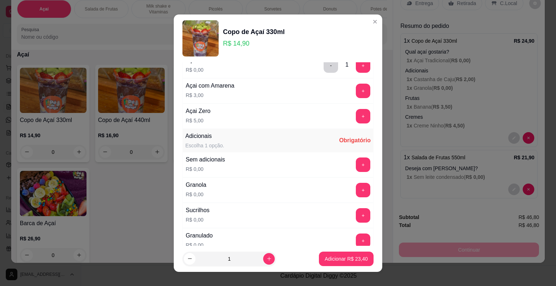
click at [351, 154] on div "Sem adicionais R$ 0,00 +" at bounding box center [277, 164] width 191 height 25
click at [356, 163] on button "+" at bounding box center [363, 164] width 14 height 14
click at [325, 262] on p "Adicionar R$ 23,40" at bounding box center [346, 258] width 42 height 7
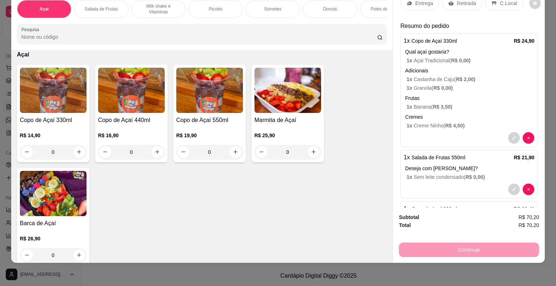
click at [210, 9] on div "Picolés" at bounding box center [216, 9] width 54 height 18
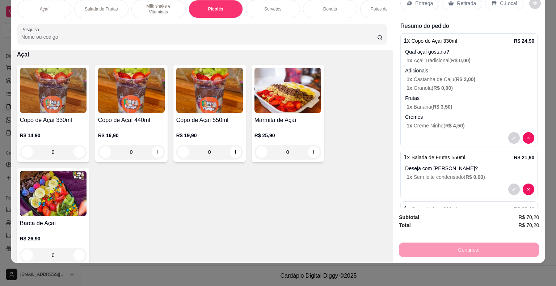
scroll to position [592, 0]
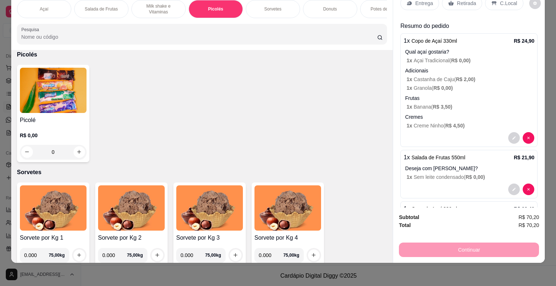
click at [25, 133] on p "R$ 0,00" at bounding box center [53, 135] width 67 height 7
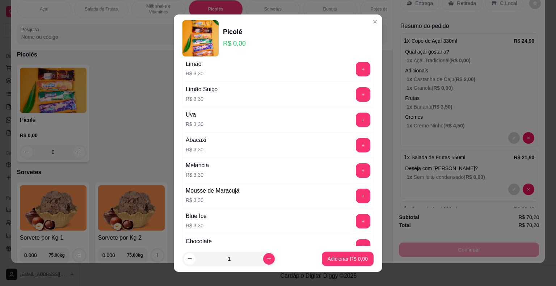
scroll to position [217, 0]
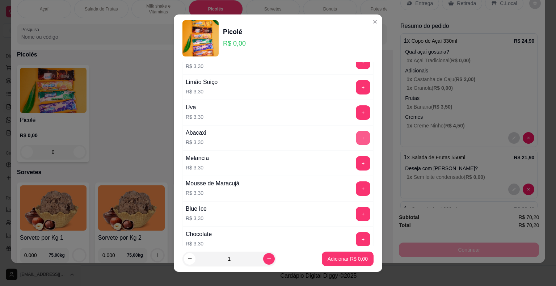
click at [356, 137] on button "+" at bounding box center [363, 138] width 14 height 14
click at [348, 258] on p "Adicionar R$ 3,30" at bounding box center [348, 258] width 40 height 7
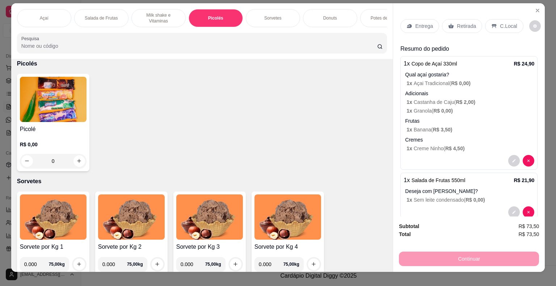
scroll to position [0, 0]
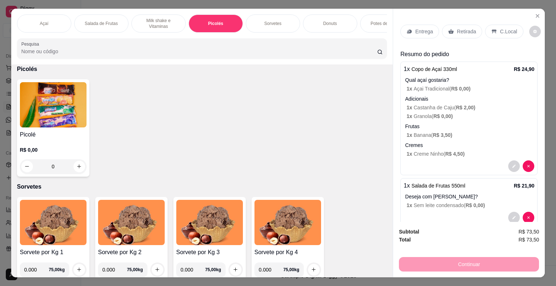
click at [422, 30] on p "Entrega" at bounding box center [424, 31] width 18 height 7
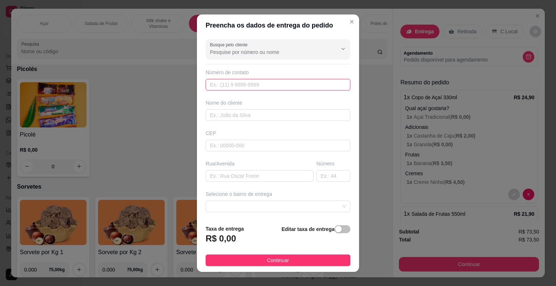
click at [258, 81] on input "text" at bounding box center [278, 85] width 145 height 12
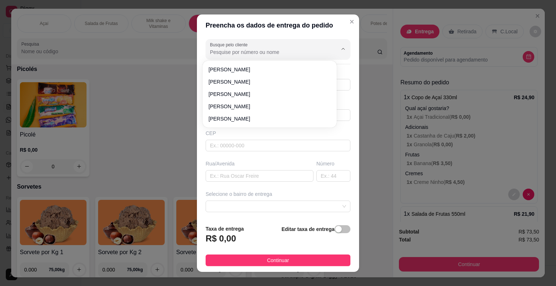
click at [253, 55] on input "Busque pelo cliente" at bounding box center [268, 52] width 116 height 7
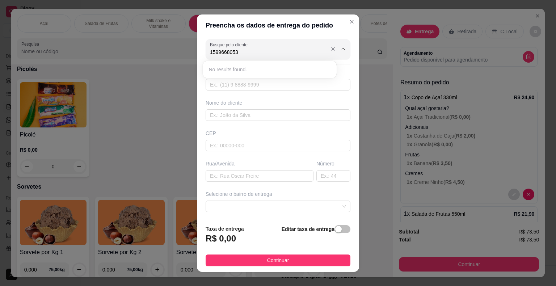
type input "159966805"
click at [257, 84] on input "text" at bounding box center [278, 85] width 145 height 12
type input "[PHONE_NUMBER]"
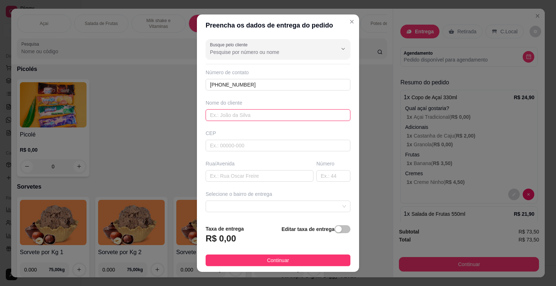
click at [271, 111] on input "text" at bounding box center [278, 115] width 145 height 12
type input "[PERSON_NAME]"
click at [258, 136] on div "CEP" at bounding box center [278, 133] width 145 height 7
click at [256, 143] on input "text" at bounding box center [278, 146] width 145 height 12
type input "18440000"
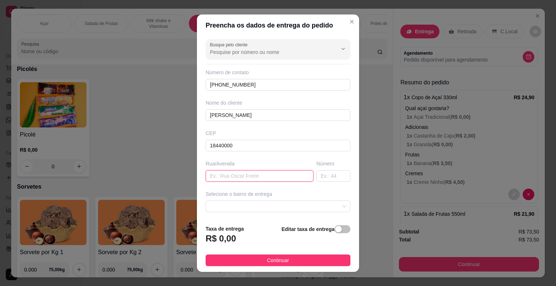
click at [229, 176] on input "text" at bounding box center [260, 176] width 108 height 12
click at [245, 172] on input "text" at bounding box center [260, 176] width 108 height 12
click at [276, 202] on span at bounding box center [278, 206] width 136 height 11
type input "Hospital [GEOGRAPHIC_DATA]"
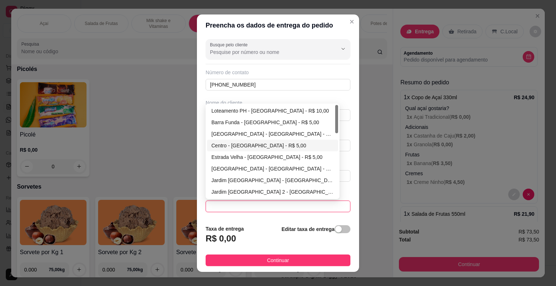
click at [264, 144] on div "Centro - [GEOGRAPHIC_DATA] - R$ 5,00" at bounding box center [272, 146] width 122 height 8
type input "Itaberá"
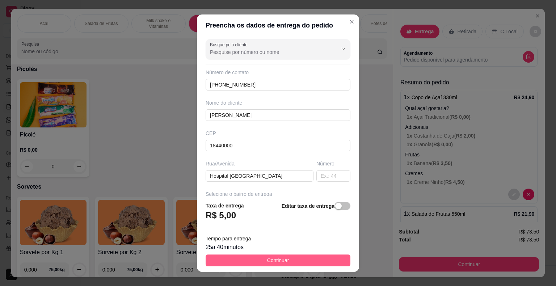
click at [279, 261] on span "Continuar" at bounding box center [278, 260] width 22 height 8
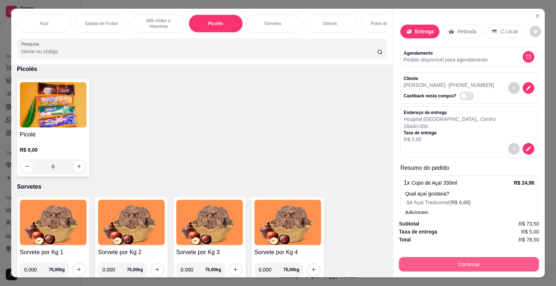
click at [457, 260] on button "Continuar" at bounding box center [469, 264] width 140 height 14
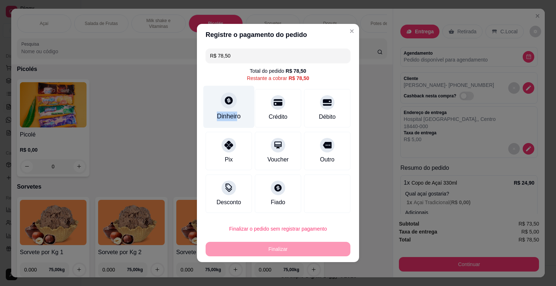
click at [237, 109] on div "Dinheiro" at bounding box center [228, 107] width 51 height 42
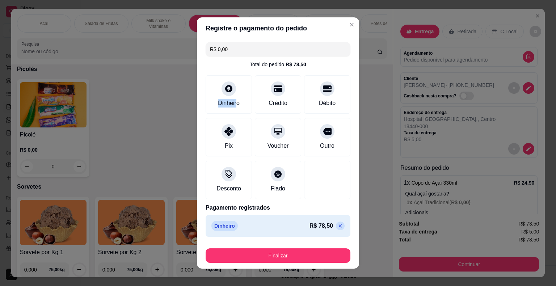
scroll to position [5, 0]
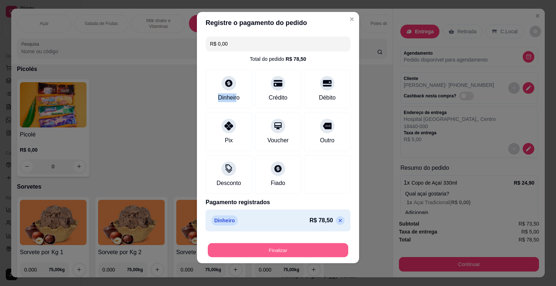
click at [306, 251] on button "Finalizar" at bounding box center [278, 250] width 140 height 14
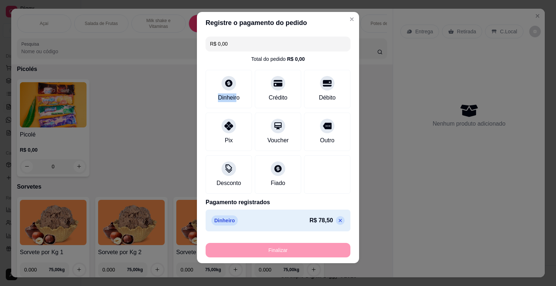
type input "-R$ 78,50"
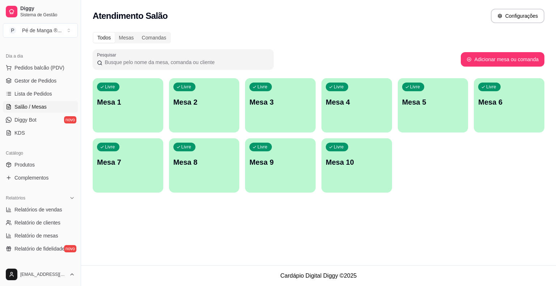
click at [126, 112] on div "Livre Mesa 1" at bounding box center [128, 101] width 71 height 46
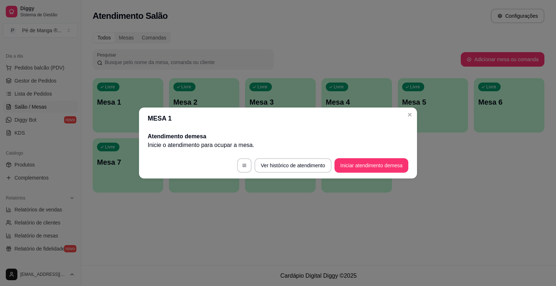
click at [380, 159] on button "Iniciar atendimento de mesa" at bounding box center [371, 165] width 74 height 14
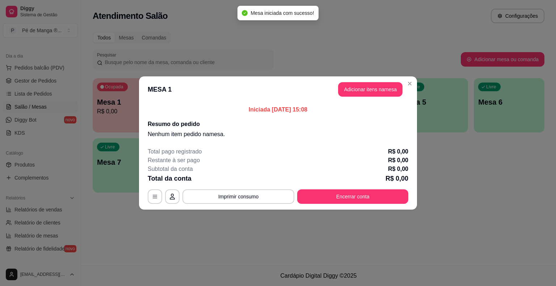
click at [370, 96] on button "Adicionar itens na mesa" at bounding box center [370, 89] width 64 height 14
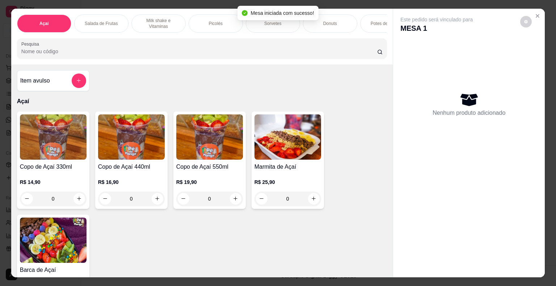
click at [286, 24] on div "Sorvetes" at bounding box center [273, 23] width 54 height 18
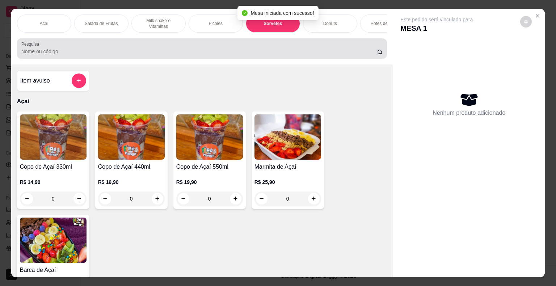
scroll to position [17, 0]
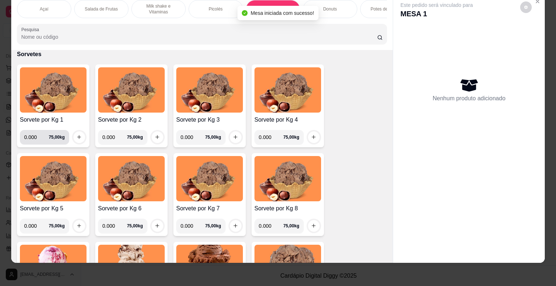
click at [38, 136] on input "0.000" at bounding box center [36, 137] width 25 height 14
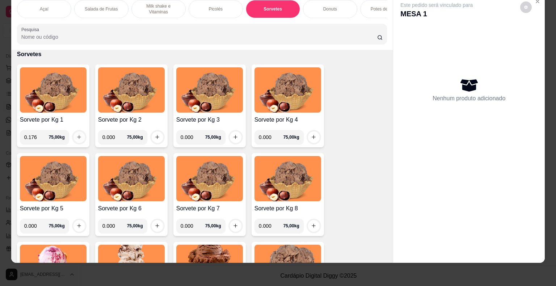
type input "0.176"
click at [77, 138] on icon "increase-product-quantity" at bounding box center [78, 136] width 5 height 5
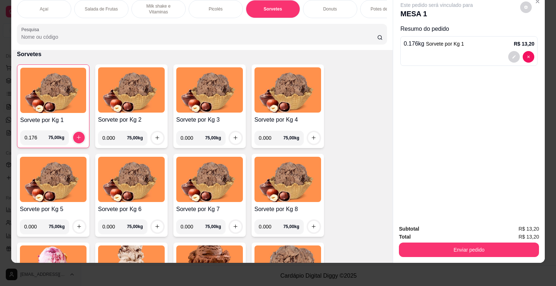
click at [114, 139] on input "0.000" at bounding box center [114, 138] width 25 height 14
type input "0.198"
click at [157, 136] on button "increase-product-quantity" at bounding box center [157, 137] width 11 height 11
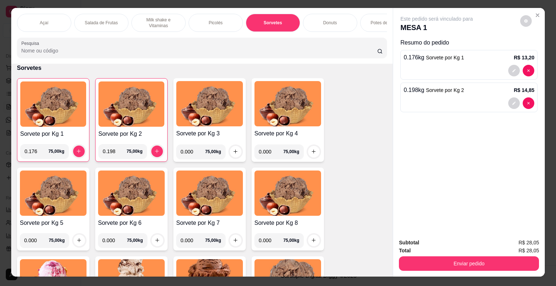
scroll to position [0, 0]
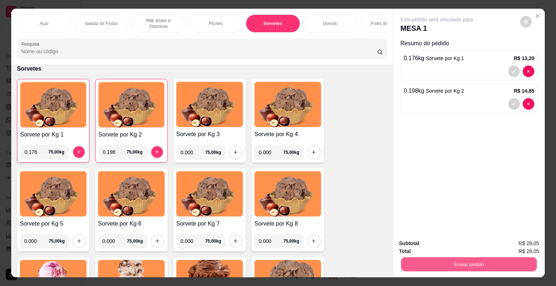
click at [456, 264] on button "Enviar pedido" at bounding box center [469, 264] width 136 height 14
click at [501, 242] on button "Sim, quero registrar" at bounding box center [514, 243] width 52 height 13
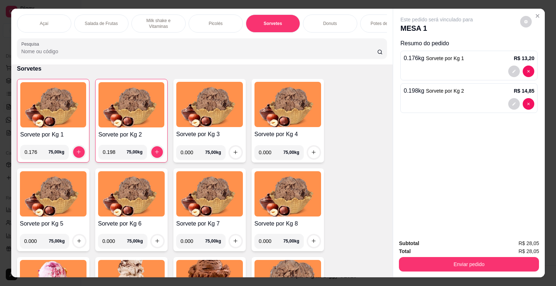
click at [465, 257] on button "Enviar pedido" at bounding box center [469, 264] width 140 height 14
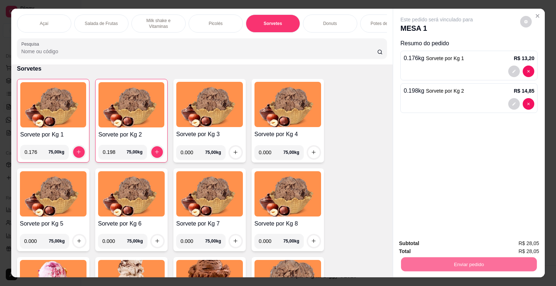
click at [449, 245] on button "Não registrar e enviar pedido" at bounding box center [444, 244] width 75 height 14
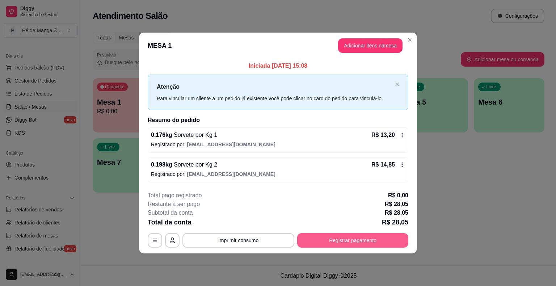
click at [349, 245] on button "Registrar pagamento" at bounding box center [352, 240] width 111 height 14
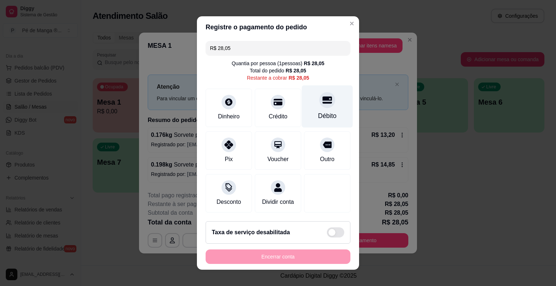
click at [323, 104] on icon at bounding box center [327, 99] width 9 height 9
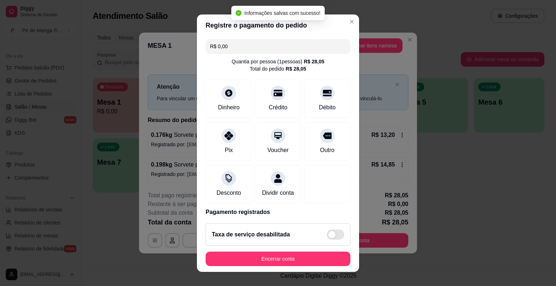
type input "R$ 0,00"
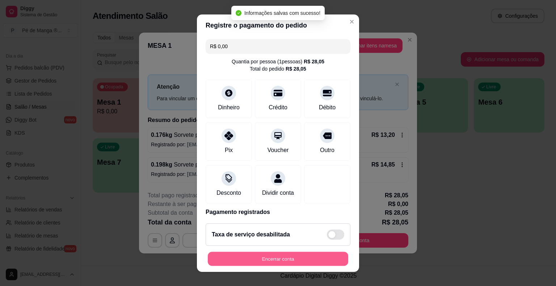
click at [282, 262] on button "Encerrar conta" at bounding box center [278, 259] width 140 height 14
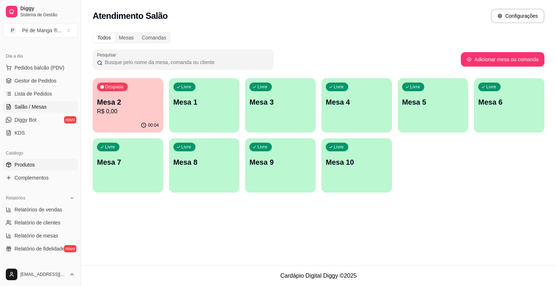
click at [47, 164] on link "Produtos" at bounding box center [40, 165] width 75 height 12
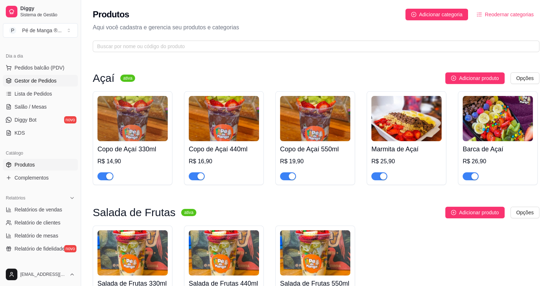
click at [52, 81] on span "Gestor de Pedidos" at bounding box center [35, 80] width 42 height 7
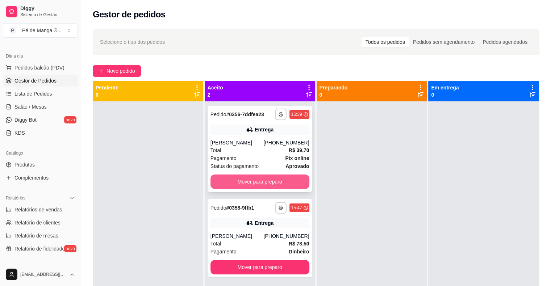
click at [281, 189] on button "Mover para preparo" at bounding box center [259, 181] width 99 height 14
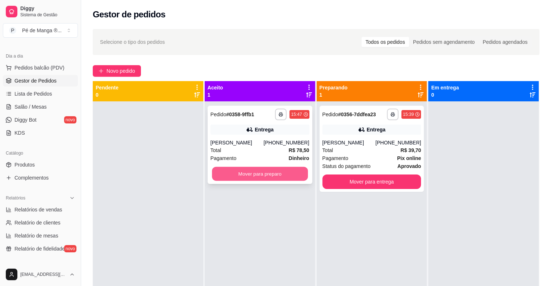
click at [283, 177] on button "Mover para preparo" at bounding box center [260, 174] width 96 height 14
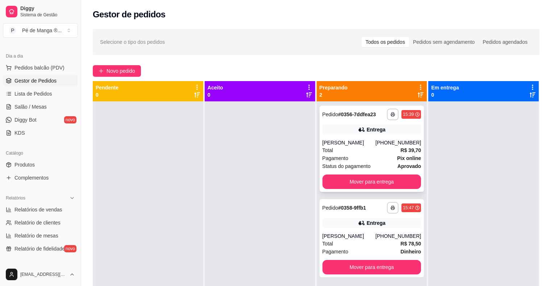
click at [387, 154] on div "Total R$ 39,70" at bounding box center [371, 150] width 99 height 8
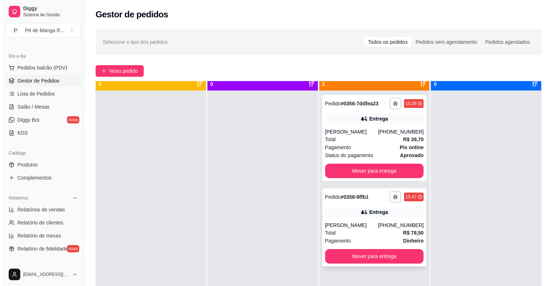
scroll to position [20, 0]
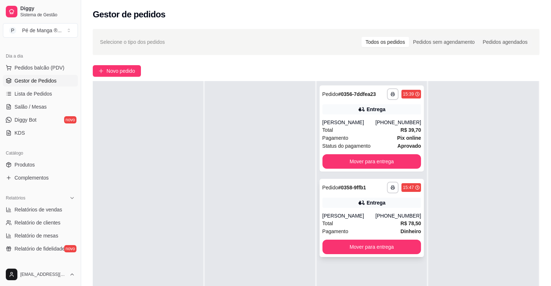
click at [369, 219] on div "[PERSON_NAME]" at bounding box center [348, 215] width 53 height 7
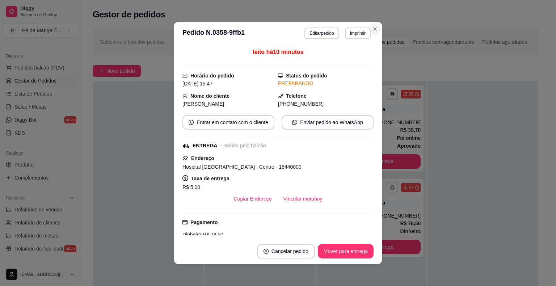
drag, startPoint x: 378, startPoint y: 26, endPoint x: 374, endPoint y: 28, distance: 4.4
click at [378, 26] on section "**********" at bounding box center [278, 143] width 209 height 243
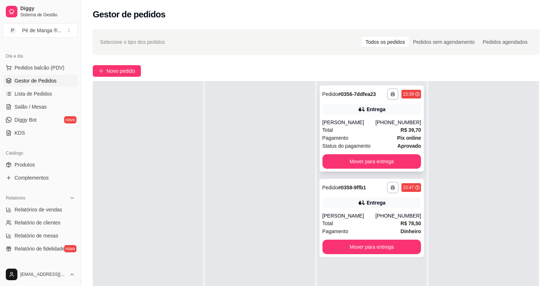
click at [374, 141] on div "**********" at bounding box center [371, 128] width 105 height 86
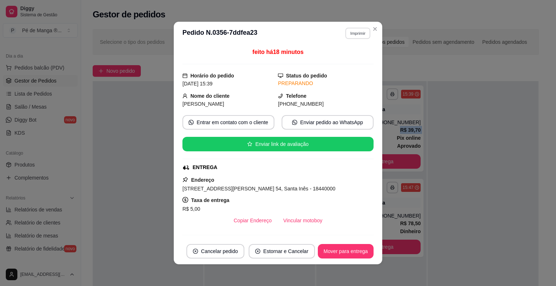
click at [359, 34] on button "Imprimir" at bounding box center [357, 33] width 25 height 11
click at [291, 222] on button "Vincular motoboy" at bounding box center [303, 220] width 51 height 14
click at [308, 223] on button "Vincular motoboy" at bounding box center [302, 221] width 49 height 14
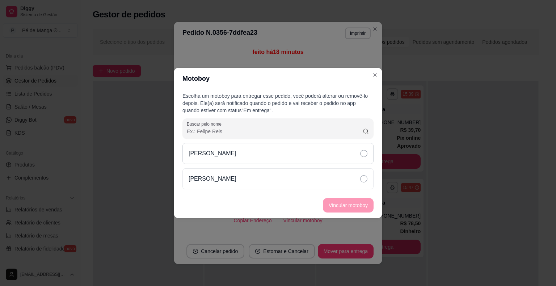
drag, startPoint x: 340, startPoint y: 162, endPoint x: 344, endPoint y: 158, distance: 5.7
click at [342, 160] on div "[PERSON_NAME]" at bounding box center [277, 153] width 191 height 21
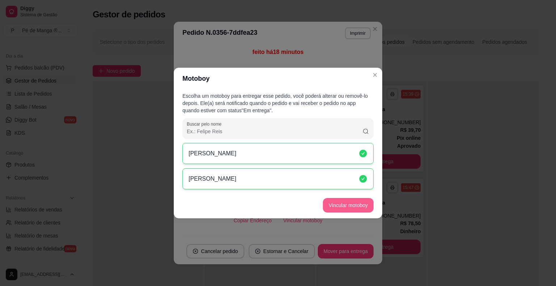
click at [342, 204] on button "Vincular motoboy" at bounding box center [348, 205] width 51 height 14
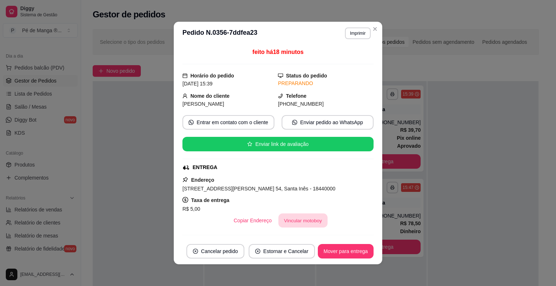
click at [302, 221] on button "Vincular motoboy" at bounding box center [302, 221] width 49 height 14
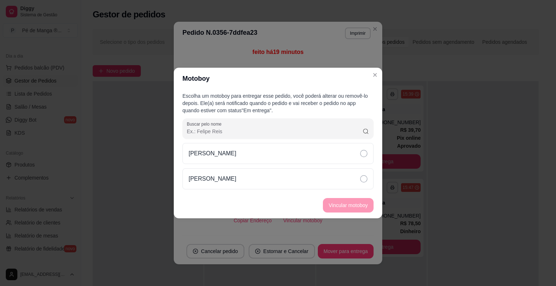
click at [319, 167] on div "[PERSON_NAME]" at bounding box center [277, 166] width 191 height 46
click at [332, 195] on footer "Vincular motoboy" at bounding box center [278, 205] width 209 height 26
click at [336, 186] on div "[PERSON_NAME]" at bounding box center [277, 178] width 191 height 21
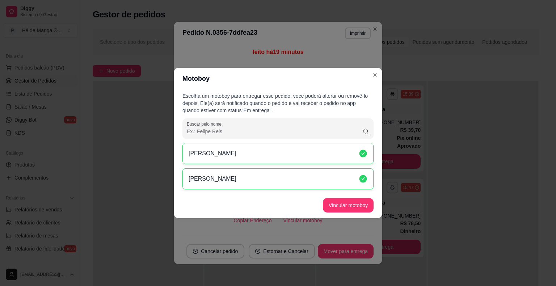
click at [342, 205] on button "Vincular motoboy" at bounding box center [348, 205] width 51 height 14
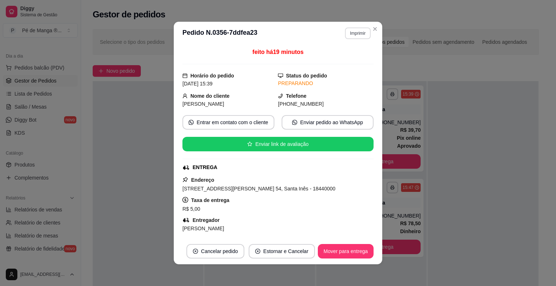
click at [353, 34] on button "Imprimir" at bounding box center [358, 34] width 26 height 12
click at [334, 62] on button "IMPRESSORA" at bounding box center [342, 58] width 51 height 11
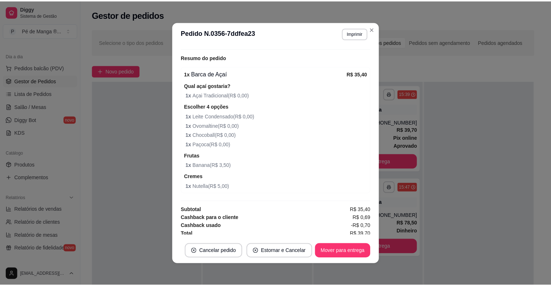
scroll to position [240, 0]
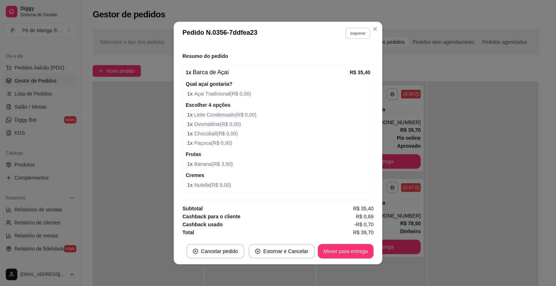
click at [352, 39] on header "**********" at bounding box center [278, 33] width 209 height 23
click at [355, 36] on button "Imprimir" at bounding box center [358, 34] width 26 height 12
click at [344, 62] on button "IMPRESSORA" at bounding box center [342, 58] width 51 height 11
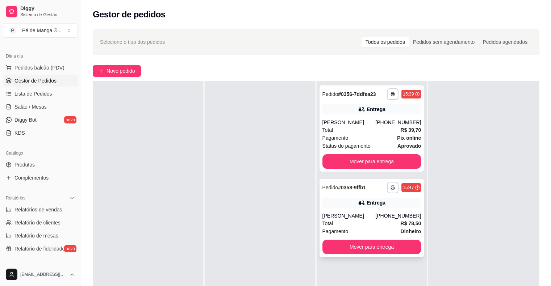
click at [353, 219] on div "**********" at bounding box center [371, 218] width 105 height 78
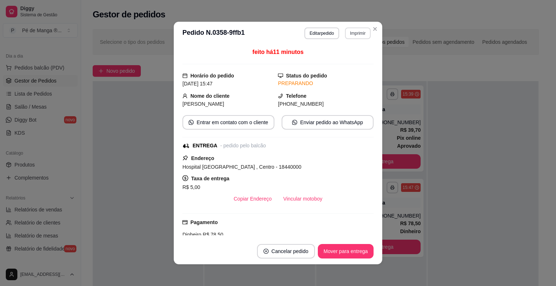
click at [358, 28] on button "Imprimir" at bounding box center [358, 34] width 26 height 12
click at [344, 60] on button "IMPRESSORA" at bounding box center [342, 58] width 51 height 11
click at [301, 196] on button "Vincular motoboy" at bounding box center [303, 199] width 51 height 14
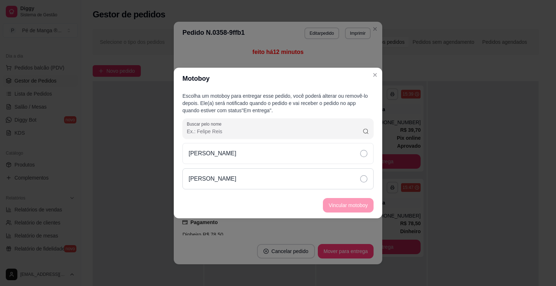
click at [315, 182] on div "[PERSON_NAME]" at bounding box center [277, 178] width 191 height 21
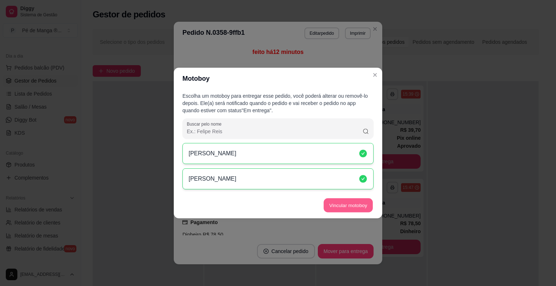
click at [334, 206] on button "Vincular motoboy" at bounding box center [348, 205] width 49 height 14
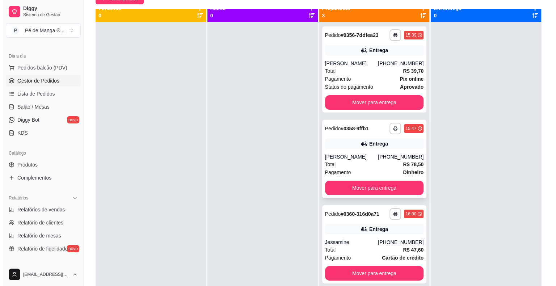
scroll to position [0, 0]
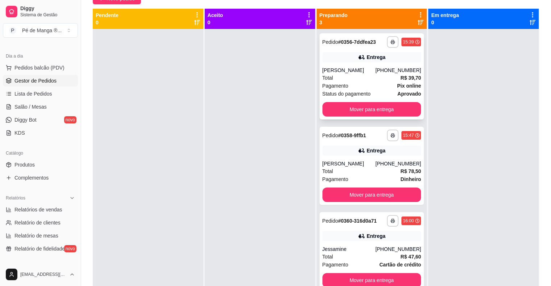
click at [394, 82] on div "Total R$ 39,70" at bounding box center [371, 78] width 99 height 8
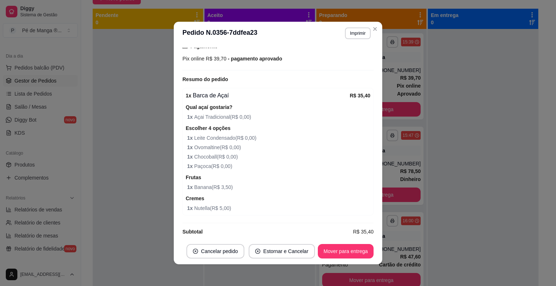
scroll to position [145, 0]
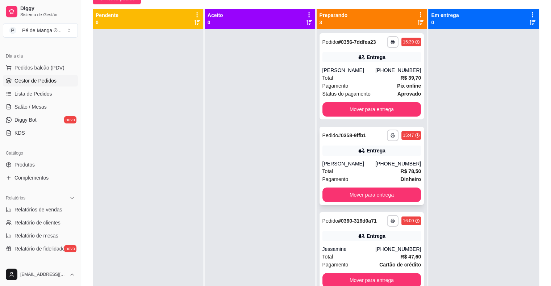
click at [357, 167] on div "[PERSON_NAME]" at bounding box center [348, 163] width 53 height 7
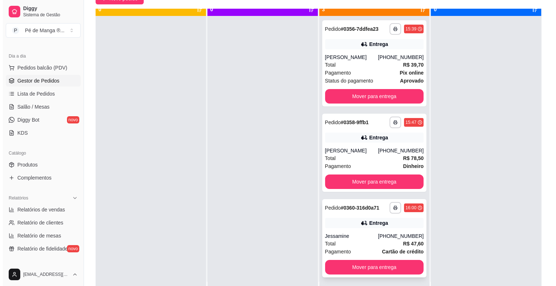
scroll to position [20, 0]
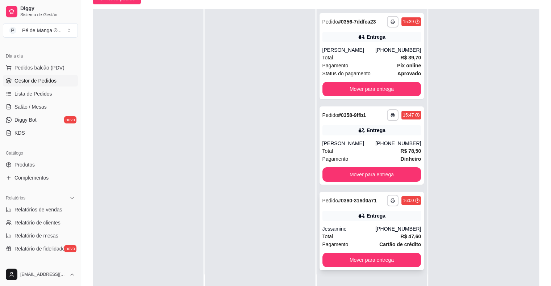
click at [354, 230] on div "**********" at bounding box center [371, 231] width 105 height 78
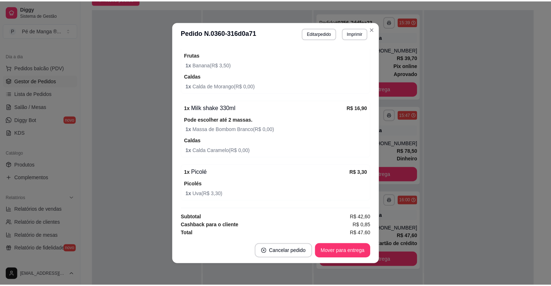
scroll to position [292, 0]
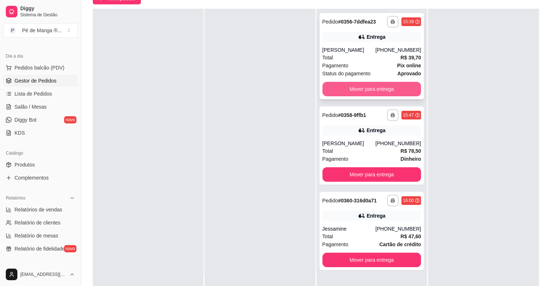
click at [393, 96] on button "Mover para entrega" at bounding box center [371, 89] width 99 height 14
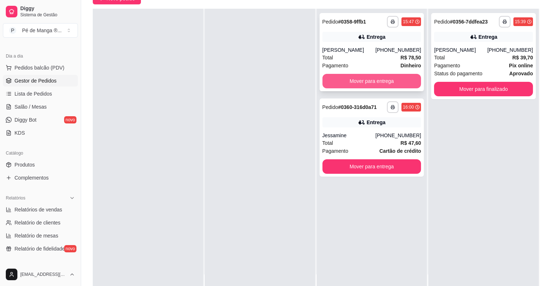
click at [393, 81] on button "Mover para entrega" at bounding box center [371, 81] width 99 height 14
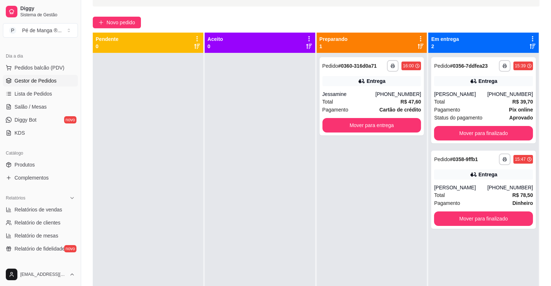
scroll to position [36, 0]
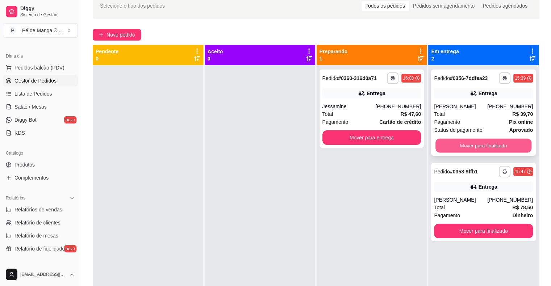
click at [456, 153] on button "Mover para finalizado" at bounding box center [483, 146] width 96 height 14
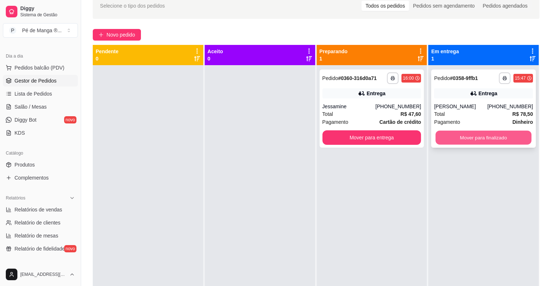
click at [461, 140] on button "Mover para finalizado" at bounding box center [483, 138] width 96 height 14
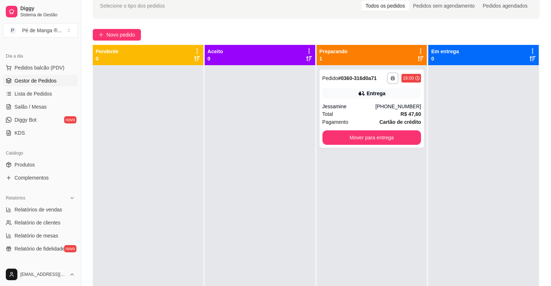
click at [51, 81] on span "Gestor de Pedidos" at bounding box center [35, 80] width 42 height 7
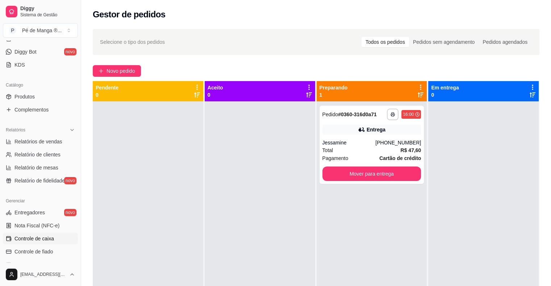
scroll to position [145, 0]
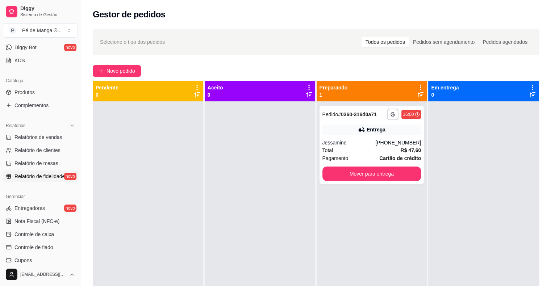
click at [41, 176] on span "Relatório de fidelidade" at bounding box center [39, 176] width 50 height 7
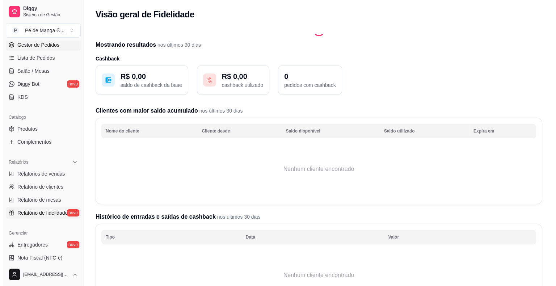
scroll to position [36, 0]
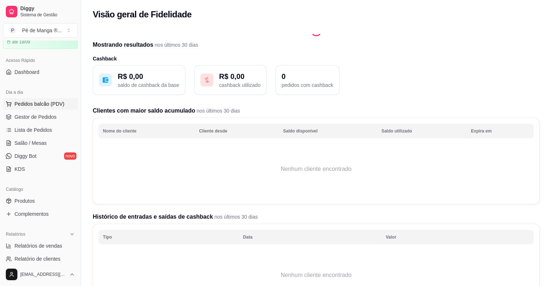
click at [44, 108] on button "Pedidos balcão (PDV)" at bounding box center [40, 104] width 75 height 12
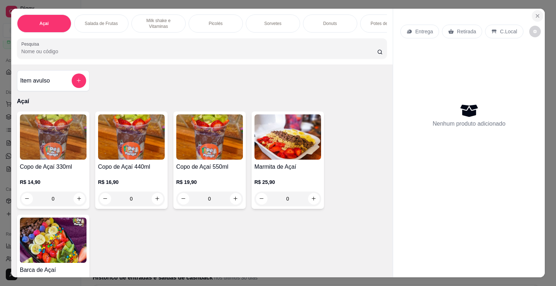
click at [534, 10] on button "Close" at bounding box center [538, 16] width 12 height 12
click at [535, 14] on icon "Close" at bounding box center [538, 16] width 6 height 6
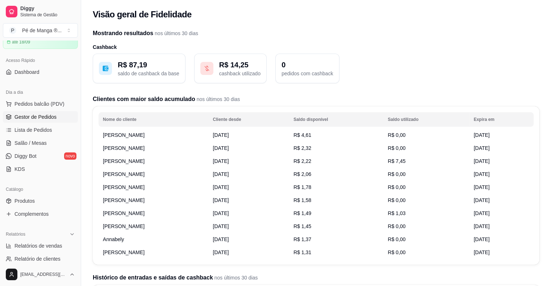
click at [47, 118] on span "Gestor de Pedidos" at bounding box center [35, 116] width 42 height 7
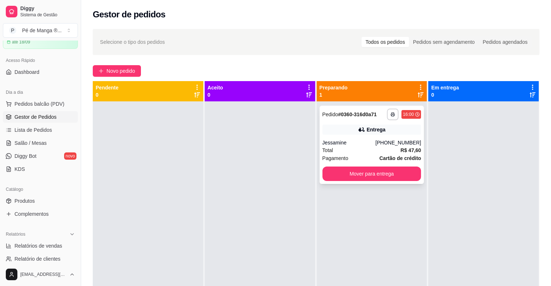
click at [370, 152] on div "Total R$ 47,60" at bounding box center [371, 150] width 99 height 8
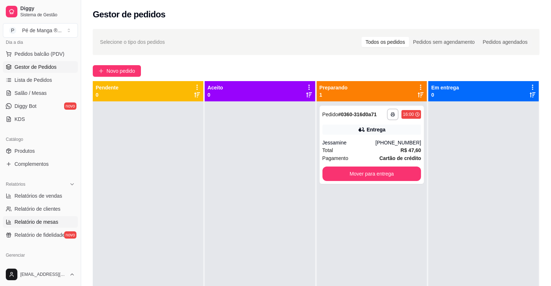
scroll to position [90, 0]
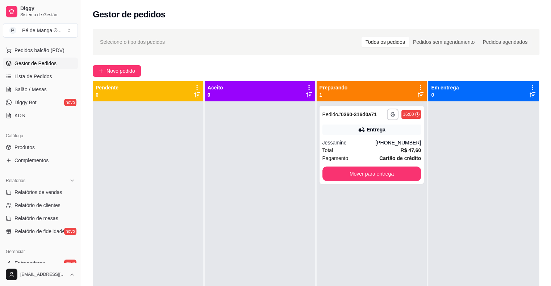
click at [55, 198] on ul "Relatórios de vendas Relatório de clientes Relatório de mesas Relatório de fide…" at bounding box center [40, 211] width 75 height 51
click at [55, 198] on link "Relatórios de vendas" at bounding box center [40, 192] width 75 height 12
select select "ALL"
select select "0"
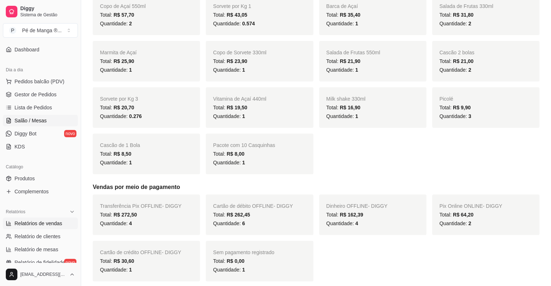
scroll to position [17, 0]
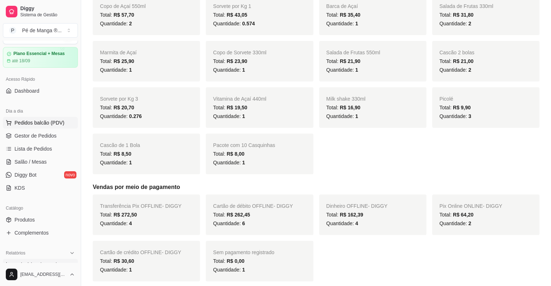
click at [56, 125] on span "Pedidos balcão (PDV)" at bounding box center [39, 122] width 50 height 7
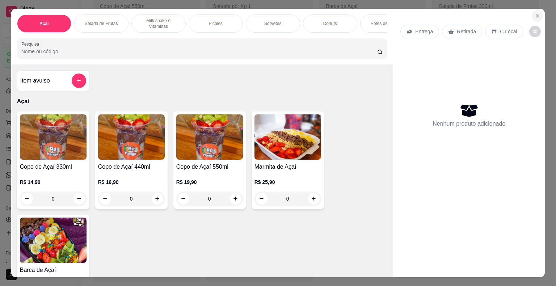
click at [536, 10] on button "Close" at bounding box center [538, 16] width 12 height 12
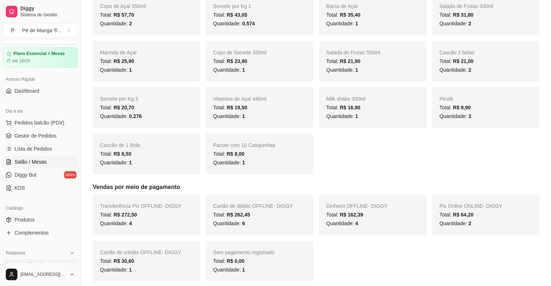
click at [40, 160] on span "Salão / Mesas" at bounding box center [30, 161] width 32 height 7
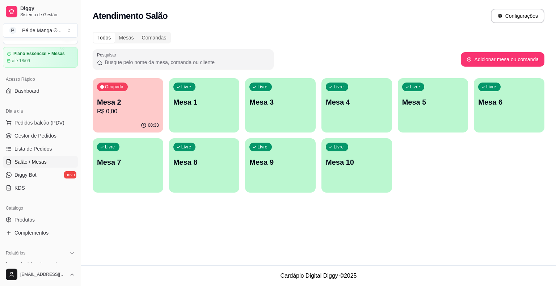
click at [123, 100] on p "Mesa 2" at bounding box center [128, 102] width 62 height 10
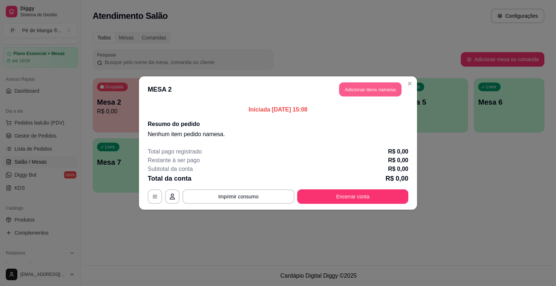
click at [350, 85] on button "Adicionar itens na mesa" at bounding box center [370, 90] width 62 height 14
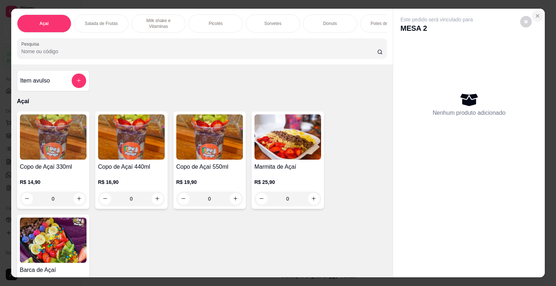
click at [535, 13] on icon "Close" at bounding box center [538, 16] width 6 height 6
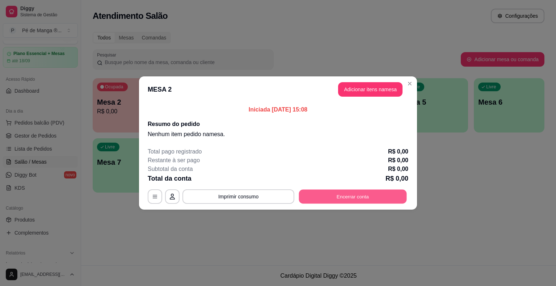
click at [353, 198] on button "Encerrar conta" at bounding box center [353, 197] width 108 height 14
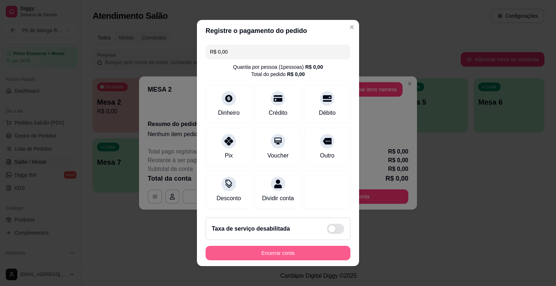
click at [299, 258] on button "Encerrar conta" at bounding box center [278, 253] width 145 height 14
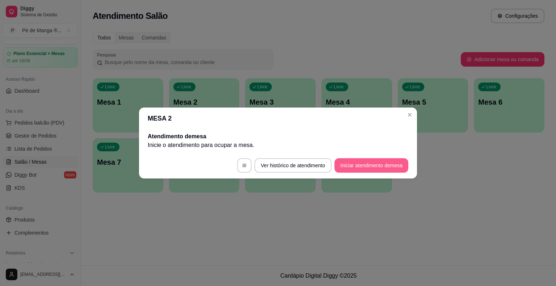
click at [364, 170] on button "Iniciar atendimento de mesa" at bounding box center [371, 165] width 74 height 14
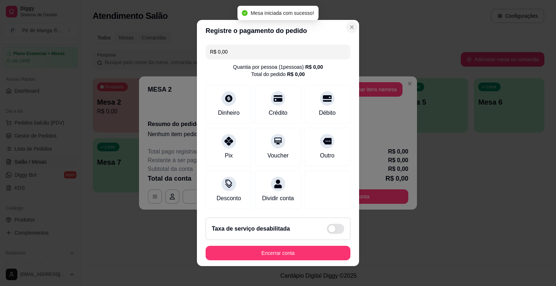
drag, startPoint x: 350, startPoint y: 30, endPoint x: 347, endPoint y: 26, distance: 4.6
click at [347, 26] on section "Registre o pagamento do pedido R$ 0,00 Quantia por pessoa ( 1 pessoas) R$ 0,00 …" at bounding box center [278, 143] width 162 height 246
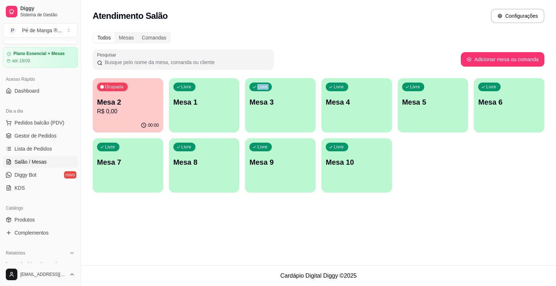
click at [242, 102] on div "Ocupada Mesa 2 R$ 0,00 00:00 Livre Mesa 1 Livre Mesa 3 Livre Mesa 4 Livre Mesa …" at bounding box center [319, 135] width 452 height 114
click at [222, 108] on div "Livre Mesa 1" at bounding box center [204, 101] width 68 height 44
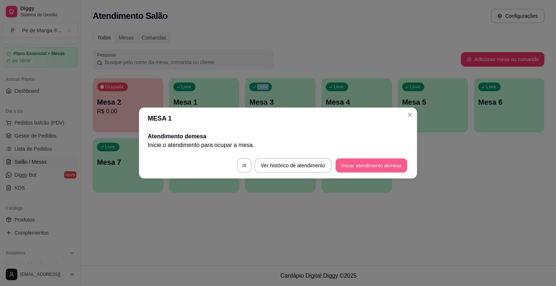
click at [346, 160] on button "Iniciar atendimento de mesa" at bounding box center [372, 166] width 72 height 14
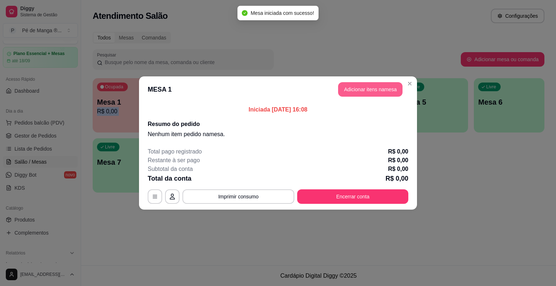
click at [365, 87] on button "Adicionar itens na mesa" at bounding box center [370, 89] width 64 height 14
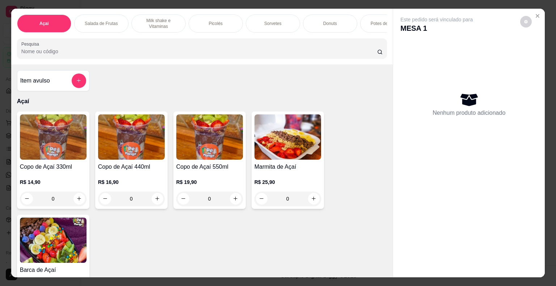
click at [273, 21] on p "Sorvetes" at bounding box center [272, 24] width 17 height 6
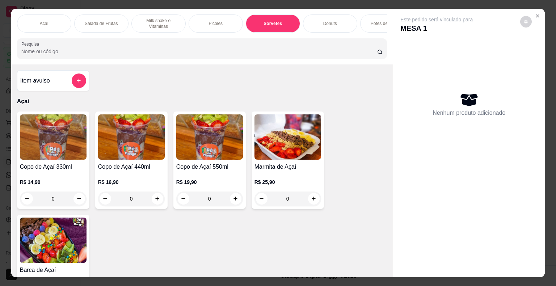
scroll to position [17, 0]
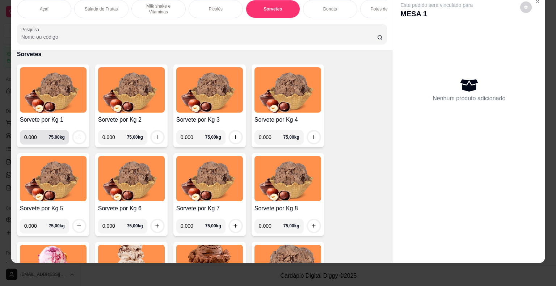
click at [38, 137] on input "0.000" at bounding box center [36, 137] width 25 height 14
type input "0.162"
click at [76, 137] on icon "increase-product-quantity" at bounding box center [78, 136] width 5 height 5
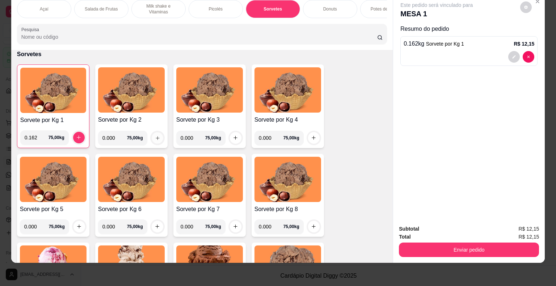
click at [155, 141] on button "increase-product-quantity" at bounding box center [157, 137] width 11 height 11
click at [114, 135] on input "0.000" at bounding box center [114, 138] width 25 height 14
type input "0.174"
click at [156, 144] on div at bounding box center [157, 138] width 14 height 14
click at [156, 137] on icon "increase-product-quantity" at bounding box center [158, 138] width 4 height 4
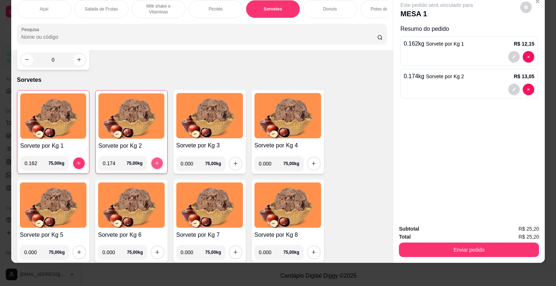
scroll to position [673, 0]
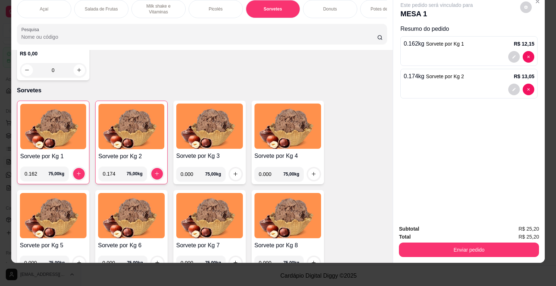
click at [213, 6] on p "Picolés" at bounding box center [216, 9] width 14 height 6
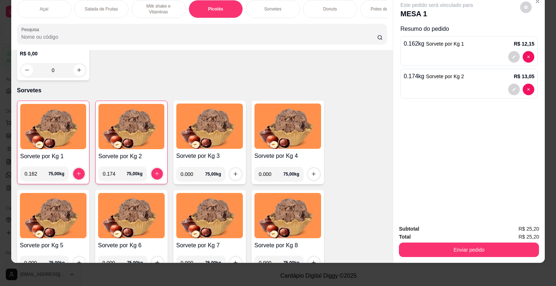
scroll to position [592, 0]
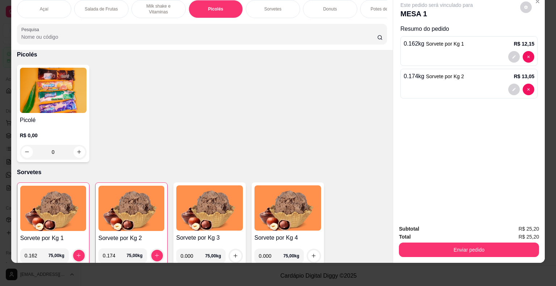
click at [75, 149] on div "0" at bounding box center [53, 152] width 67 height 14
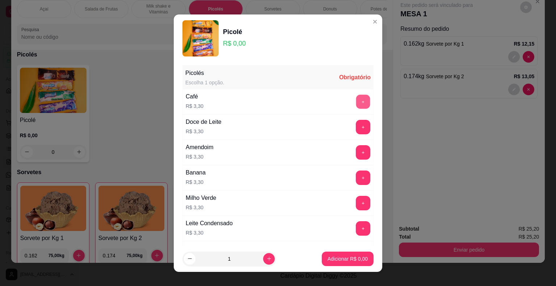
click at [356, 103] on button "+" at bounding box center [363, 101] width 14 height 14
click at [356, 129] on button "+" at bounding box center [363, 127] width 14 height 14
click at [337, 262] on p "Adicionar R$ 6,60" at bounding box center [348, 258] width 40 height 7
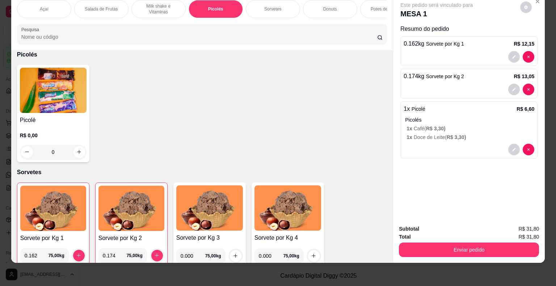
click at [266, 8] on div "Sorvetes" at bounding box center [273, 9] width 54 height 18
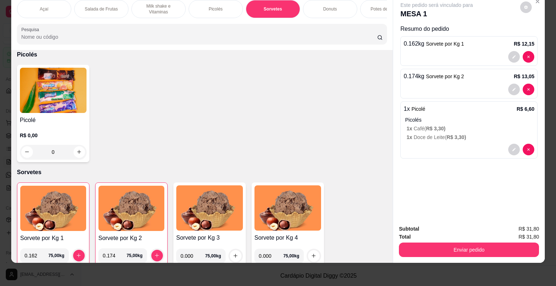
scroll to position [710, 0]
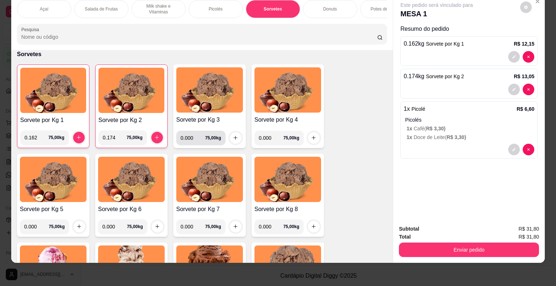
click at [189, 137] on input "0.000" at bounding box center [193, 138] width 25 height 14
type input "0.164"
click at [233, 137] on icon "increase-product-quantity" at bounding box center [235, 137] width 5 height 5
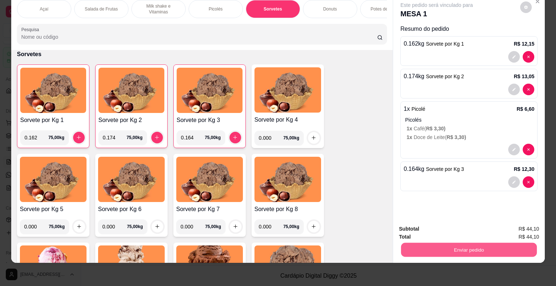
click at [454, 248] on button "Enviar pedido" at bounding box center [469, 250] width 136 height 14
click at [449, 227] on button "Não registrar e enviar pedido" at bounding box center [444, 227] width 75 height 14
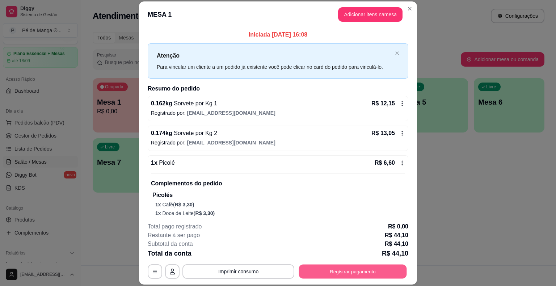
click at [316, 265] on button "Registrar pagamento" at bounding box center [353, 272] width 108 height 14
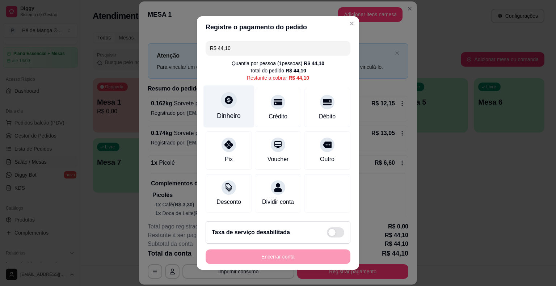
click at [227, 113] on div "Dinheiro" at bounding box center [229, 115] width 24 height 9
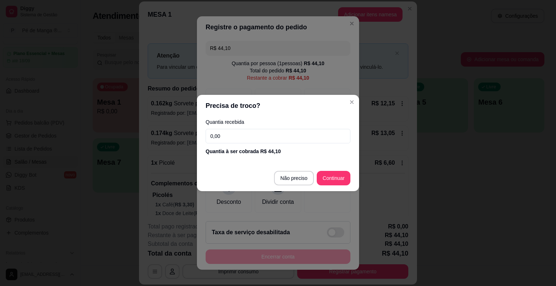
click at [252, 135] on input "0,00" at bounding box center [278, 136] width 145 height 14
type input "44,10"
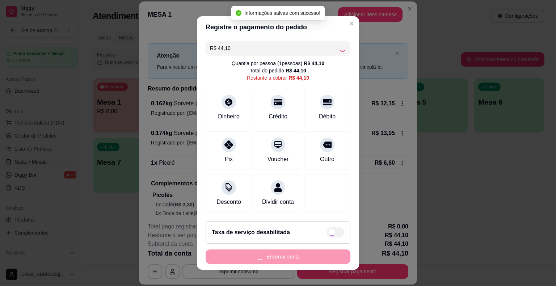
type input "R$ 0,00"
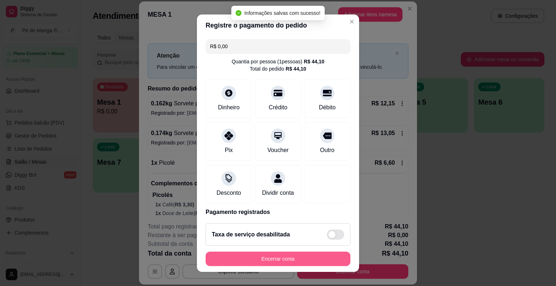
click at [288, 256] on button "Encerrar conta" at bounding box center [278, 259] width 145 height 14
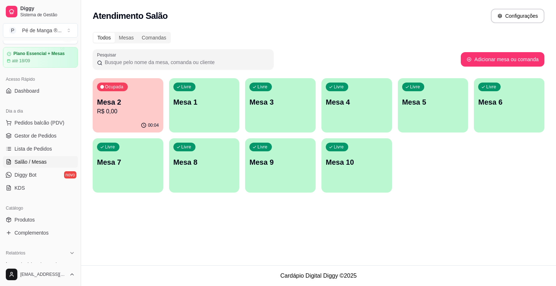
click at [198, 120] on div "Livre Mesa 1" at bounding box center [204, 101] width 71 height 46
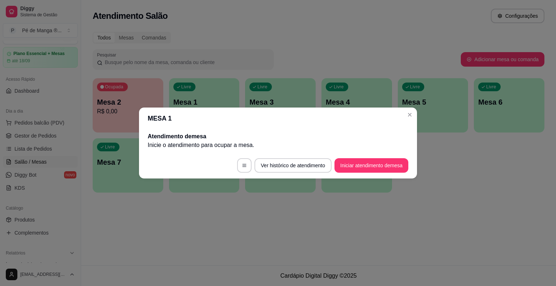
click at [361, 151] on div "Atendimento de mesa Inicie o atendimento para ocupar a mesa ." at bounding box center [278, 140] width 278 height 23
click at [359, 159] on footer "Ver histórico de atendimento Iniciar atendimento de mesa" at bounding box center [278, 165] width 278 height 26
click at [360, 161] on button "Iniciar atendimento de mesa" at bounding box center [372, 166] width 72 height 14
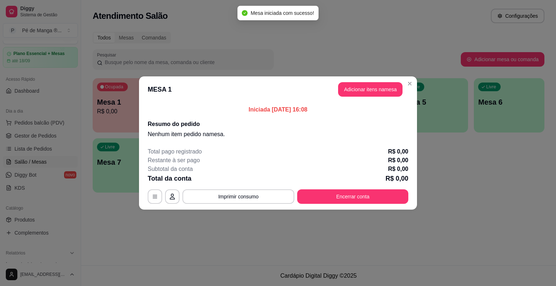
click at [415, 87] on header "MESA 1 Adicionar itens na mesa" at bounding box center [278, 89] width 278 height 26
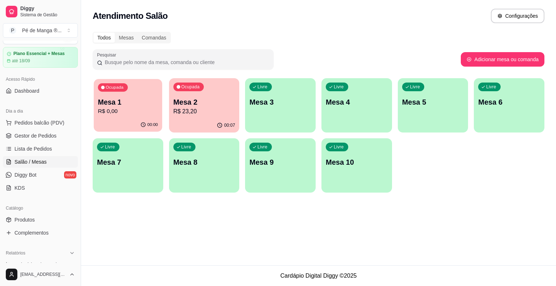
click at [122, 120] on div "00:00" at bounding box center [128, 125] width 68 height 14
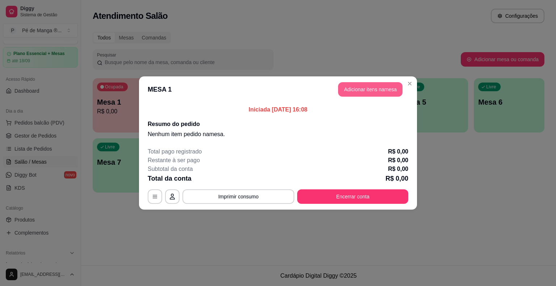
click at [360, 88] on button "Adicionar itens na mesa" at bounding box center [370, 89] width 64 height 14
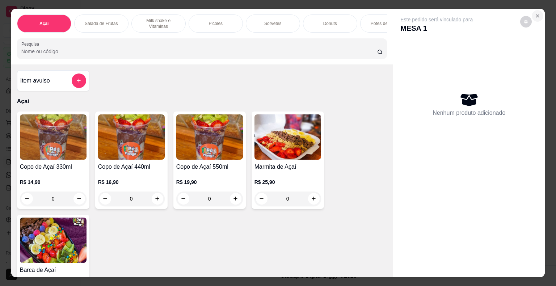
click at [538, 13] on icon "Close" at bounding box center [538, 16] width 6 height 6
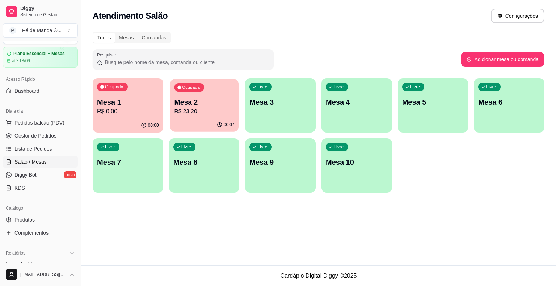
click at [216, 115] on p "R$ 23,20" at bounding box center [204, 111] width 60 height 8
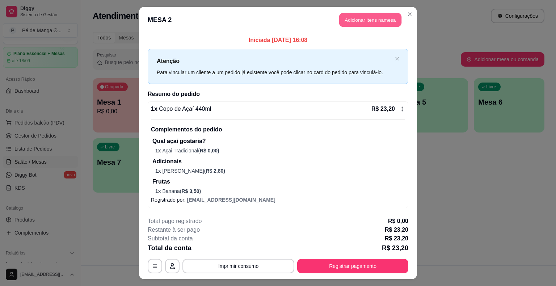
click at [365, 20] on button "Adicionar itens na mesa" at bounding box center [370, 20] width 62 height 14
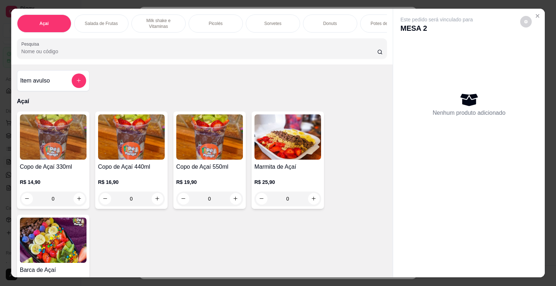
click at [266, 21] on p "Sorvetes" at bounding box center [272, 24] width 17 height 6
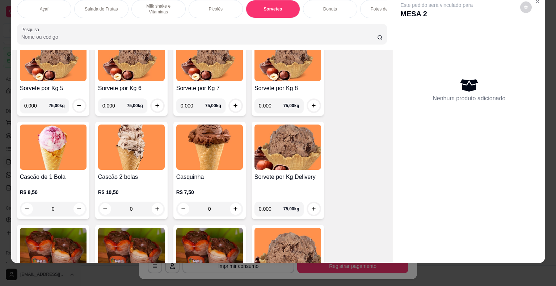
scroll to position [818, 0]
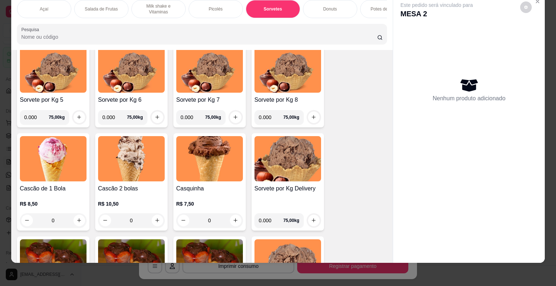
click at [77, 222] on div "0" at bounding box center [53, 220] width 67 height 14
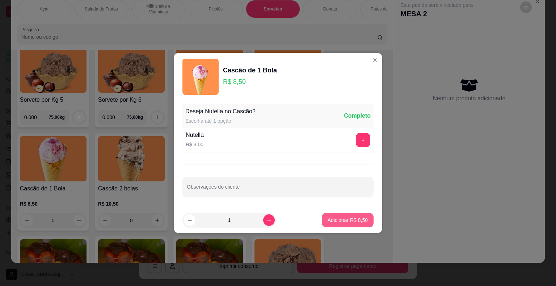
click at [344, 223] on button "Adicionar R$ 8,50" at bounding box center [348, 220] width 52 height 14
type input "1"
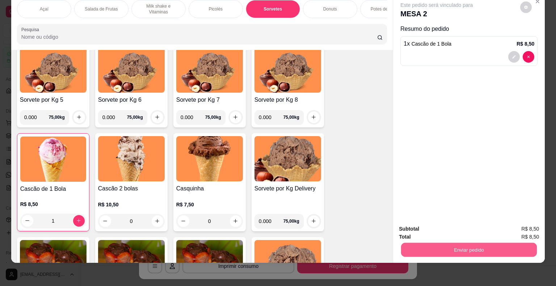
click at [445, 245] on button "Enviar pedido" at bounding box center [469, 250] width 136 height 14
click at [423, 228] on button "Não registrar e enviar pedido" at bounding box center [444, 227] width 75 height 14
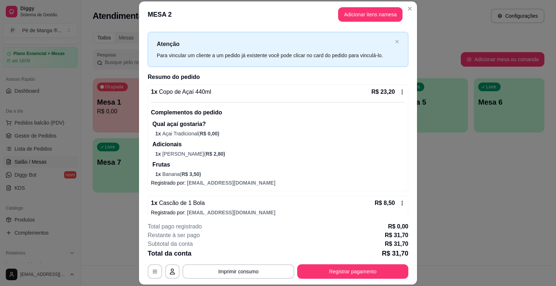
scroll to position [18, 0]
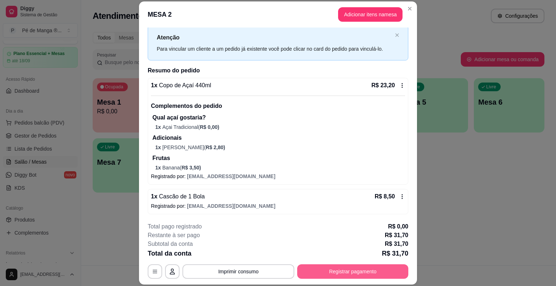
click at [357, 273] on button "Registrar pagamento" at bounding box center [352, 271] width 111 height 14
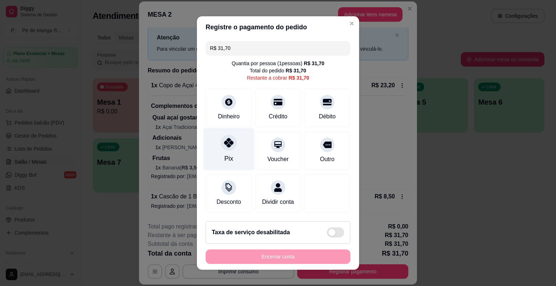
click at [224, 156] on div "Pix" at bounding box center [228, 158] width 9 height 9
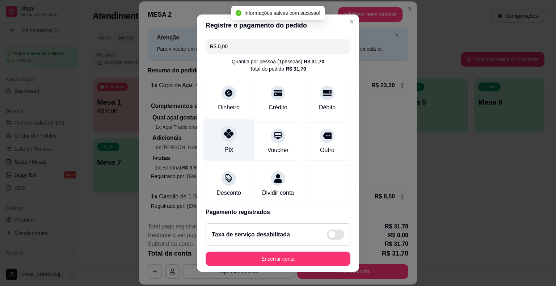
type input "R$ 0,00"
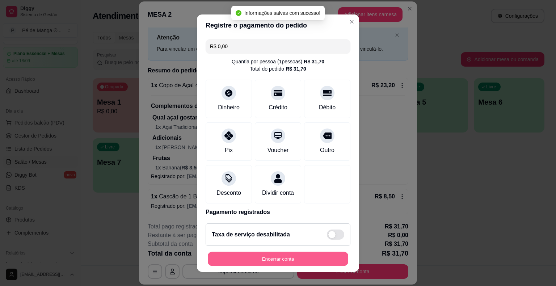
click at [300, 260] on button "Encerrar conta" at bounding box center [278, 259] width 140 height 14
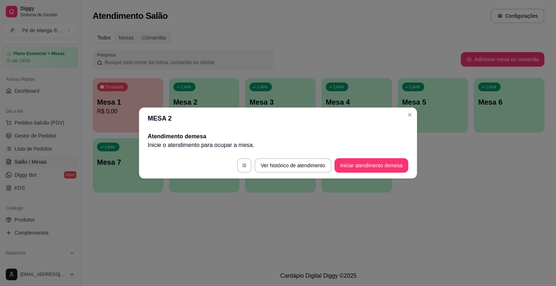
scroll to position [0, 0]
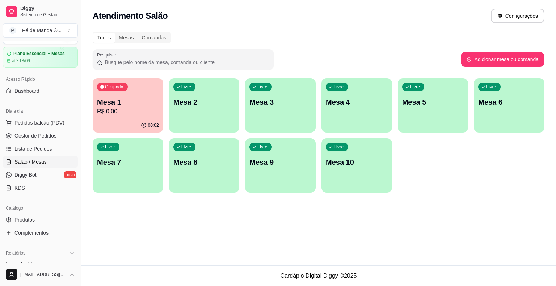
click at [111, 111] on p "R$ 0,00" at bounding box center [128, 111] width 62 height 9
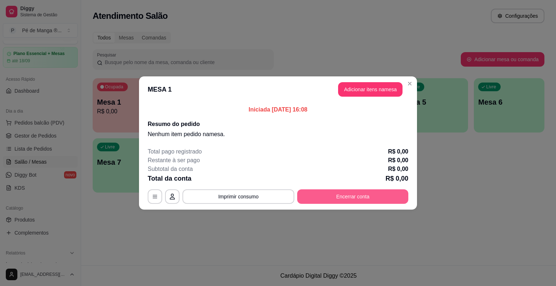
click at [347, 198] on button "Encerrar conta" at bounding box center [352, 196] width 111 height 14
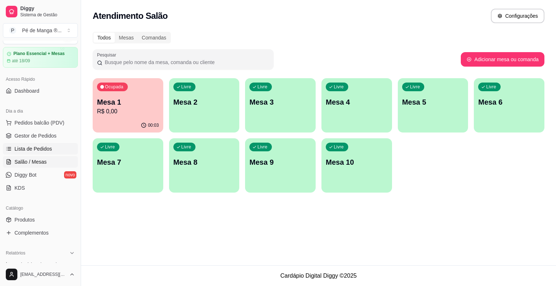
click at [42, 148] on span "Lista de Pedidos" at bounding box center [33, 148] width 38 height 7
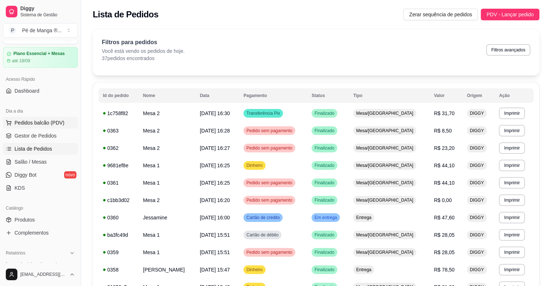
click at [48, 127] on button "Pedidos balcão (PDV)" at bounding box center [40, 123] width 75 height 12
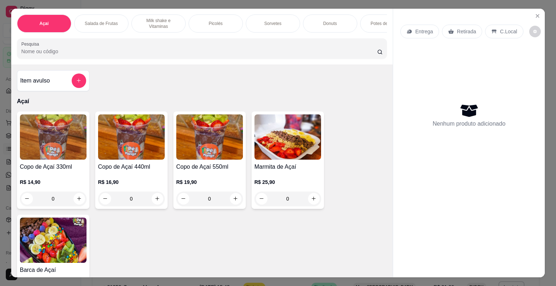
click at [535, 14] on icon "Close" at bounding box center [538, 16] width 6 height 6
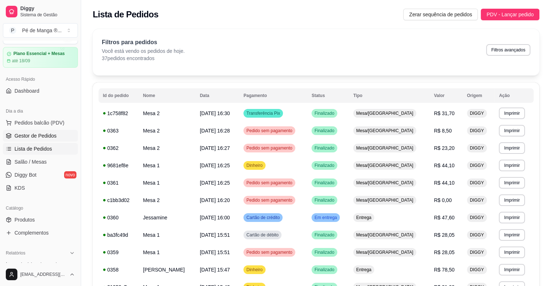
click at [50, 140] on link "Gestor de Pedidos" at bounding box center [40, 136] width 75 height 12
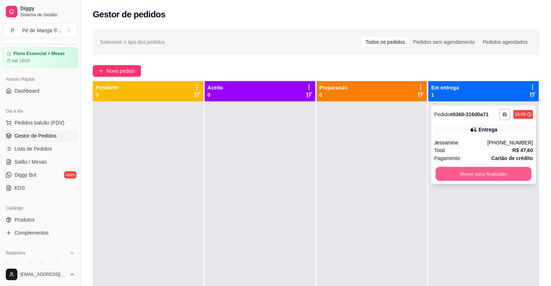
click at [474, 177] on button "Mover para finalizado" at bounding box center [483, 174] width 96 height 14
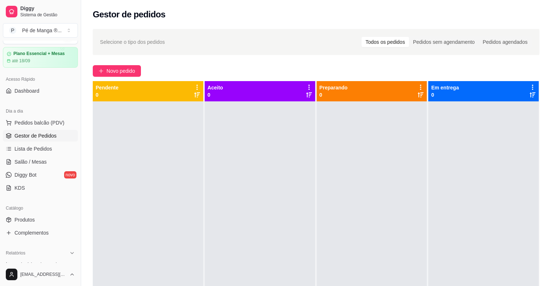
click at [48, 135] on span "Gestor de Pedidos" at bounding box center [35, 135] width 42 height 7
click at [56, 157] on link "Salão / Mesas" at bounding box center [40, 162] width 75 height 12
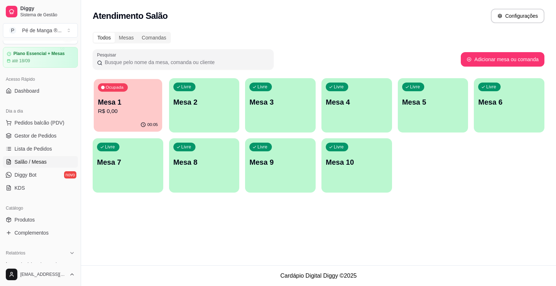
click at [130, 112] on p "R$ 0,00" at bounding box center [128, 111] width 60 height 8
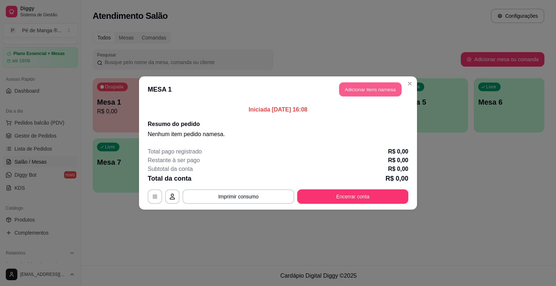
click at [366, 89] on button "Adicionar itens na mesa" at bounding box center [370, 90] width 62 height 14
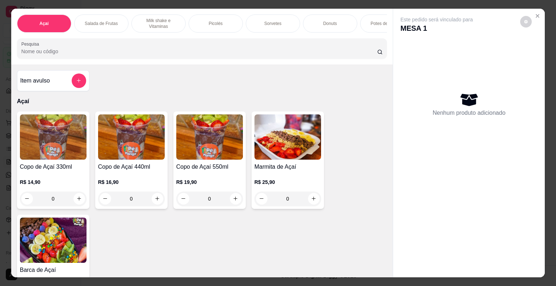
click at [274, 21] on p "Sorvetes" at bounding box center [272, 24] width 17 height 6
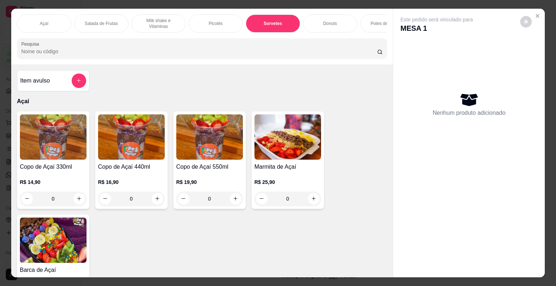
scroll to position [17, 0]
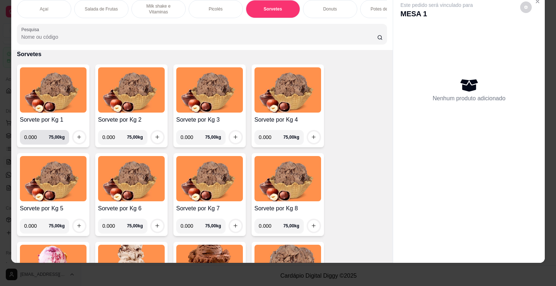
click at [32, 135] on input "0.000" at bounding box center [36, 137] width 25 height 14
click at [36, 136] on input "0.000" at bounding box center [36, 137] width 25 height 14
type input "0.284"
click at [73, 140] on button "increase-product-quantity" at bounding box center [78, 136] width 11 height 11
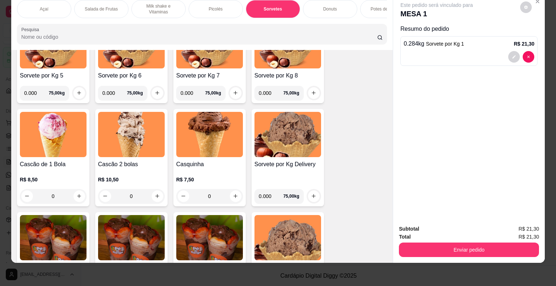
scroll to position [854, 0]
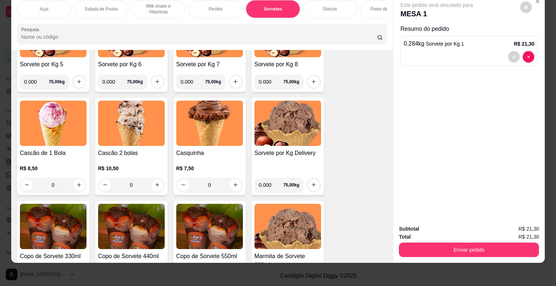
click at [231, 192] on div "Casquinha R$ 7,50 0" at bounding box center [209, 146] width 72 height 97
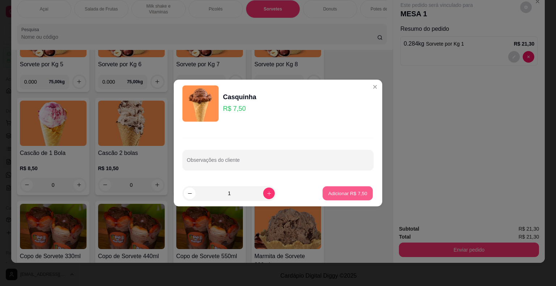
click at [351, 194] on p "Adicionar R$ 7,50" at bounding box center [347, 193] width 39 height 7
type input "1"
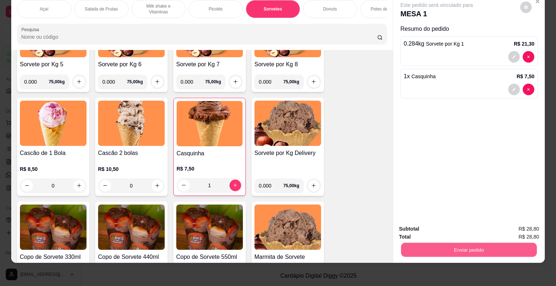
click at [496, 246] on button "Enviar pedido" at bounding box center [469, 250] width 136 height 14
click at [436, 225] on button "Não registrar e enviar pedido" at bounding box center [444, 227] width 75 height 14
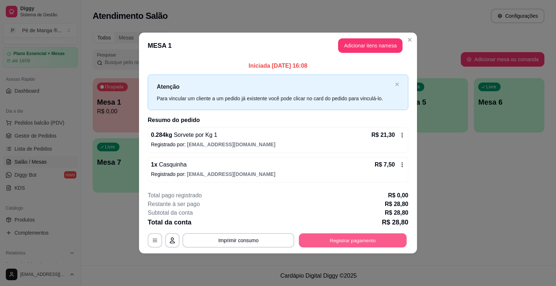
click at [347, 239] on button "Registrar pagamento" at bounding box center [353, 240] width 108 height 14
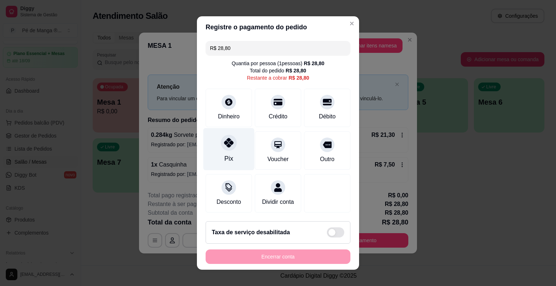
click at [232, 156] on div "Pix" at bounding box center [228, 149] width 51 height 42
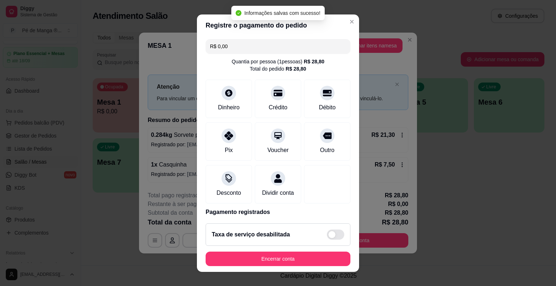
type input "R$ 0,00"
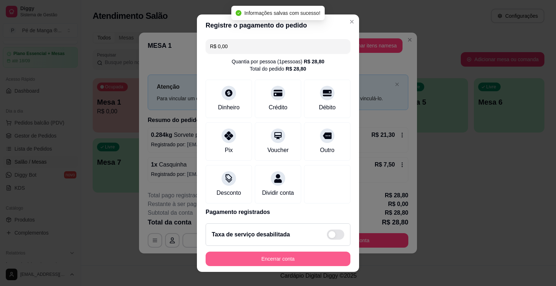
click at [300, 258] on button "Encerrar conta" at bounding box center [278, 259] width 145 height 14
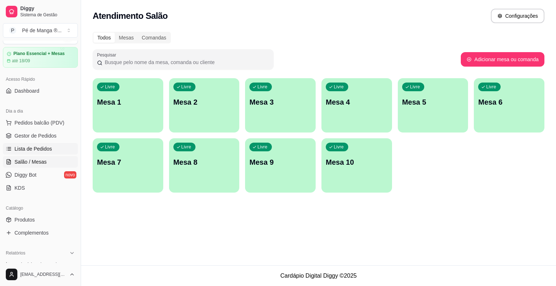
click at [54, 151] on link "Lista de Pedidos" at bounding box center [40, 149] width 75 height 12
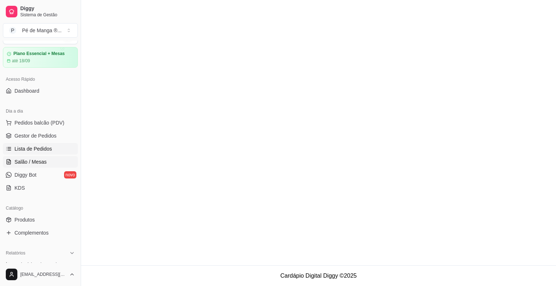
click at [50, 163] on link "Salão / Mesas" at bounding box center [40, 162] width 75 height 12
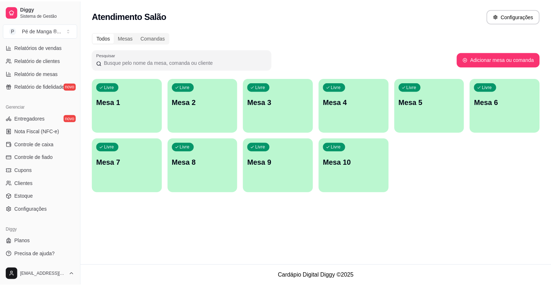
scroll to position [198, 0]
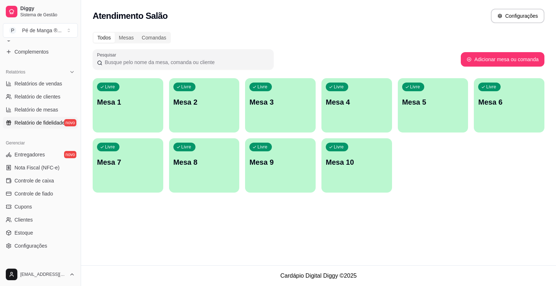
click at [53, 121] on span "Relatório de fidelidade" at bounding box center [39, 122] width 50 height 7
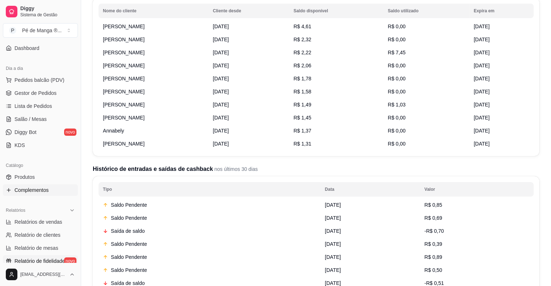
scroll to position [54, 0]
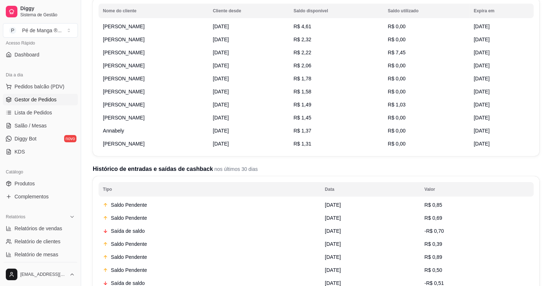
click at [55, 100] on link "Gestor de Pedidos" at bounding box center [40, 100] width 75 height 12
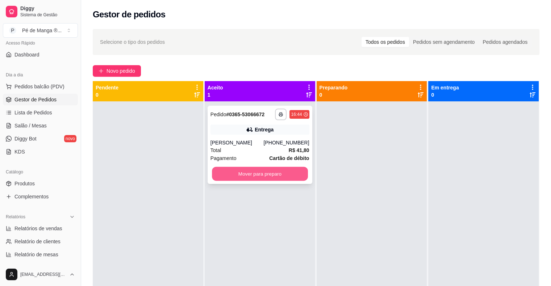
click at [259, 175] on button "Mover para preparo" at bounding box center [260, 174] width 96 height 14
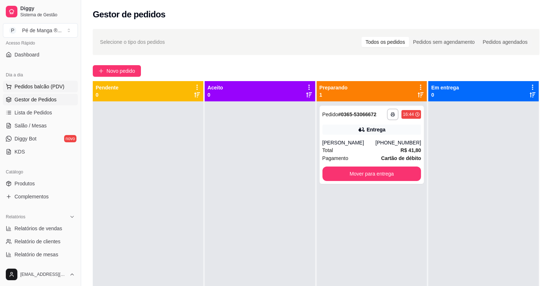
click at [43, 85] on span "Pedidos balcão (PDV)" at bounding box center [39, 86] width 50 height 7
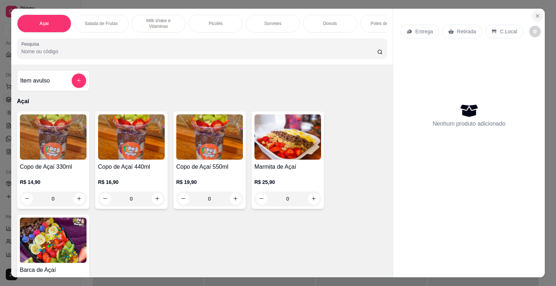
click at [535, 13] on icon "Close" at bounding box center [538, 16] width 6 height 6
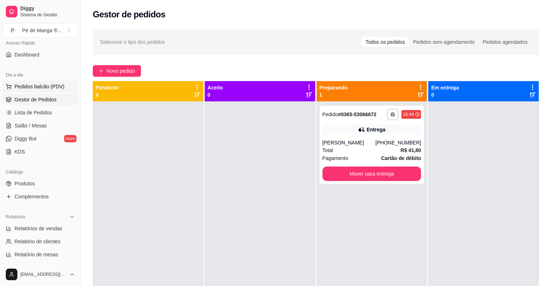
click at [53, 88] on span "Pedidos balcão (PDV)" at bounding box center [39, 86] width 50 height 7
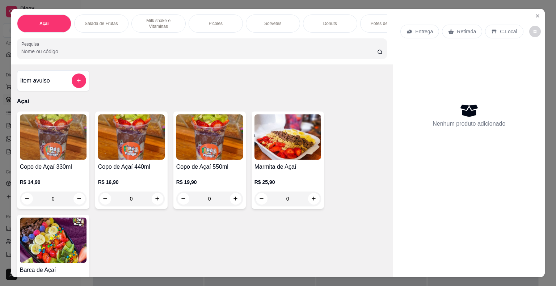
click at [222, 24] on div "Picolés" at bounding box center [216, 23] width 54 height 18
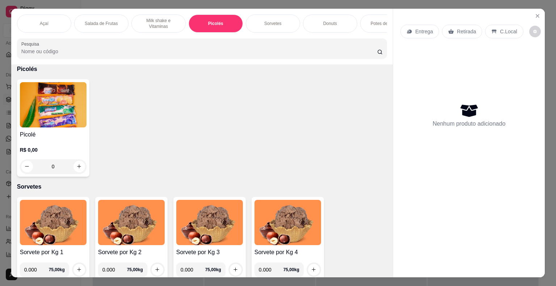
scroll to position [17, 0]
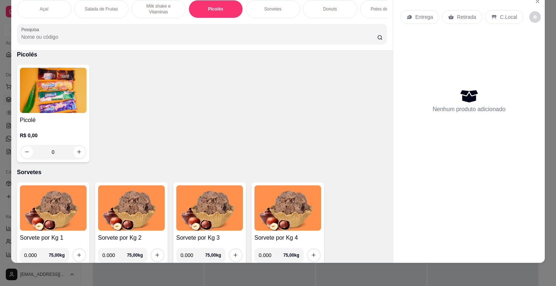
click at [41, 132] on p "R$ 0,00" at bounding box center [53, 135] width 67 height 7
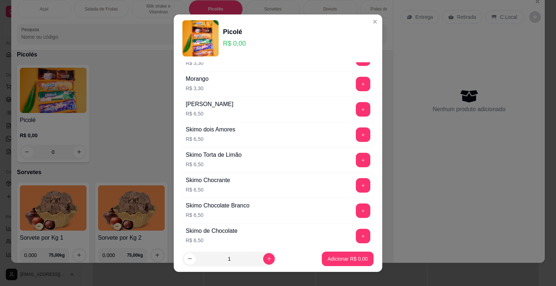
scroll to position [501, 0]
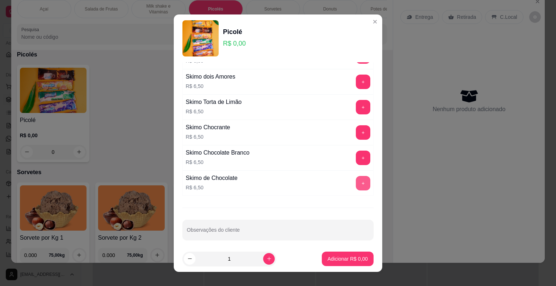
click at [356, 178] on button "+" at bounding box center [363, 183] width 14 height 14
click at [342, 260] on p "Adicionar R$ 13,00" at bounding box center [346, 258] width 43 height 7
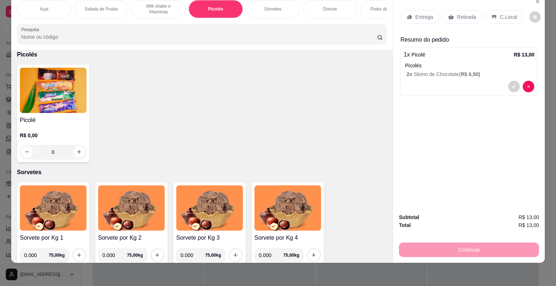
click at [472, 10] on div "Retirada" at bounding box center [462, 17] width 40 height 14
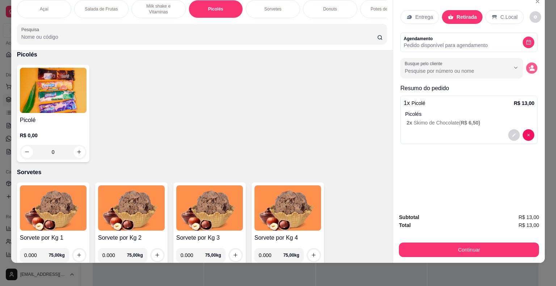
click at [530, 68] on icon "decrease-product-quantity" at bounding box center [532, 69] width 5 height 3
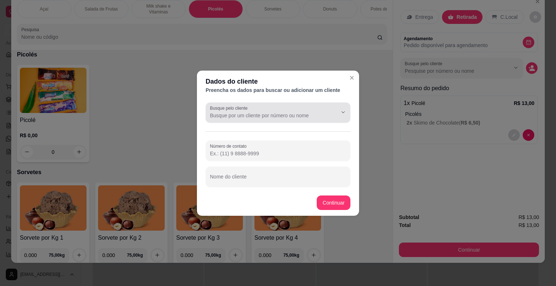
click at [287, 119] on div "Busque pelo cliente" at bounding box center [278, 112] width 145 height 20
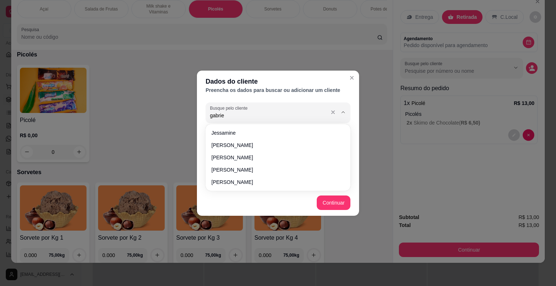
type input "[PERSON_NAME]"
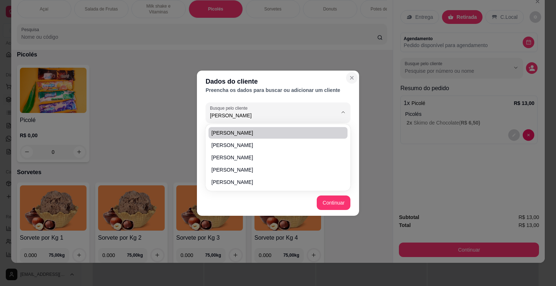
click at [351, 79] on icon "Close" at bounding box center [352, 78] width 6 height 6
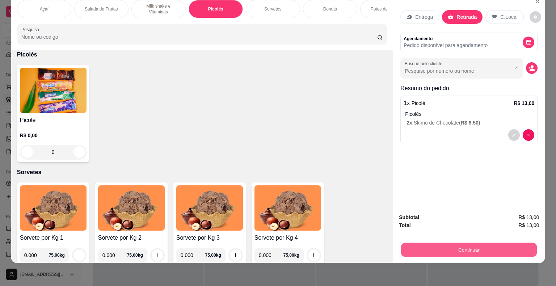
click at [459, 246] on button "Continuar" at bounding box center [469, 250] width 136 height 14
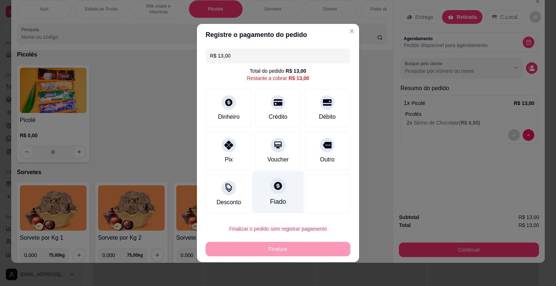
click at [274, 198] on div "Fiado" at bounding box center [278, 201] width 16 height 9
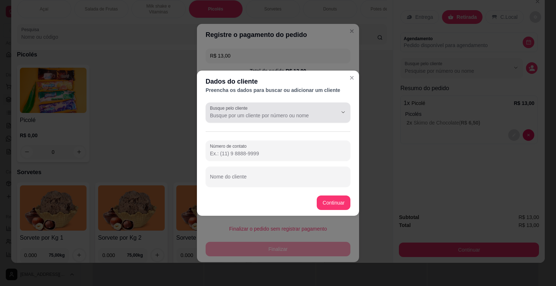
click at [260, 111] on div at bounding box center [278, 112] width 136 height 14
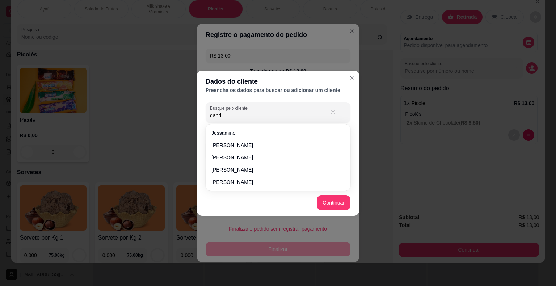
type input "gabrie"
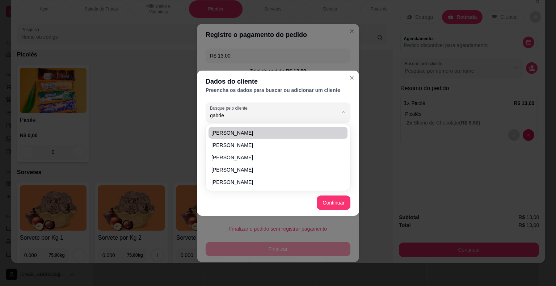
click at [357, 75] on header "Dados do cliente Preencha os dados para buscar ou adicionar um cliente" at bounding box center [278, 85] width 162 height 29
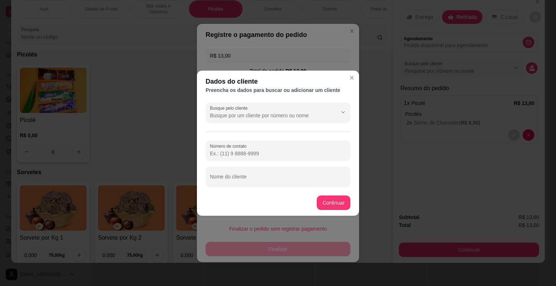
click at [284, 117] on input "Busque pelo cliente" at bounding box center [268, 115] width 116 height 7
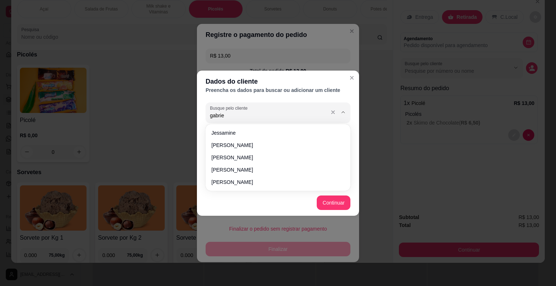
type input "[PERSON_NAME]"
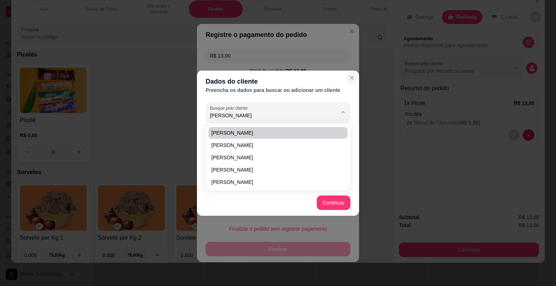
click at [351, 77] on icon "Close" at bounding box center [352, 78] width 6 height 6
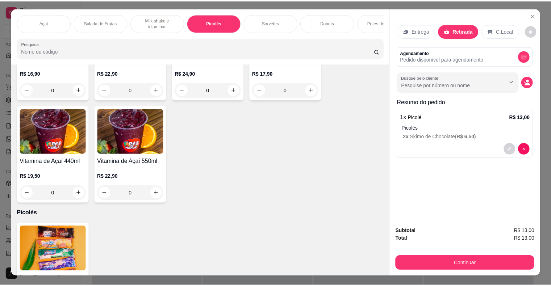
scroll to position [0, 0]
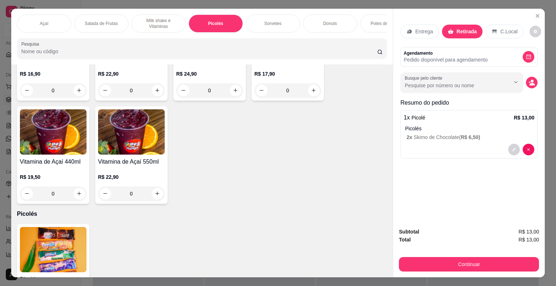
click at [535, 13] on icon "Close" at bounding box center [538, 16] width 6 height 6
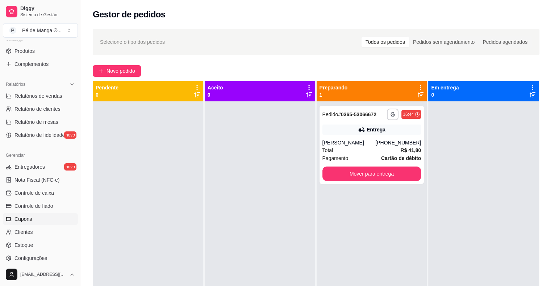
scroll to position [198, 0]
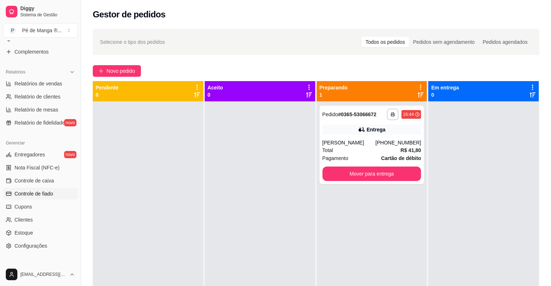
click at [59, 190] on link "Controle de fiado" at bounding box center [40, 194] width 75 height 12
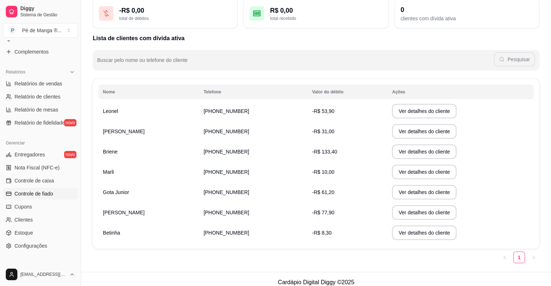
scroll to position [54, 0]
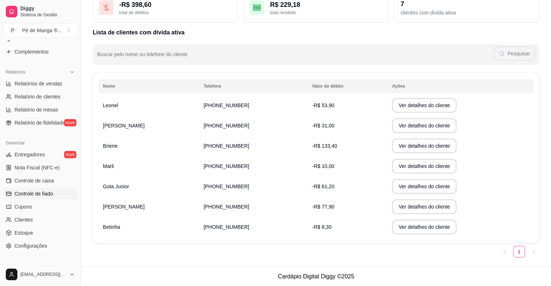
click at [226, 210] on td "[PHONE_NUMBER]" at bounding box center [253, 207] width 109 height 20
click at [210, 210] on td "[PHONE_NUMBER]" at bounding box center [253, 207] width 109 height 20
click at [414, 206] on button "Ver detalhes do cliente" at bounding box center [424, 207] width 62 height 14
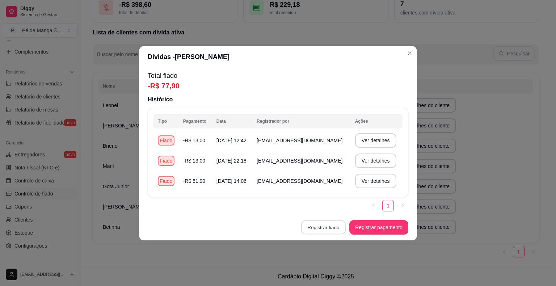
click at [327, 227] on button "Registrar fiado" at bounding box center [323, 227] width 45 height 14
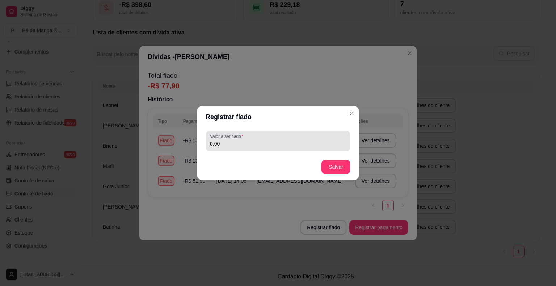
click at [265, 147] on div "0,00" at bounding box center [278, 141] width 136 height 14
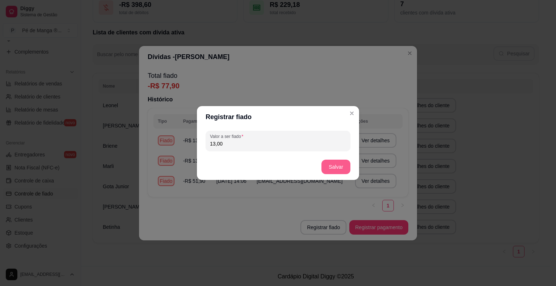
type input "13,00"
click at [337, 163] on button "Salvar" at bounding box center [335, 167] width 29 height 14
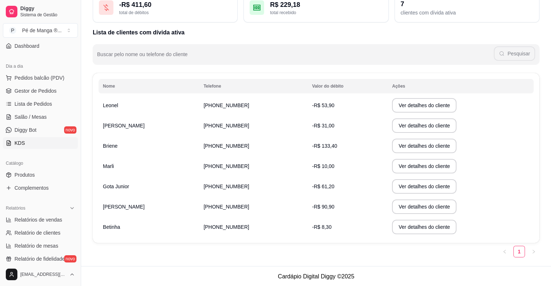
scroll to position [0, 0]
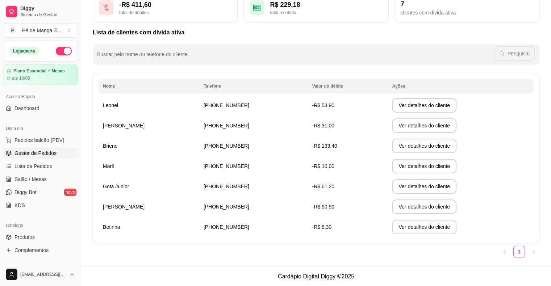
click at [44, 151] on span "Gestor de Pedidos" at bounding box center [35, 153] width 42 height 7
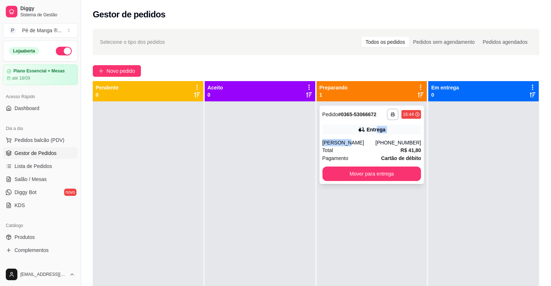
click at [371, 137] on div "**********" at bounding box center [371, 145] width 105 height 78
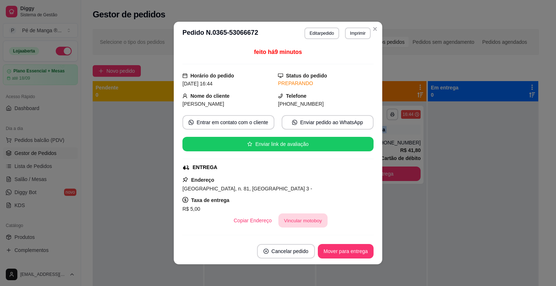
click at [302, 224] on button "Vincular motoboy" at bounding box center [302, 221] width 49 height 14
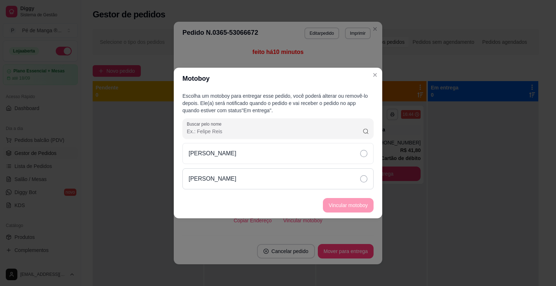
click at [349, 177] on div "[PERSON_NAME]" at bounding box center [277, 178] width 191 height 21
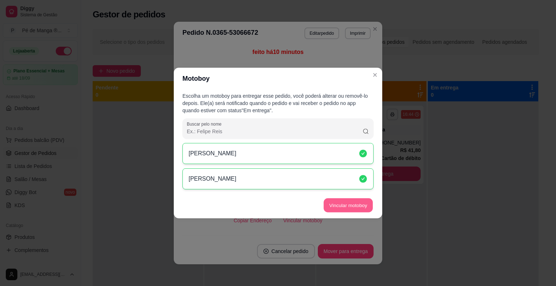
click at [351, 204] on button "Vincular motoboy" at bounding box center [348, 205] width 49 height 14
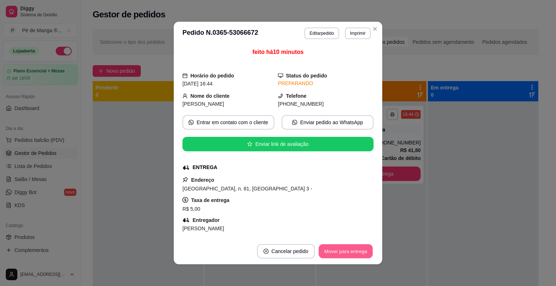
click at [330, 247] on button "Mover para entrega" at bounding box center [346, 251] width 54 height 14
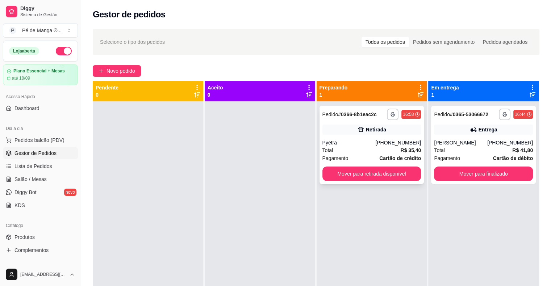
click at [373, 140] on div "**********" at bounding box center [371, 145] width 105 height 78
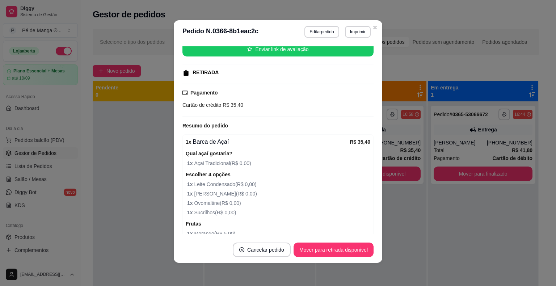
scroll to position [57, 0]
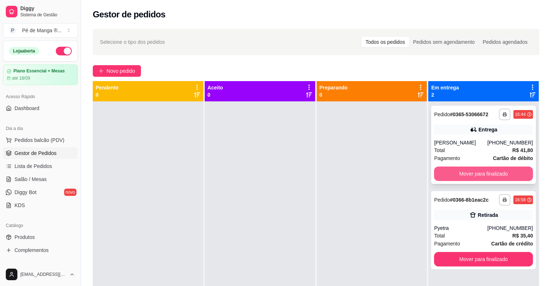
click at [475, 174] on button "Mover para finalizado" at bounding box center [483, 174] width 99 height 14
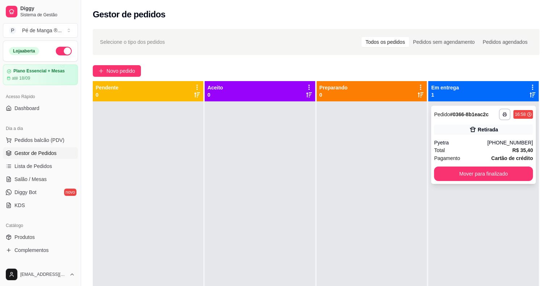
click at [501, 138] on div "**********" at bounding box center [483, 145] width 105 height 78
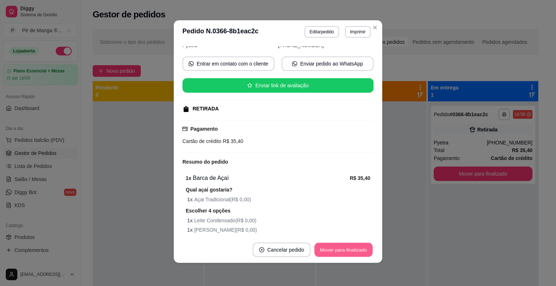
click at [339, 251] on button "Mover para finalizado" at bounding box center [344, 250] width 58 height 14
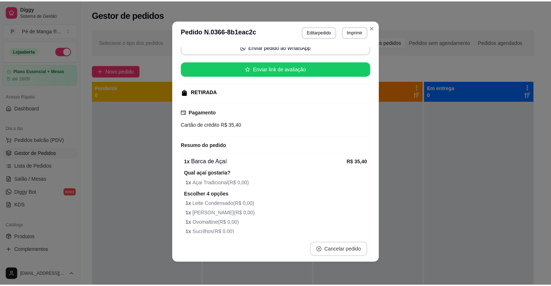
scroll to position [41, 0]
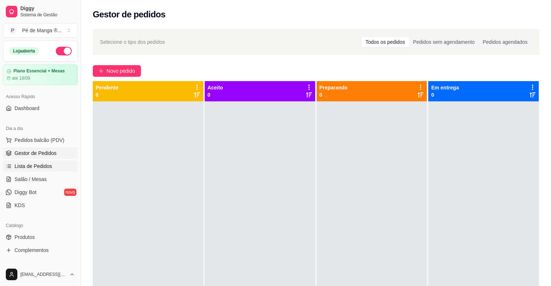
click at [61, 167] on link "Lista de Pedidos" at bounding box center [40, 166] width 75 height 12
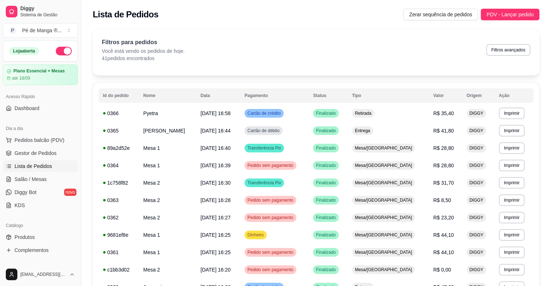
scroll to position [72, 0]
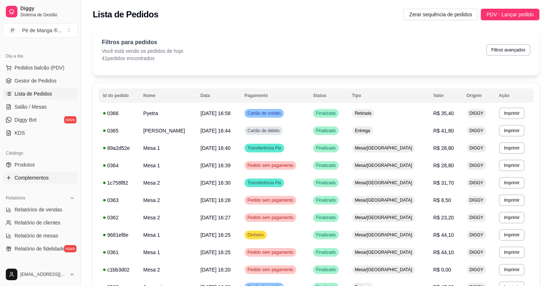
click at [53, 180] on link "Complementos" at bounding box center [40, 178] width 75 height 12
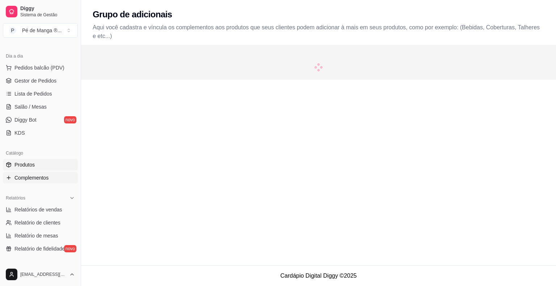
click at [50, 165] on link "Produtos" at bounding box center [40, 165] width 75 height 12
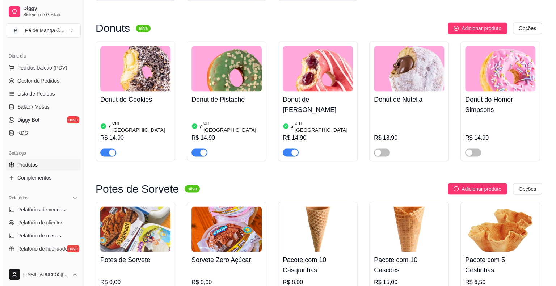
scroll to position [1086, 0]
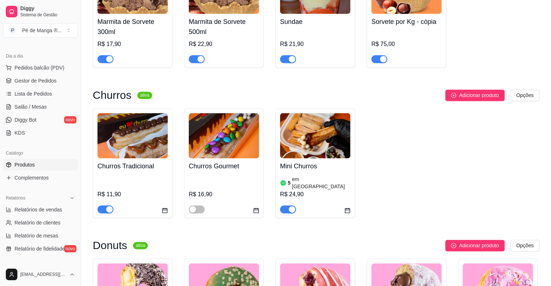
click at [329, 171] on h4 "Mini Churros" at bounding box center [315, 166] width 70 height 10
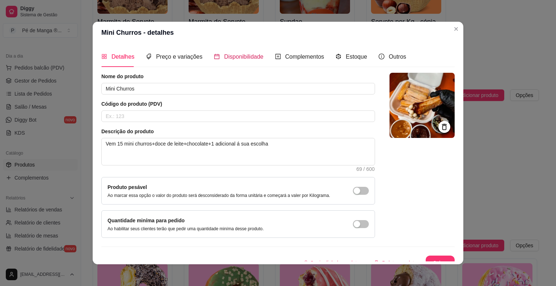
click at [236, 55] on span "Disponibilidade" at bounding box center [243, 57] width 39 height 6
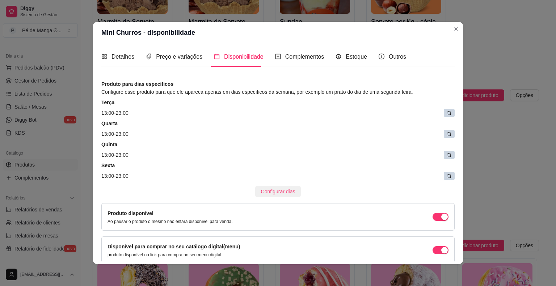
click at [270, 192] on span "Configurar dias" at bounding box center [278, 192] width 34 height 8
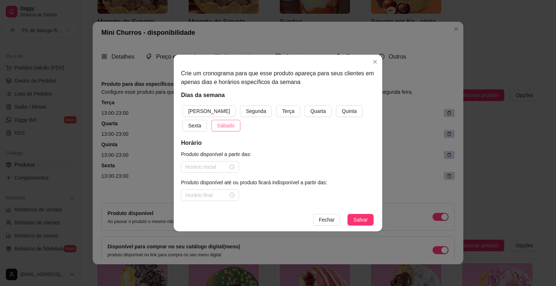
click at [217, 127] on span "Sábado" at bounding box center [225, 126] width 17 height 8
click at [204, 171] on div at bounding box center [210, 167] width 58 height 12
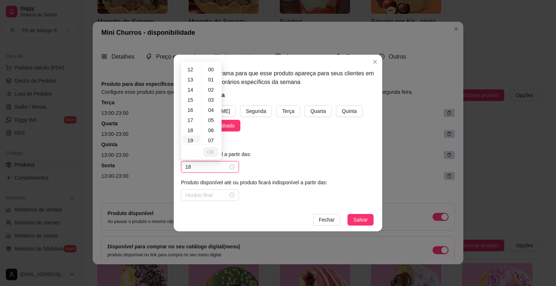
scroll to position [145, 0]
click at [197, 106] on div "18" at bounding box center [190, 107] width 17 height 10
type input "18:00"
click at [212, 148] on span "OK" at bounding box center [210, 152] width 7 height 8
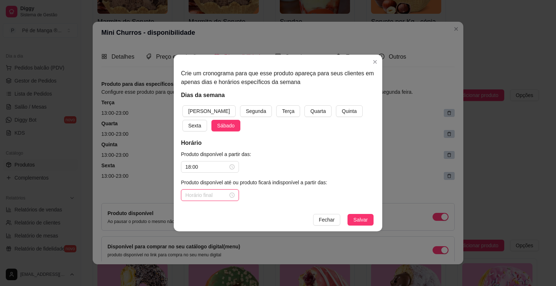
click at [220, 195] on input at bounding box center [206, 195] width 43 height 8
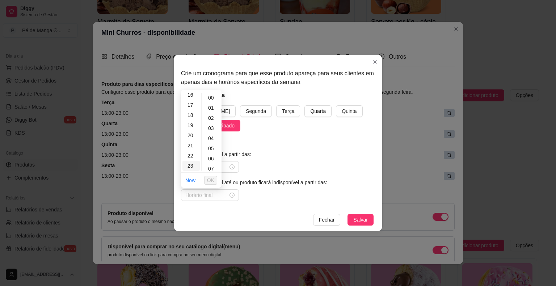
click at [192, 166] on div "23" at bounding box center [190, 166] width 17 height 10
type input "23:00"
click at [213, 180] on span "OK" at bounding box center [210, 180] width 7 height 8
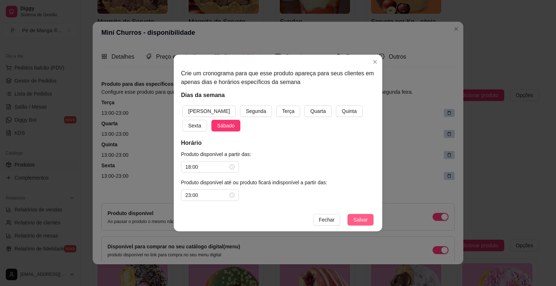
click at [361, 220] on span "Salvar" at bounding box center [360, 220] width 14 height 8
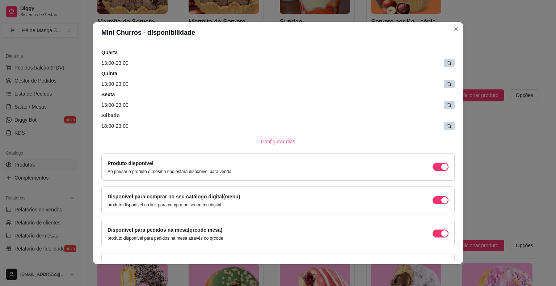
scroll to position [0, 0]
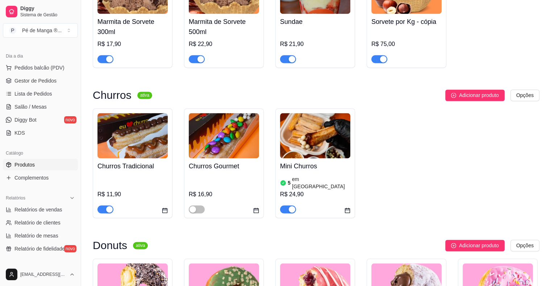
click at [146, 178] on div "R$ 11,90" at bounding box center [132, 193] width 70 height 39
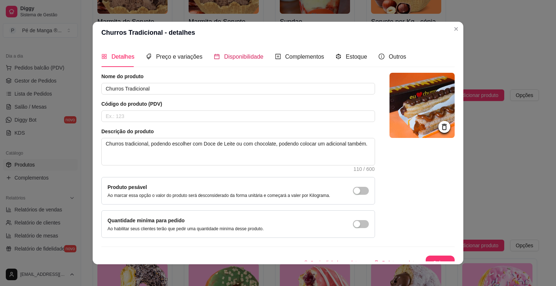
click at [227, 59] on span "Disponibilidade" at bounding box center [243, 57] width 39 height 6
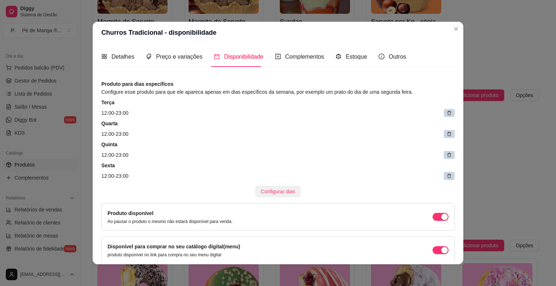
click at [277, 189] on span "Configurar dias" at bounding box center [278, 192] width 34 height 8
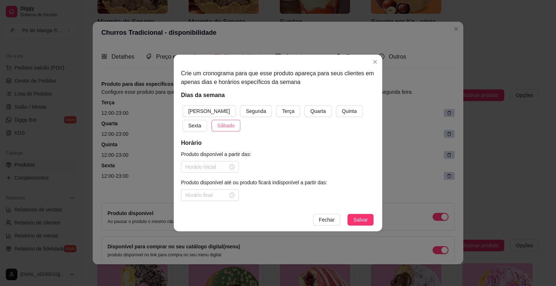
click at [217, 127] on span "Sábado" at bounding box center [225, 126] width 17 height 8
click at [193, 167] on input at bounding box center [206, 167] width 43 height 8
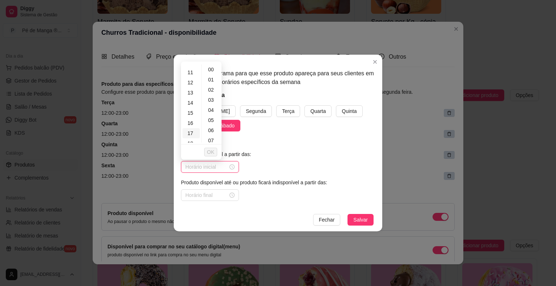
scroll to position [145, 0]
click at [193, 106] on div "18" at bounding box center [190, 107] width 17 height 10
type input "18:00"
click at [212, 154] on span "OK" at bounding box center [210, 152] width 7 height 8
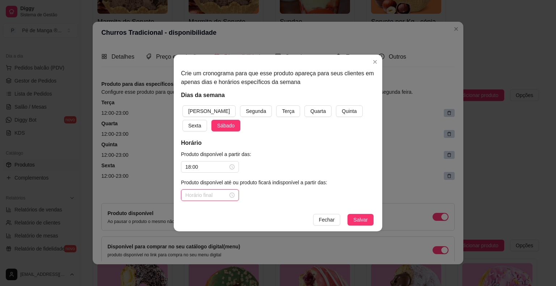
click at [205, 194] on input at bounding box center [206, 195] width 43 height 8
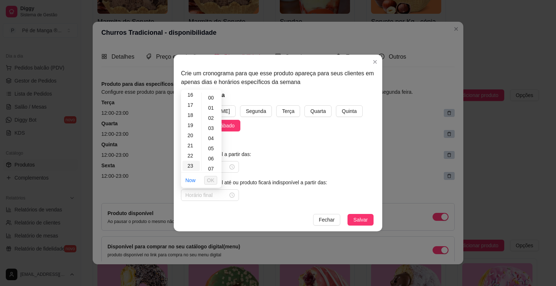
click at [190, 167] on div "23" at bounding box center [190, 166] width 17 height 10
type input "23:00"
click at [213, 178] on span "OK" at bounding box center [210, 180] width 7 height 8
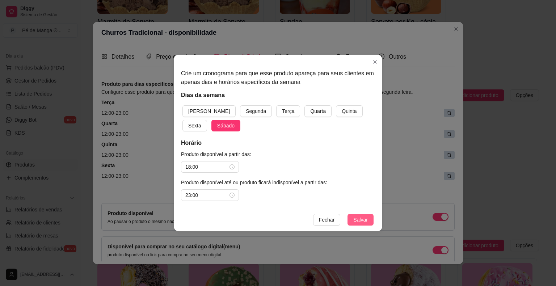
click at [371, 218] on button "Salvar" at bounding box center [361, 220] width 26 height 12
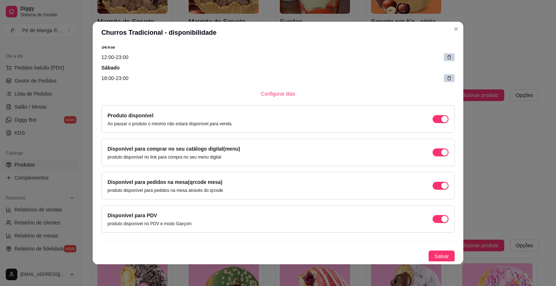
scroll to position [1, 0]
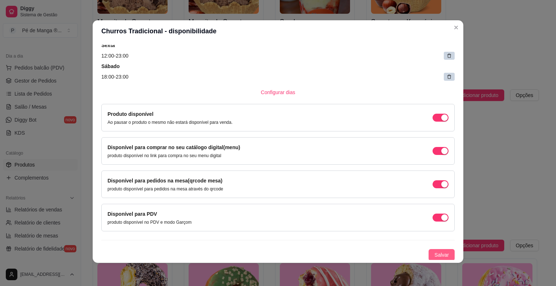
click at [434, 253] on span "Salvar" at bounding box center [441, 255] width 14 height 8
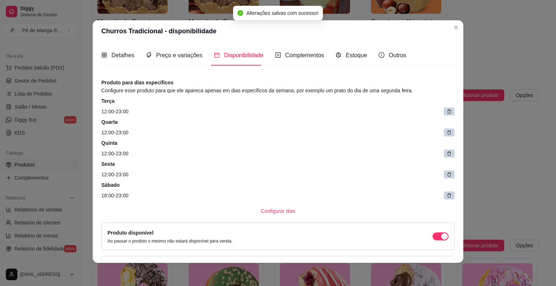
scroll to position [0, 0]
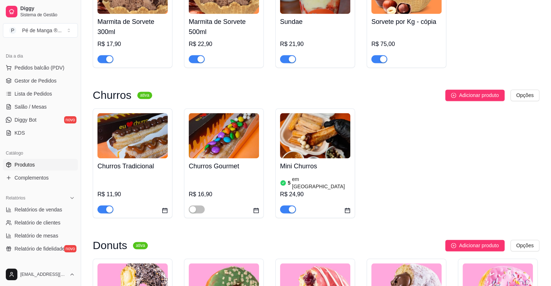
click at [319, 168] on h4 "Mini Churros" at bounding box center [315, 166] width 70 height 10
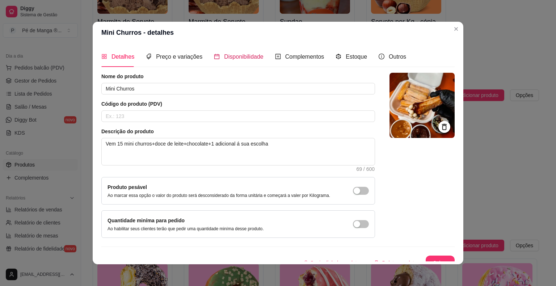
click at [247, 56] on span "Disponibilidade" at bounding box center [243, 57] width 39 height 6
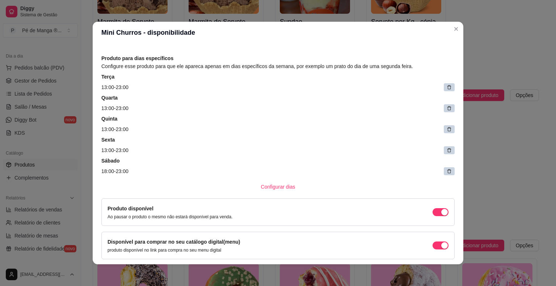
scroll to position [72, 0]
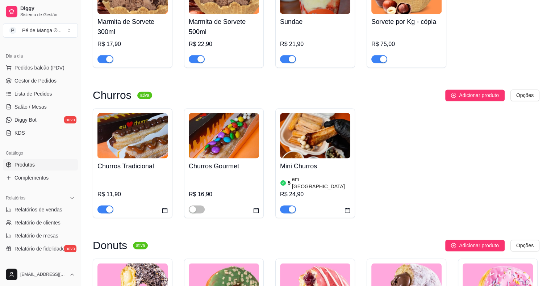
click at [344, 174] on div "Mini Churros 5 em estoque R$ 24,90" at bounding box center [315, 185] width 70 height 55
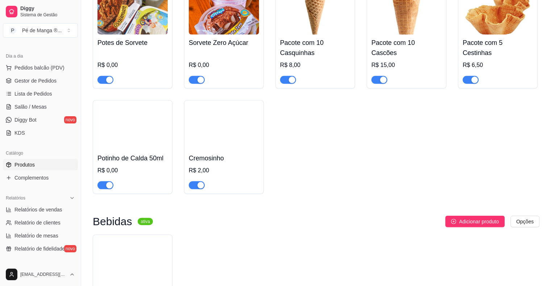
scroll to position [1520, 0]
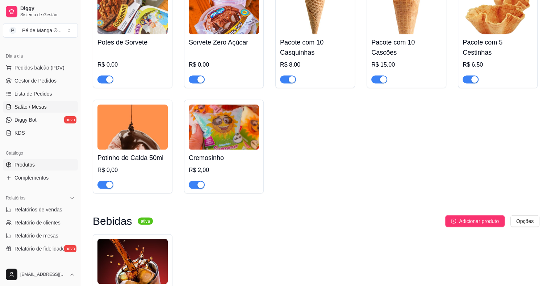
click at [60, 107] on link "Salão / Mesas" at bounding box center [40, 107] width 75 height 12
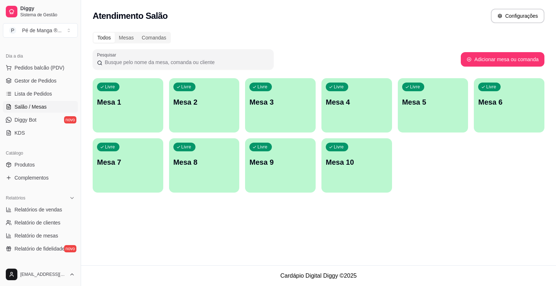
click at [129, 97] on div "Livre Mesa 1" at bounding box center [128, 101] width 71 height 46
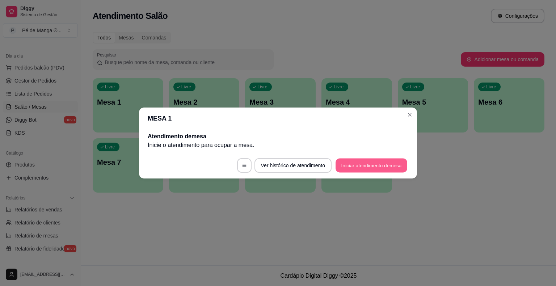
click at [352, 169] on button "Iniciar atendimento de mesa" at bounding box center [372, 166] width 72 height 14
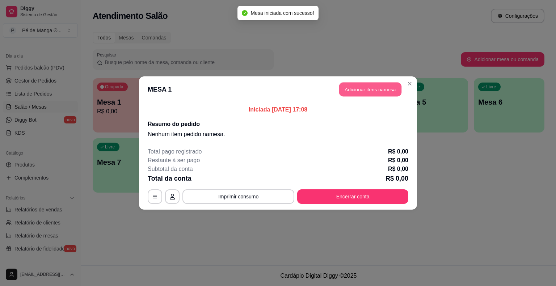
click at [365, 88] on button "Adicionar itens na mesa" at bounding box center [370, 90] width 62 height 14
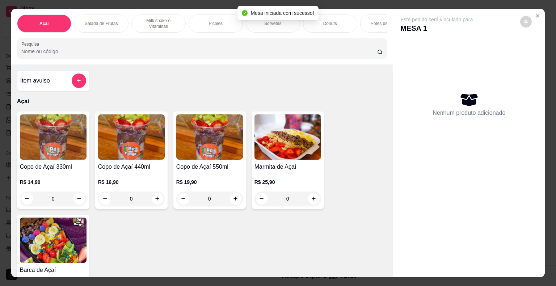
click at [220, 20] on div "Picolés" at bounding box center [216, 23] width 54 height 18
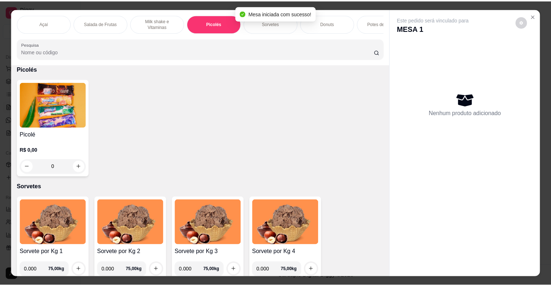
scroll to position [17, 0]
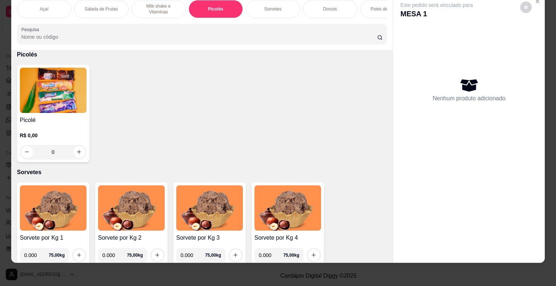
click at [38, 136] on p "R$ 0,00" at bounding box center [53, 135] width 67 height 7
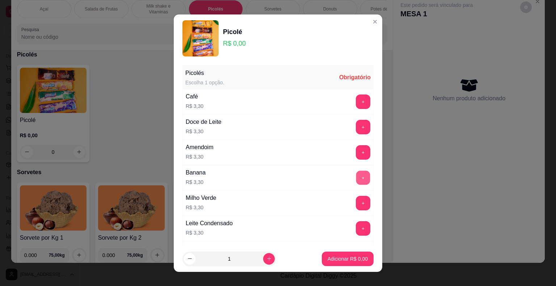
click at [356, 174] on button "+" at bounding box center [363, 178] width 14 height 14
click at [338, 261] on p "Adicionar R$ 3,30" at bounding box center [347, 258] width 39 height 7
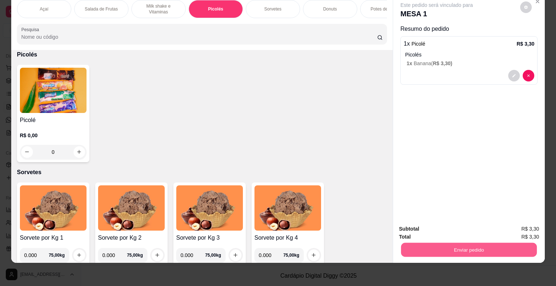
click at [440, 246] on button "Enviar pedido" at bounding box center [469, 250] width 136 height 14
click at [448, 225] on button "Não registrar e enviar pedido" at bounding box center [444, 226] width 73 height 13
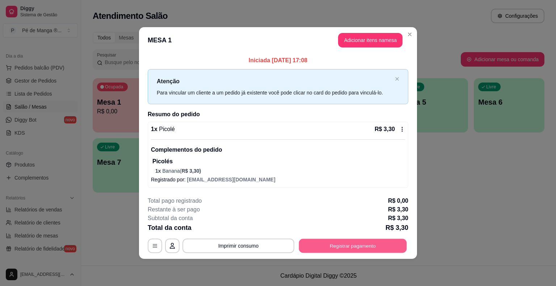
click at [383, 244] on button "Registrar pagamento" at bounding box center [353, 246] width 108 height 14
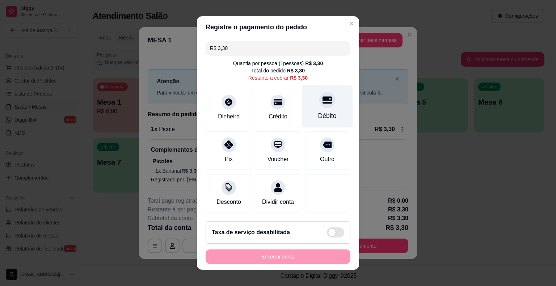
click at [322, 109] on div "Débito" at bounding box center [327, 106] width 51 height 42
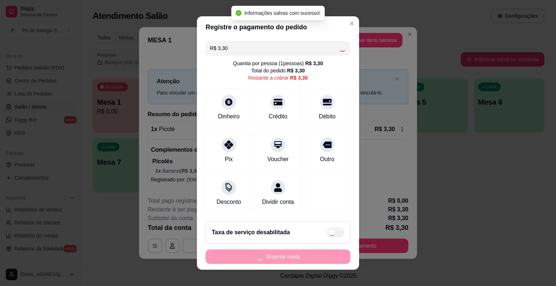
type input "R$ 0,00"
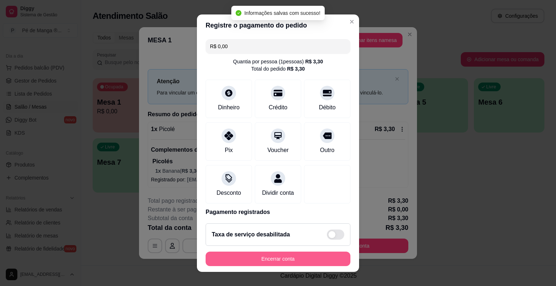
click at [285, 257] on button "Encerrar conta" at bounding box center [278, 259] width 145 height 14
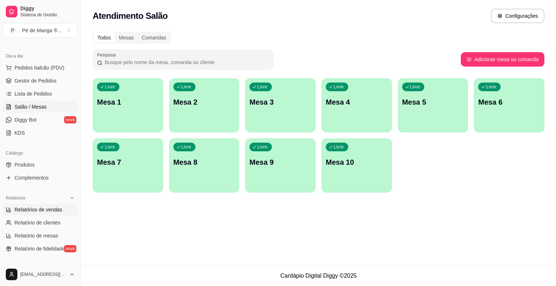
click at [41, 211] on span "Relatórios de vendas" at bounding box center [38, 209] width 48 height 7
select select "ALL"
select select "0"
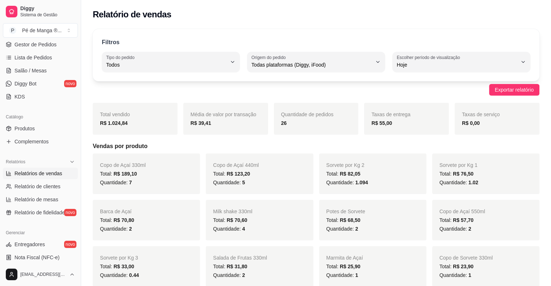
scroll to position [36, 0]
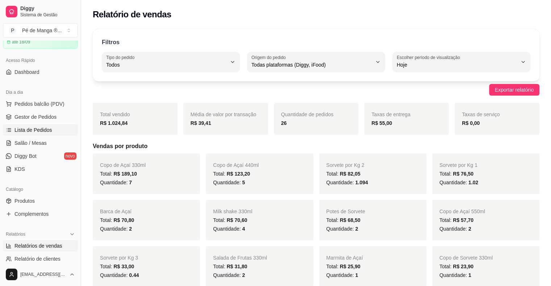
click at [51, 128] on link "Lista de Pedidos" at bounding box center [40, 130] width 75 height 12
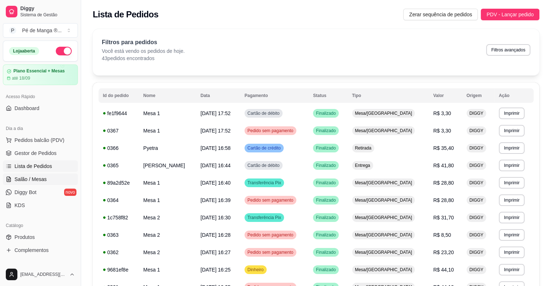
click at [24, 176] on span "Salão / Mesas" at bounding box center [30, 179] width 32 height 7
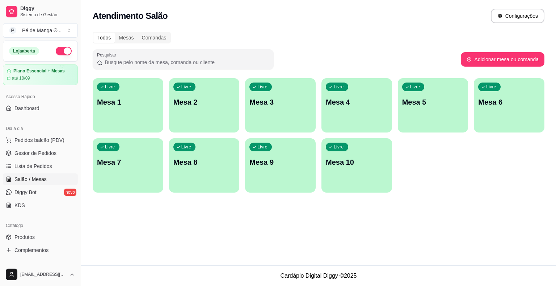
click at [122, 115] on div "Livre Mesa 1" at bounding box center [128, 101] width 71 height 46
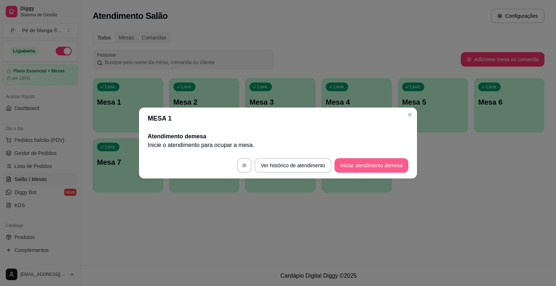
click at [357, 167] on button "Iniciar atendimento de mesa" at bounding box center [371, 165] width 74 height 14
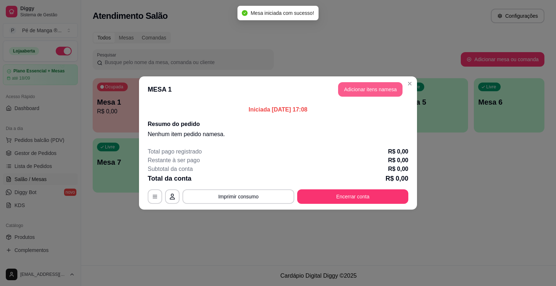
click at [368, 92] on button "Adicionar itens na mesa" at bounding box center [370, 89] width 64 height 14
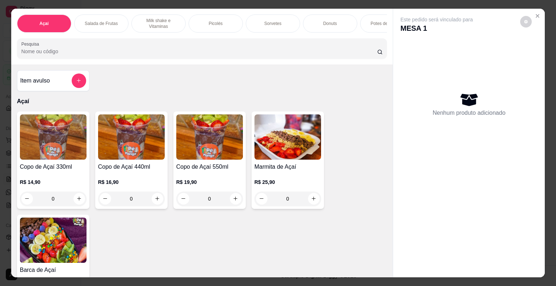
click at [219, 30] on div "Açaí Salada de Frutas Milk shake e Vitaminas Picolés Sorvetes Donuts Potes de S…" at bounding box center [202, 23] width 370 height 18
click at [219, 28] on div "Picolés" at bounding box center [216, 23] width 54 height 18
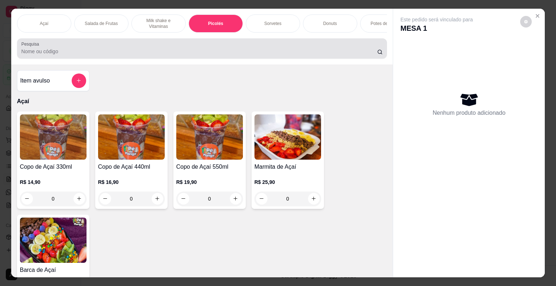
scroll to position [17, 0]
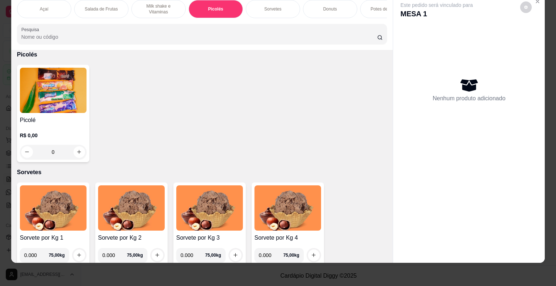
click at [51, 143] on div "R$ 0,00 0" at bounding box center [53, 146] width 67 height 28
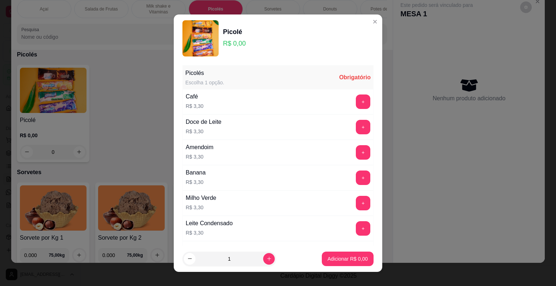
click at [356, 180] on button "+" at bounding box center [363, 178] width 14 height 14
click at [337, 262] on button "Adicionar R$ 3,30" at bounding box center [348, 259] width 50 height 14
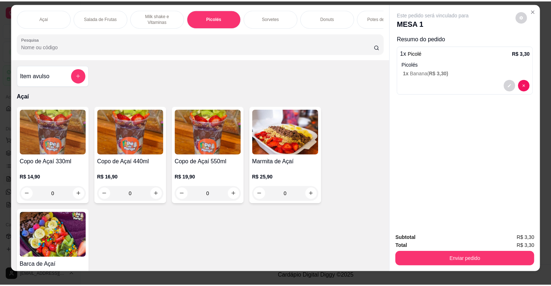
scroll to position [0, 0]
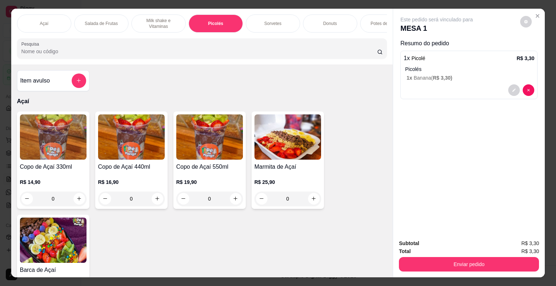
click at [452, 124] on div "Este pedido será vinculado para MESA 1 Resumo do pedido 1 x Picolé R$ 3,30 Pico…" at bounding box center [469, 121] width 152 height 225
click at [536, 14] on icon "Close" at bounding box center [537, 15] width 3 height 3
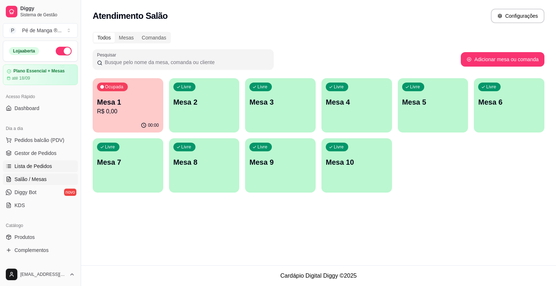
click at [46, 169] on span "Lista de Pedidos" at bounding box center [33, 166] width 38 height 7
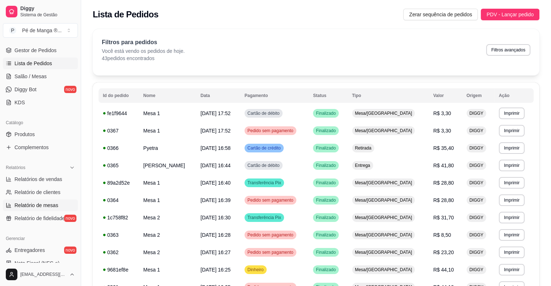
scroll to position [109, 0]
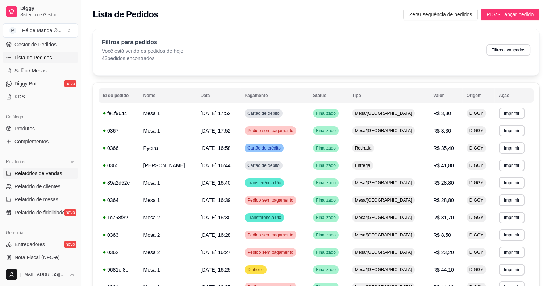
click at [46, 176] on span "Relatórios de vendas" at bounding box center [38, 173] width 48 height 7
select select "ALL"
select select "0"
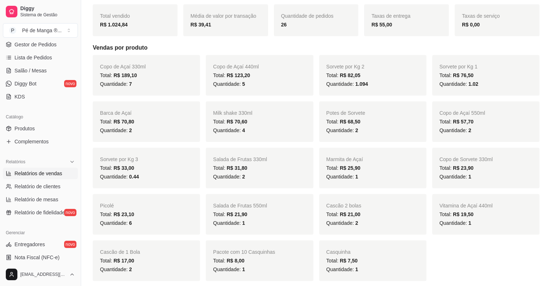
scroll to position [72, 0]
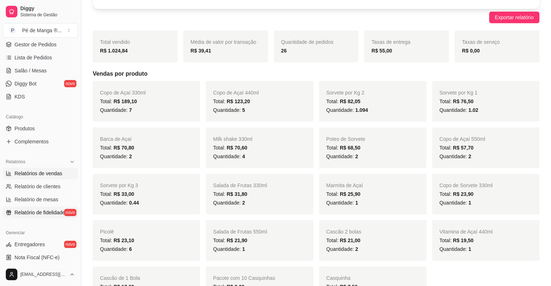
click at [51, 214] on span "Relatório de fidelidade" at bounding box center [39, 212] width 50 height 7
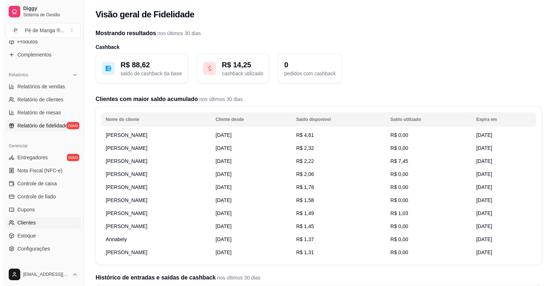
scroll to position [217, 0]
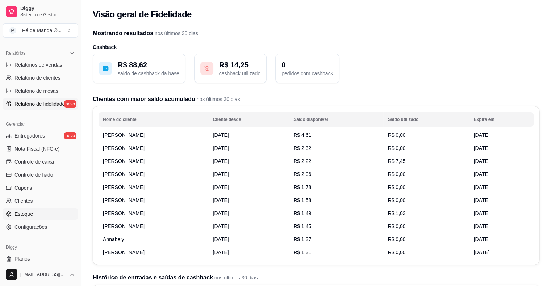
click at [46, 214] on link "Estoque" at bounding box center [40, 214] width 75 height 12
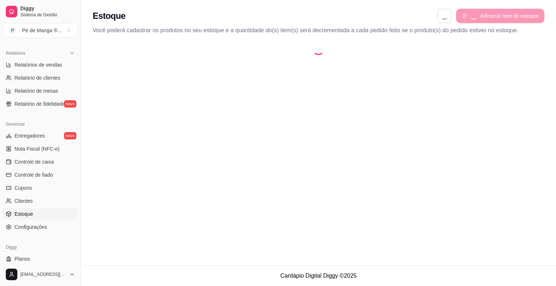
select select "QUANTITY_ORDER"
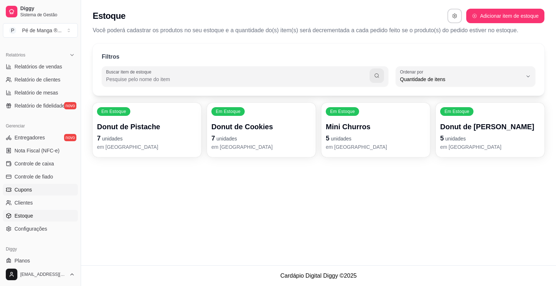
scroll to position [217, 0]
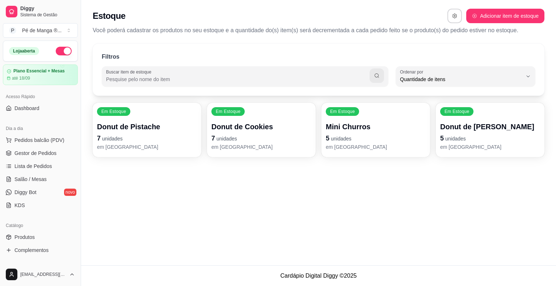
select select "QUANTITY_ORDER"
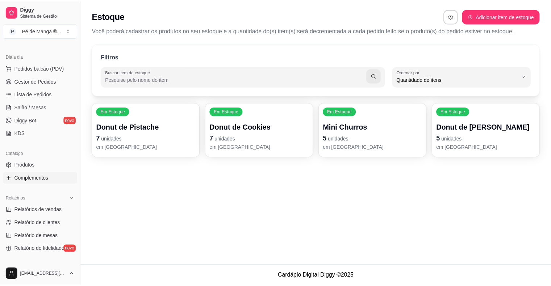
scroll to position [72, 0]
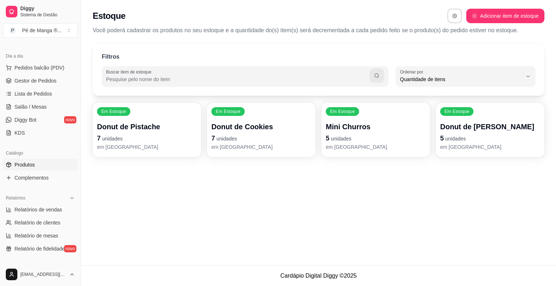
click at [46, 165] on link "Produtos" at bounding box center [40, 165] width 75 height 12
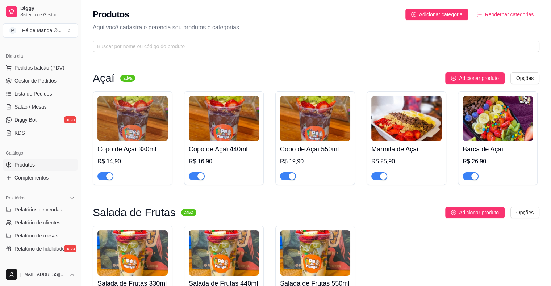
click at [514, 15] on span "Reodernar categorias" at bounding box center [508, 14] width 49 height 8
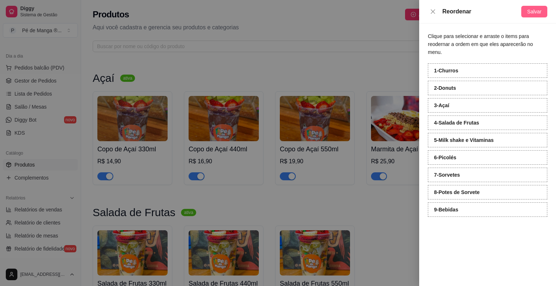
click at [533, 11] on span "Salvar" at bounding box center [534, 12] width 14 height 8
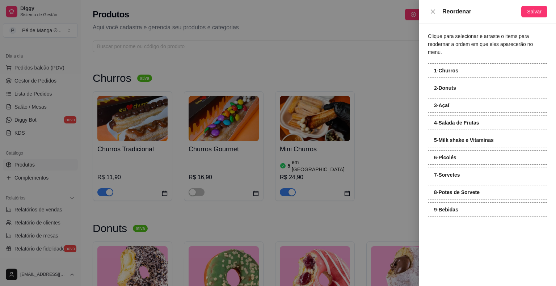
click at [358, 120] on div at bounding box center [278, 143] width 556 height 286
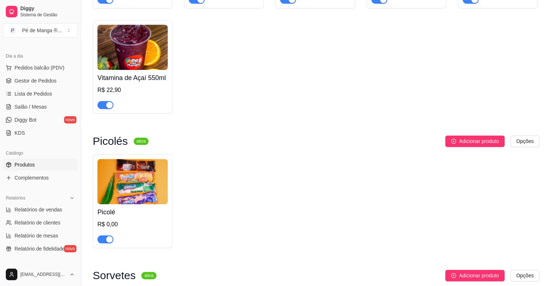
scroll to position [796, 0]
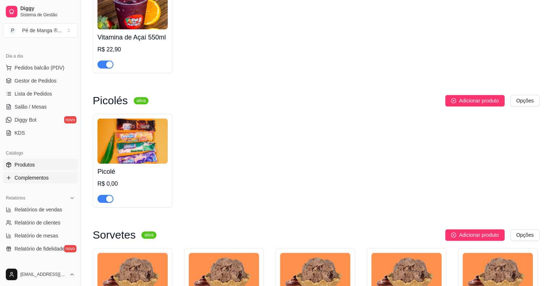
click at [60, 180] on link "Complementos" at bounding box center [40, 178] width 75 height 12
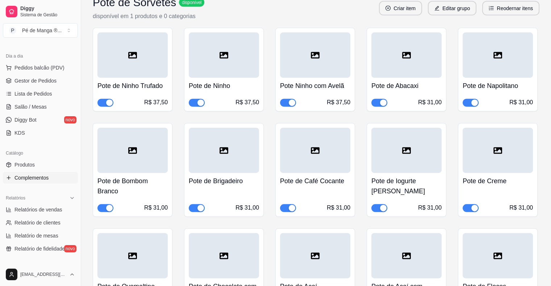
scroll to position [4453, 0]
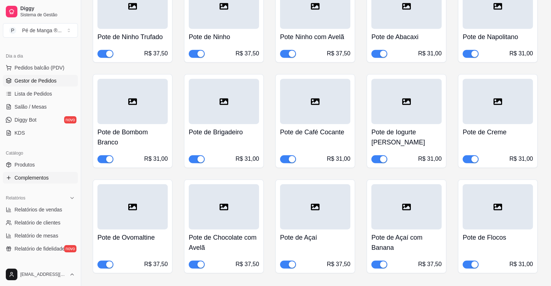
click at [54, 85] on link "Gestor de Pedidos" at bounding box center [40, 81] width 75 height 12
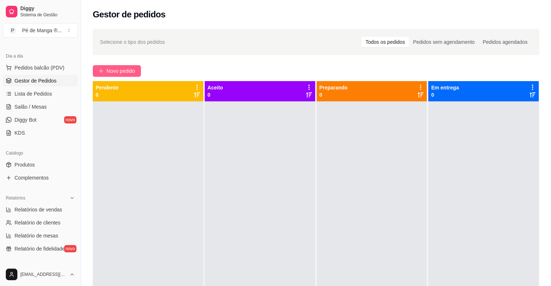
click at [129, 73] on span "Novo pedido" at bounding box center [120, 71] width 29 height 8
